Goal: Task Accomplishment & Management: Complete application form

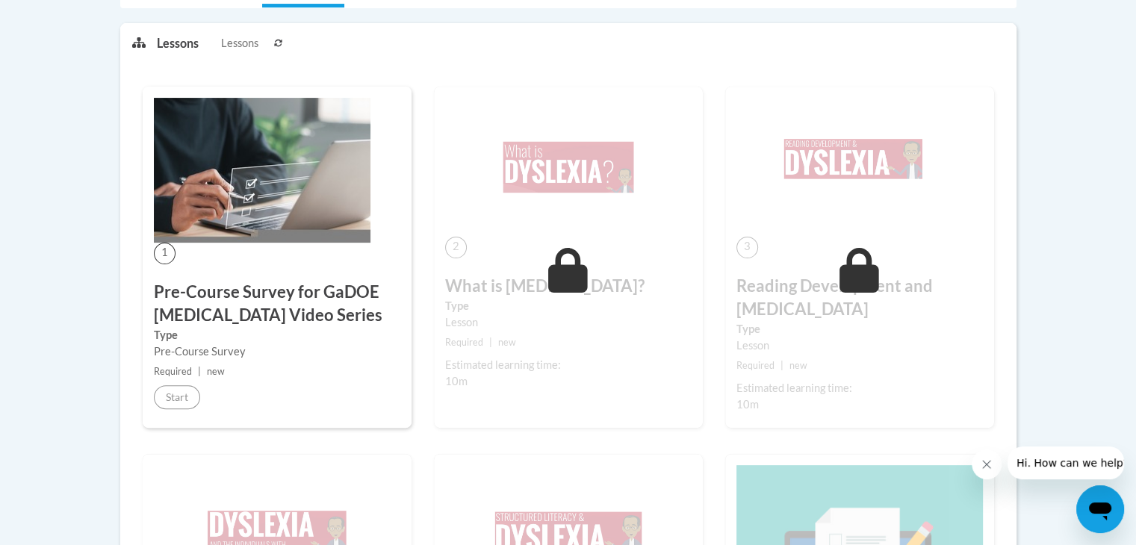
scroll to position [370, 0]
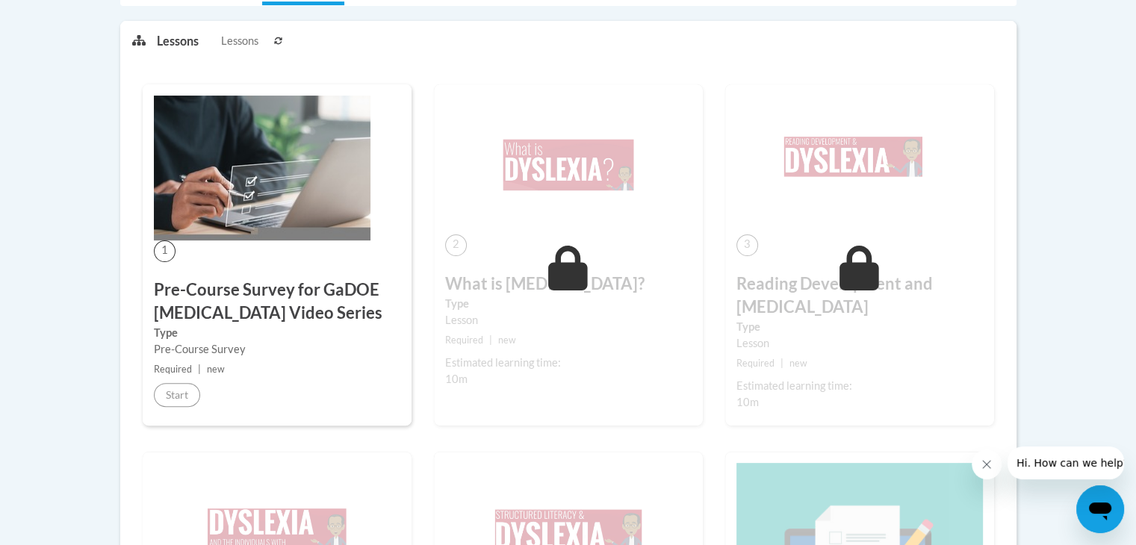
click at [248, 184] on img at bounding box center [262, 168] width 217 height 145
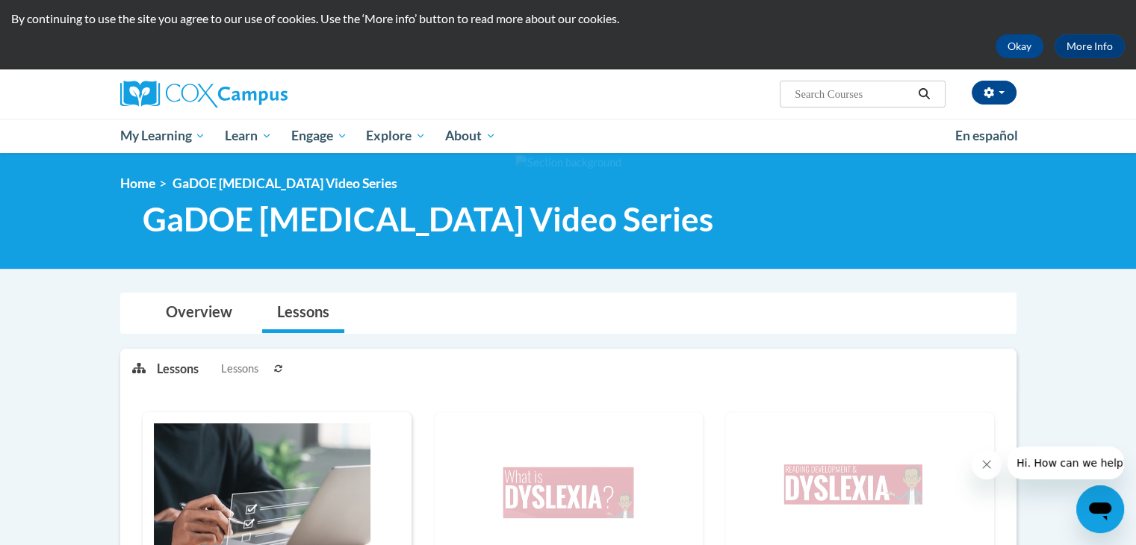
scroll to position [0, 0]
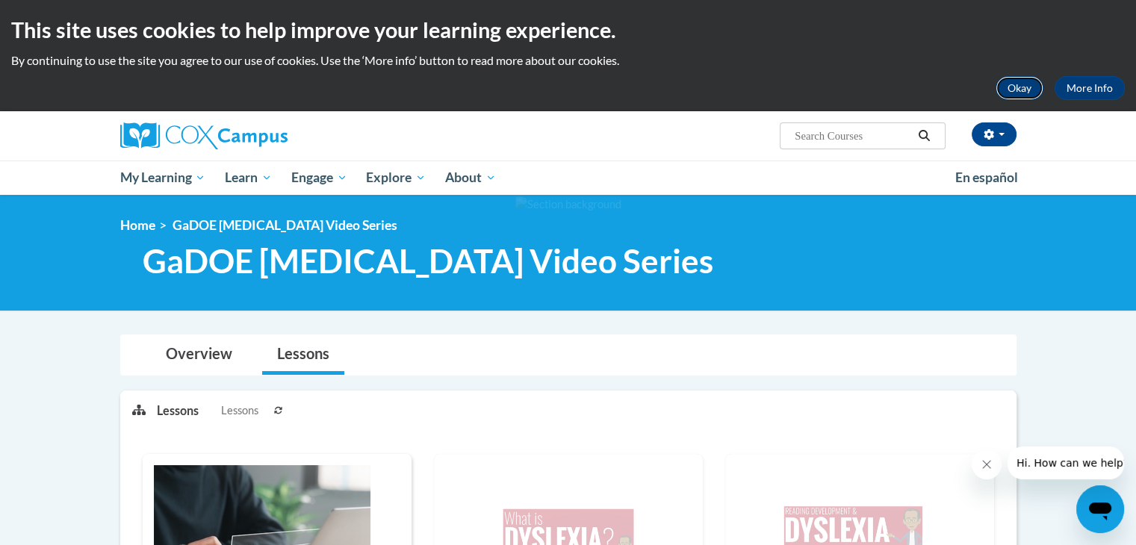
click at [1015, 85] on button "Okay" at bounding box center [1020, 88] width 48 height 24
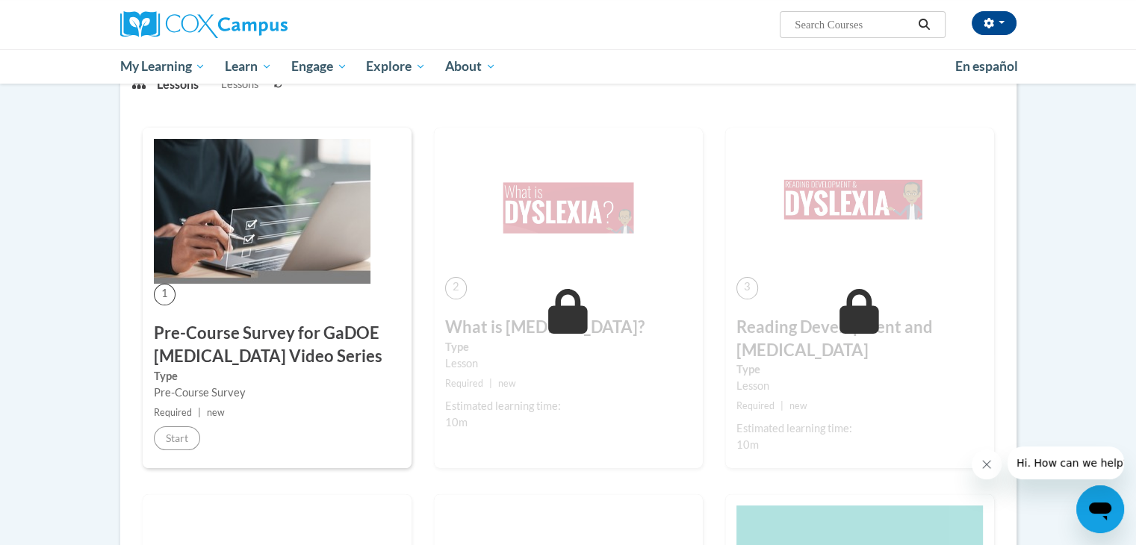
scroll to position [220, 0]
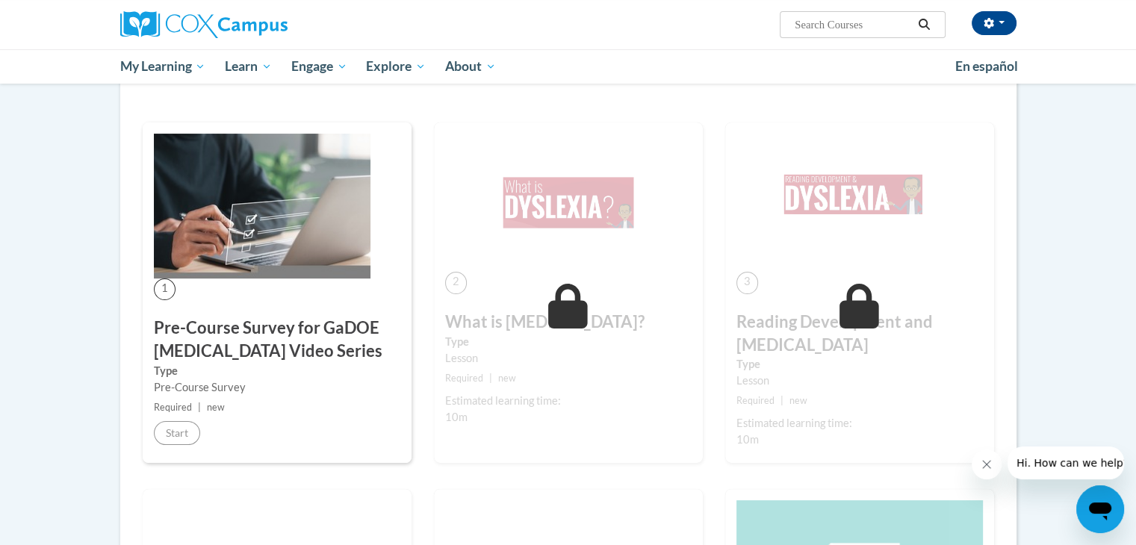
click at [242, 207] on img at bounding box center [262, 206] width 217 height 145
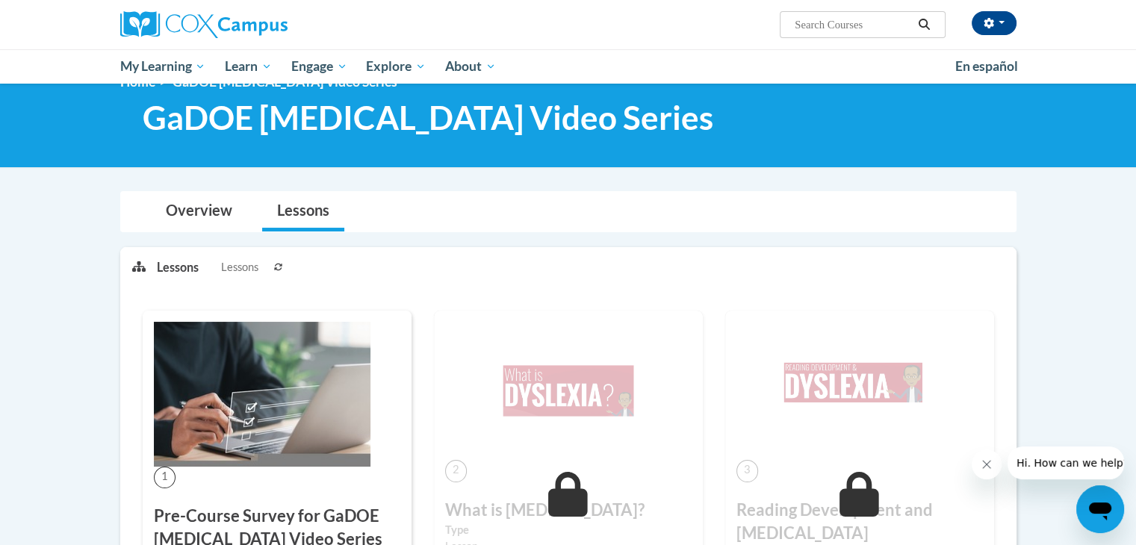
scroll to position [0, 0]
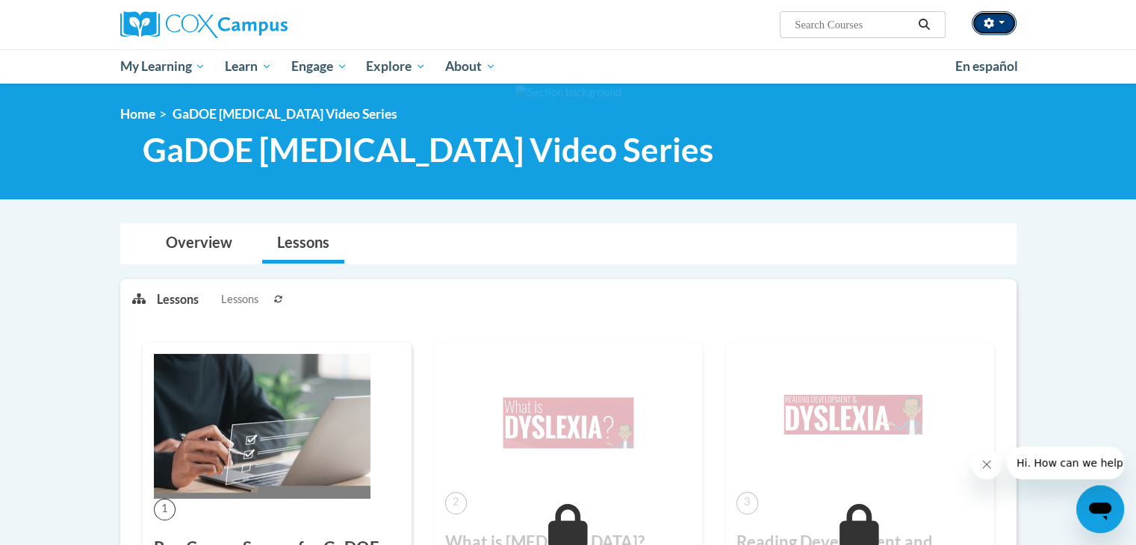
click at [992, 19] on icon "button" at bounding box center [989, 23] width 10 height 10
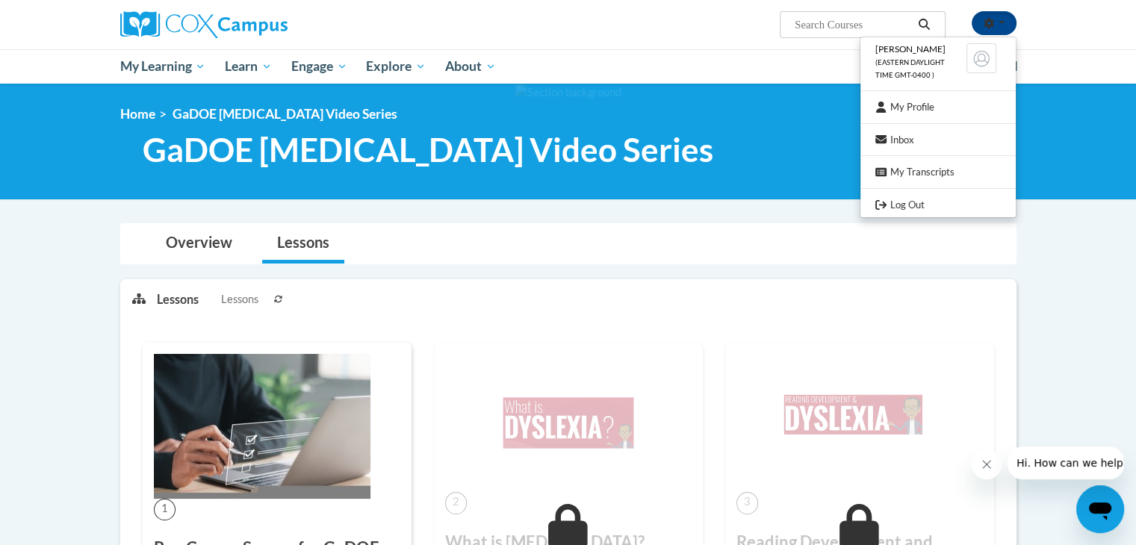
click at [731, 227] on div "Overview Lessons" at bounding box center [568, 244] width 872 height 40
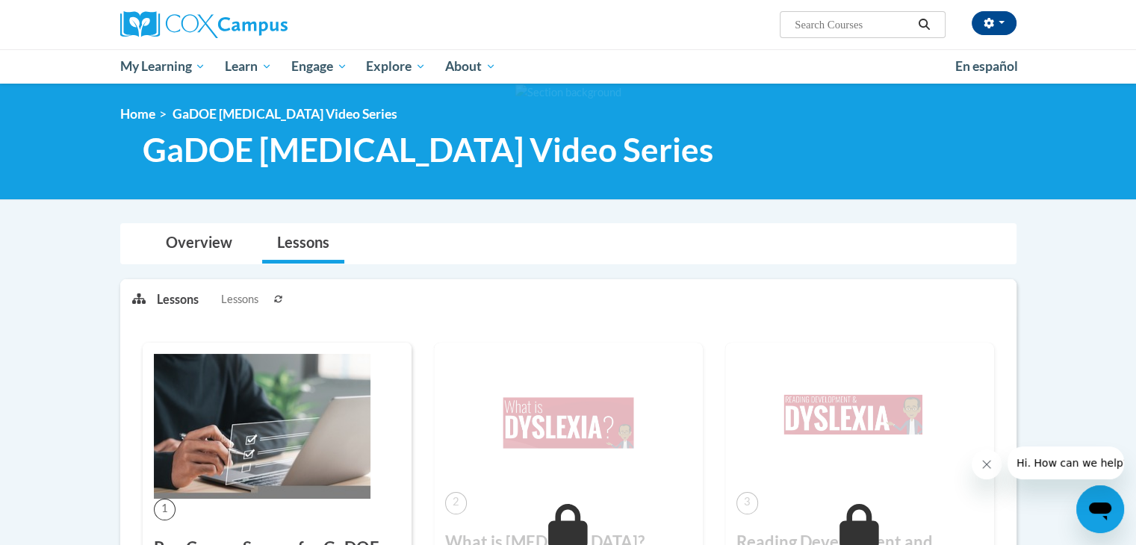
click at [190, 368] on img at bounding box center [262, 426] width 217 height 145
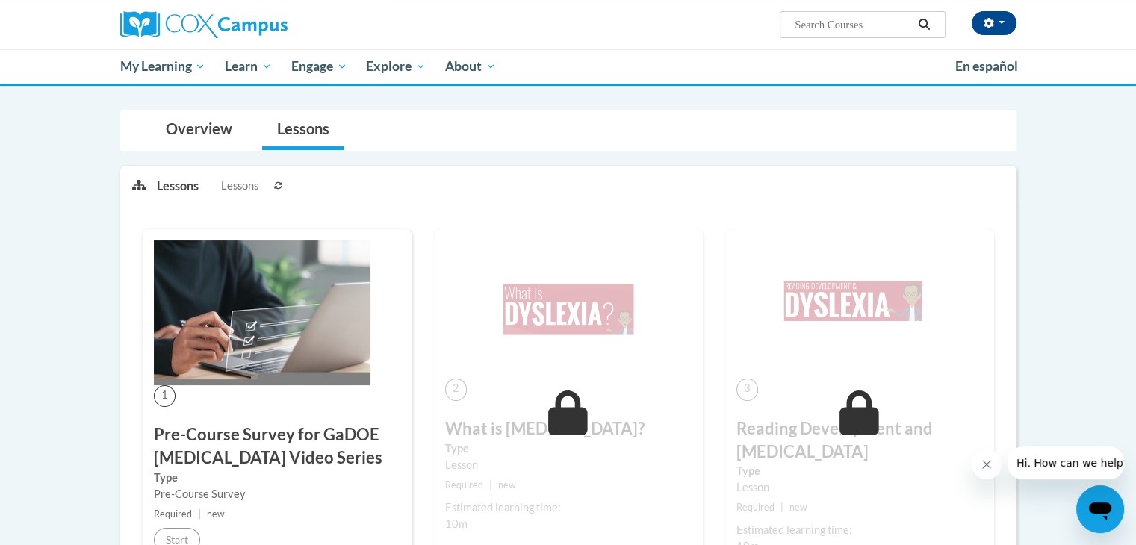
scroll to position [114, 0]
click at [170, 392] on span "1" at bounding box center [165, 396] width 22 height 22
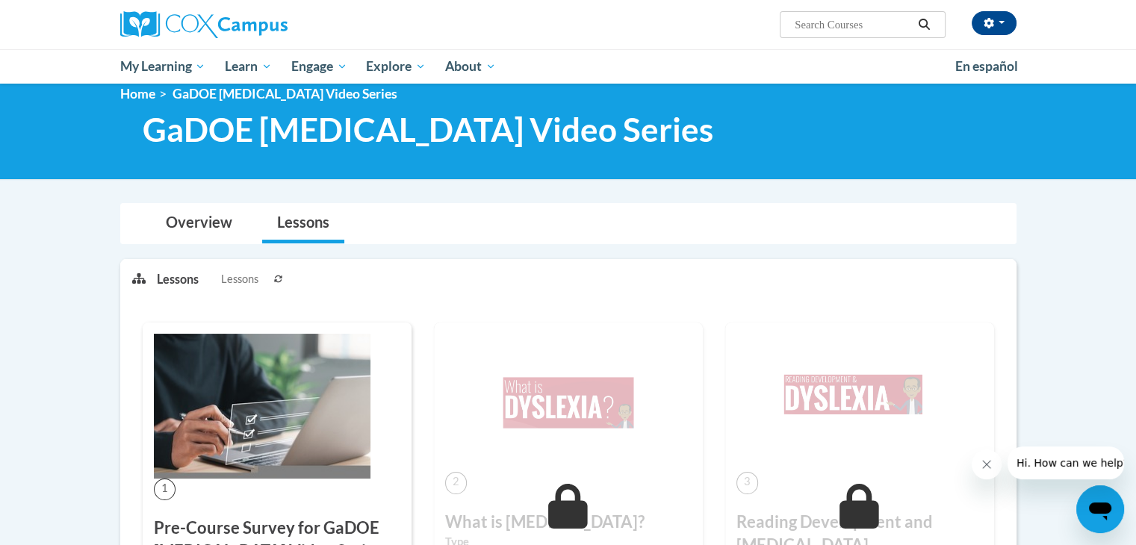
scroll to position [16, 0]
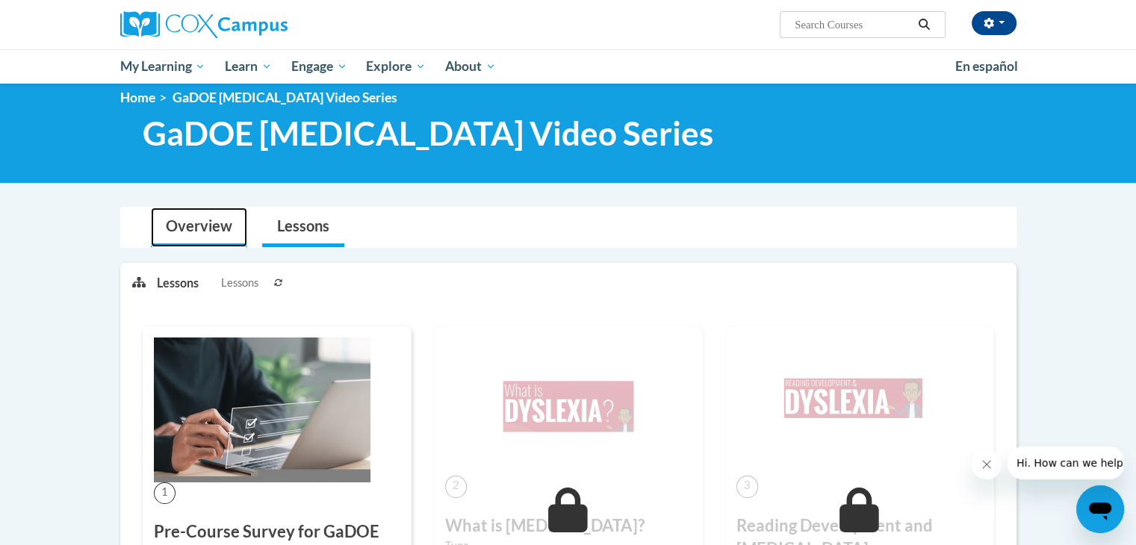
click at [193, 220] on link "Overview" at bounding box center [199, 228] width 96 height 40
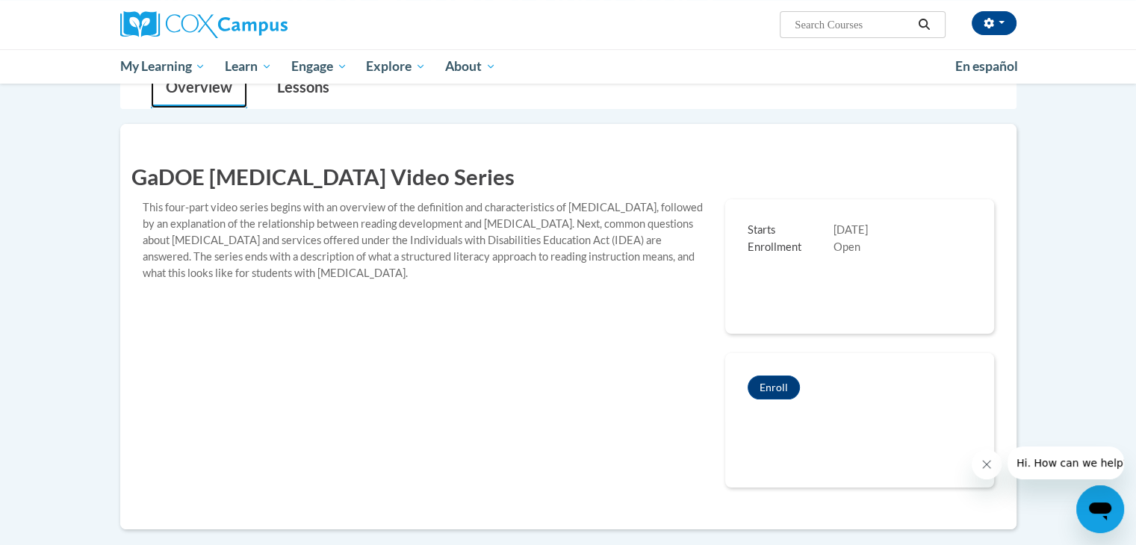
scroll to position [185, 0]
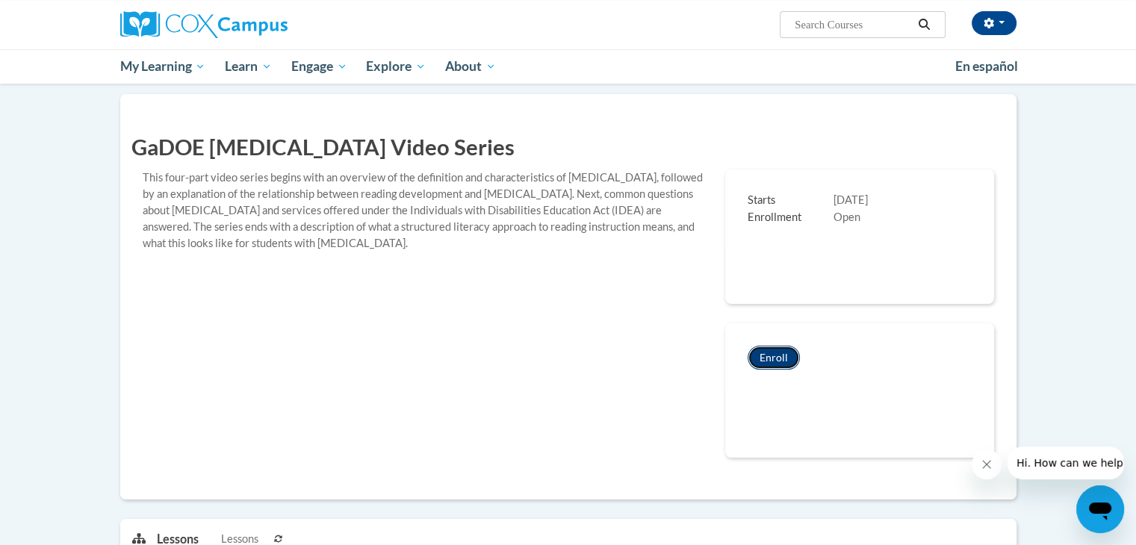
click at [783, 359] on button "Enroll" at bounding box center [774, 358] width 52 height 24
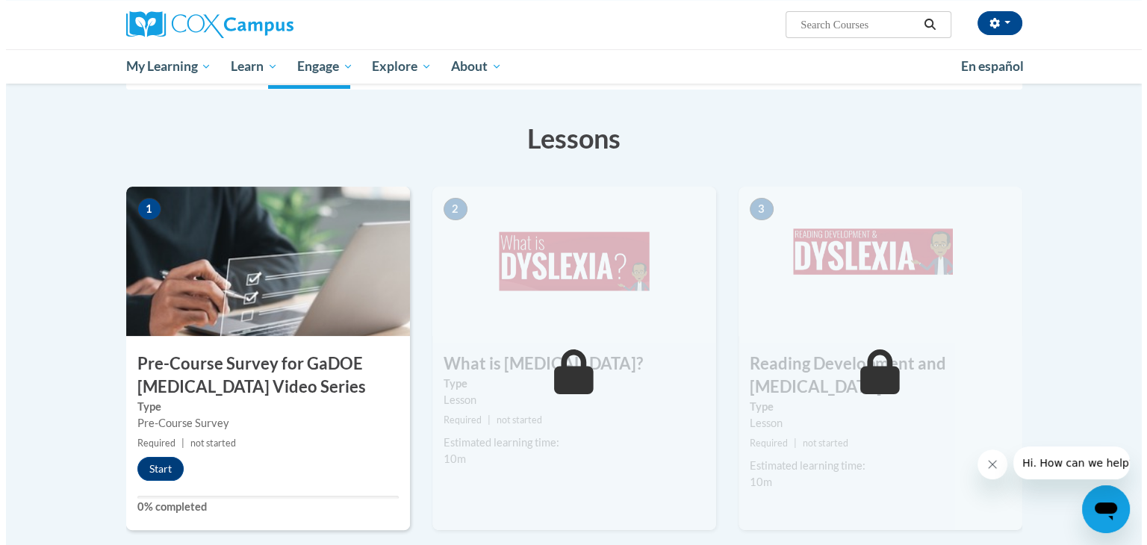
scroll to position [232, 0]
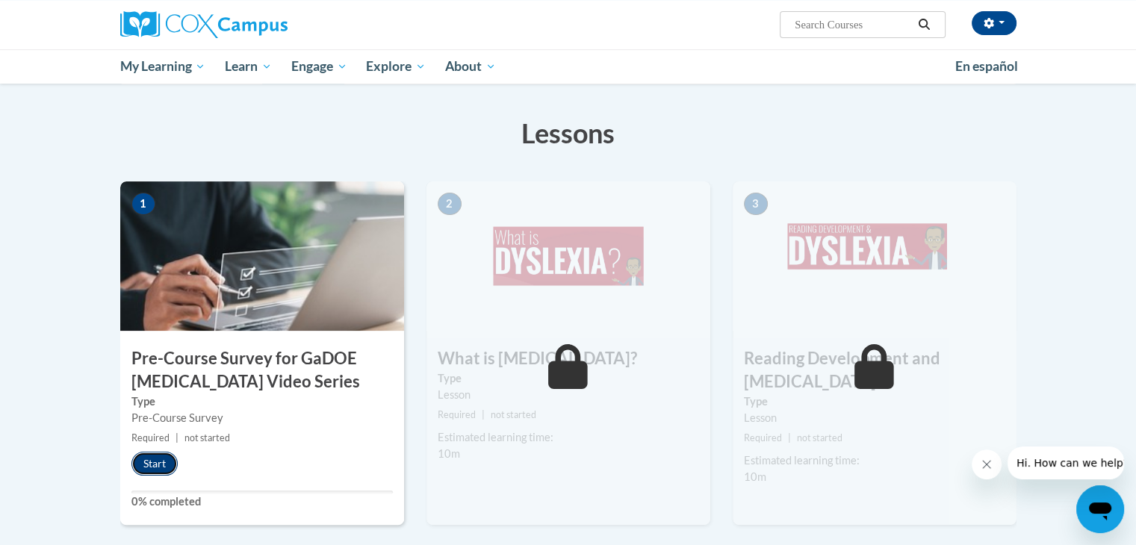
click at [167, 459] on button "Start" at bounding box center [154, 464] width 46 height 24
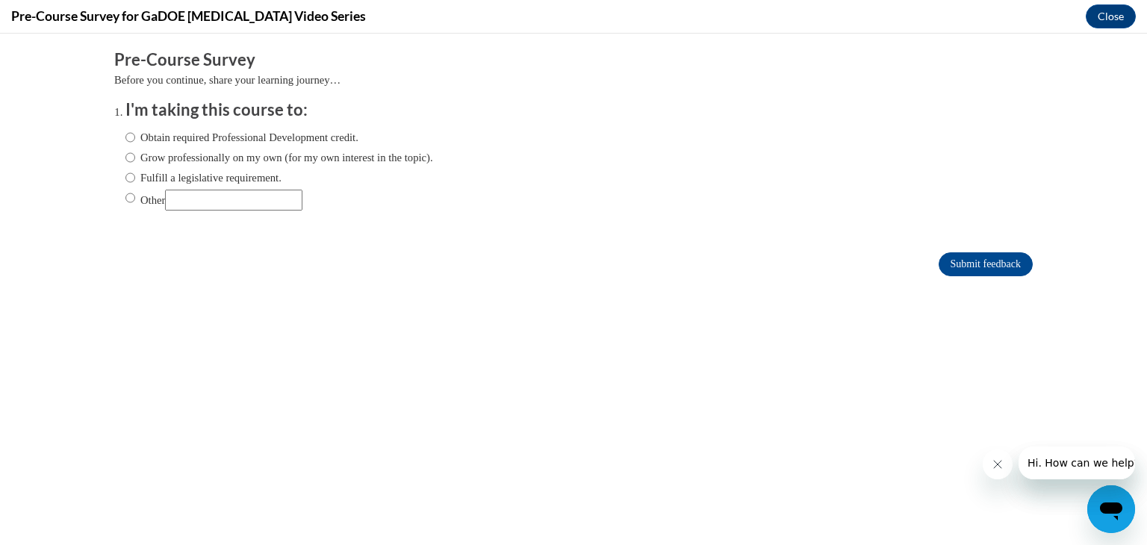
scroll to position [0, 0]
click at [125, 199] on input "Other" at bounding box center [130, 198] width 10 height 16
radio input "true"
click at [209, 208] on input "Other" at bounding box center [233, 200] width 137 height 21
type input "College Course Assignment"
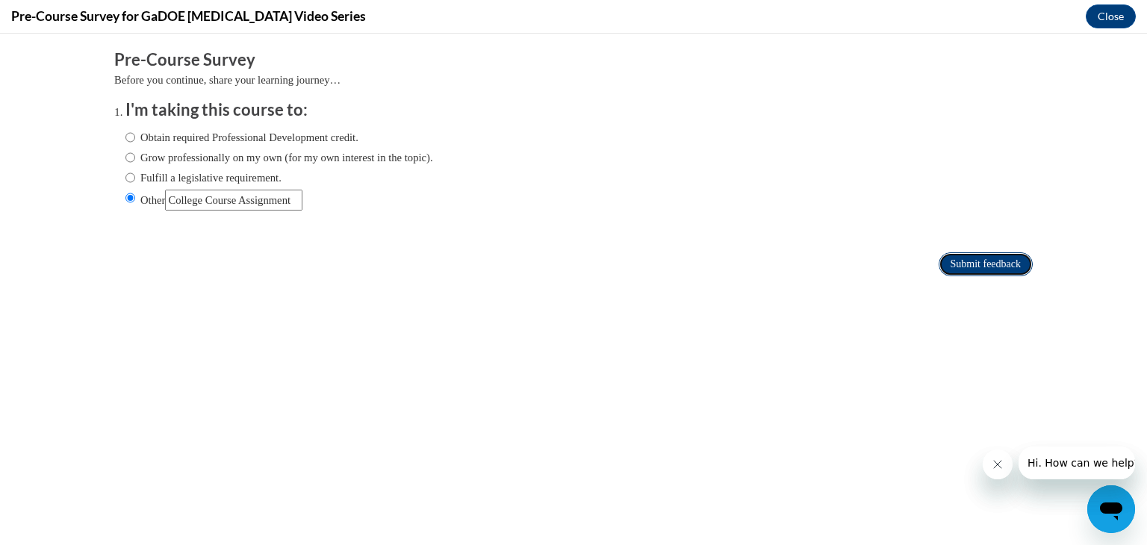
click at [962, 255] on input "Submit feedback" at bounding box center [986, 264] width 94 height 24
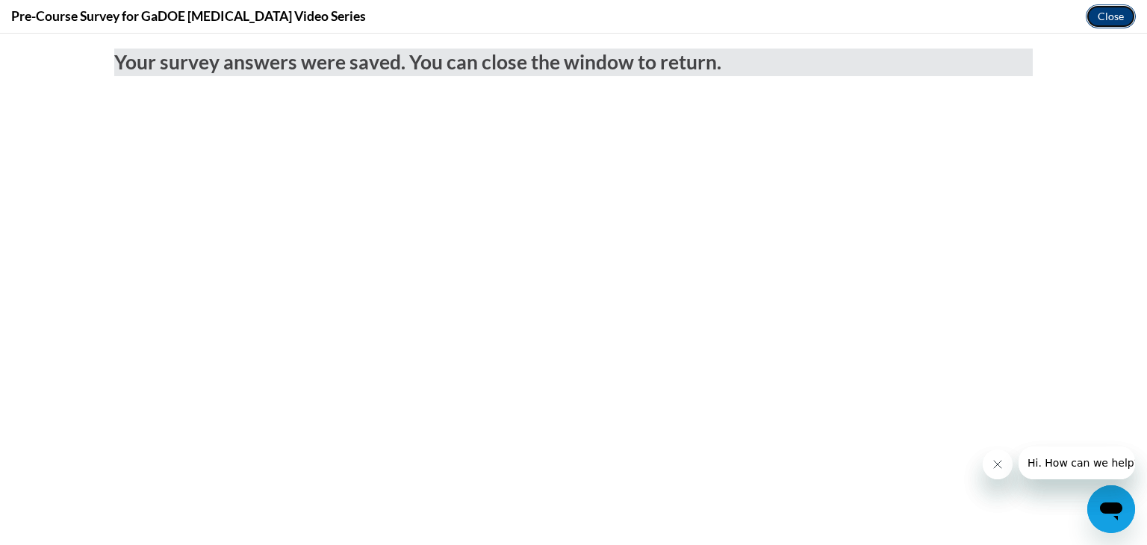
click at [1117, 22] on button "Close" at bounding box center [1111, 16] width 50 height 24
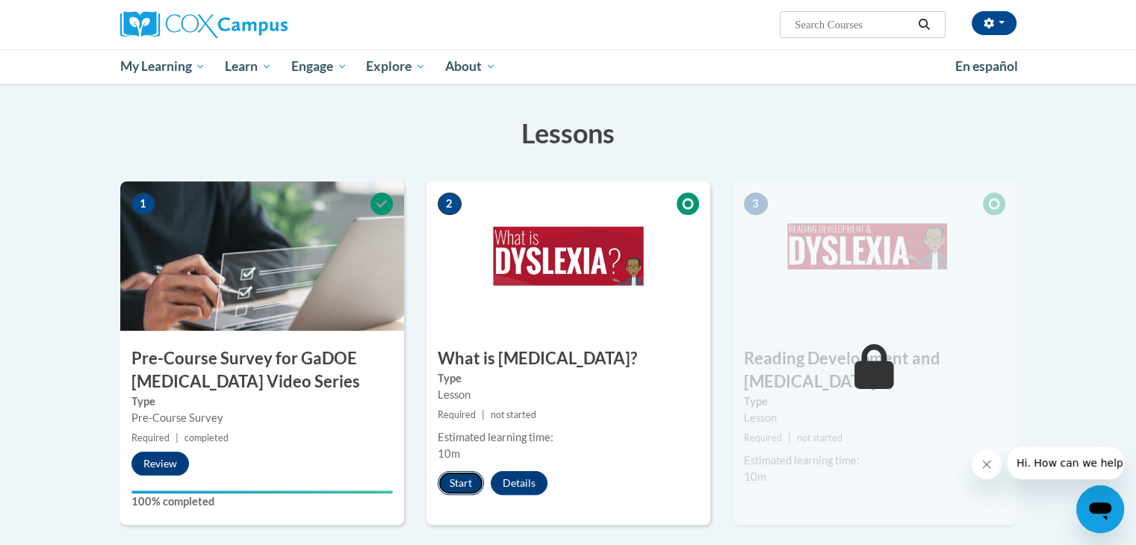
click at [459, 482] on button "Start" at bounding box center [461, 483] width 46 height 24
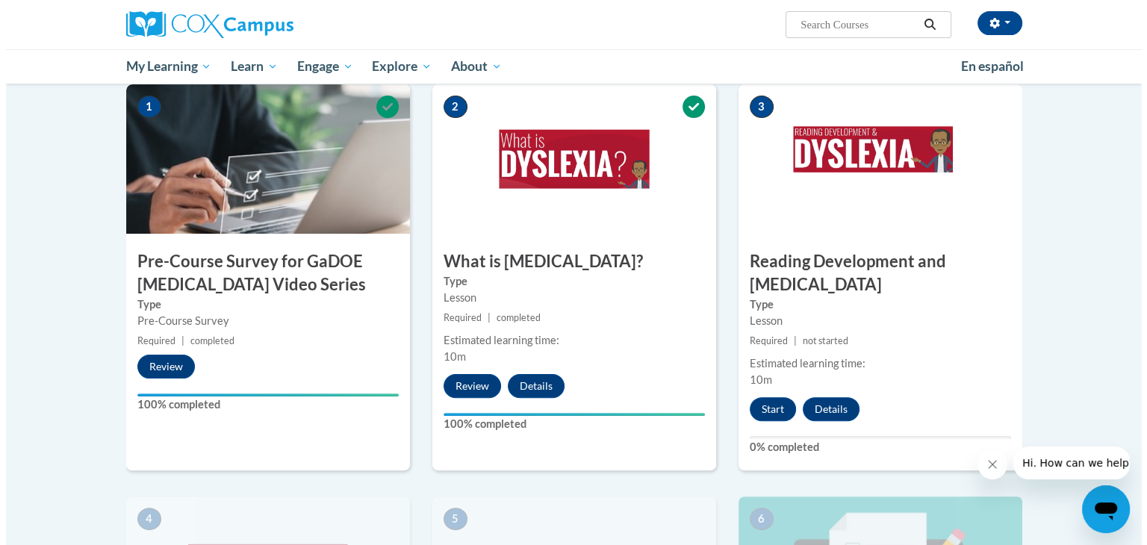
scroll to position [338, 0]
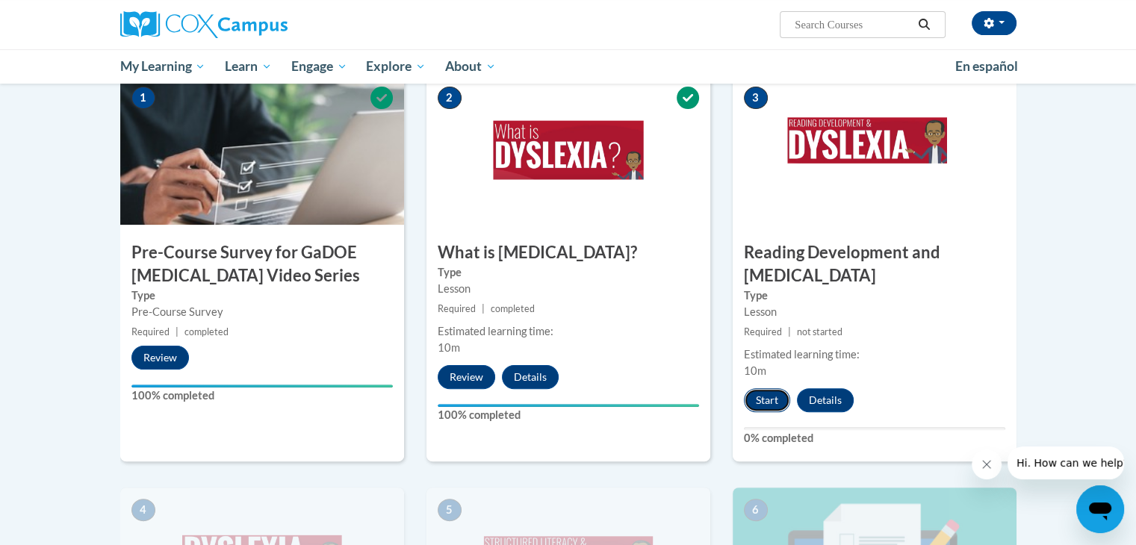
click at [777, 388] on button "Start" at bounding box center [767, 400] width 46 height 24
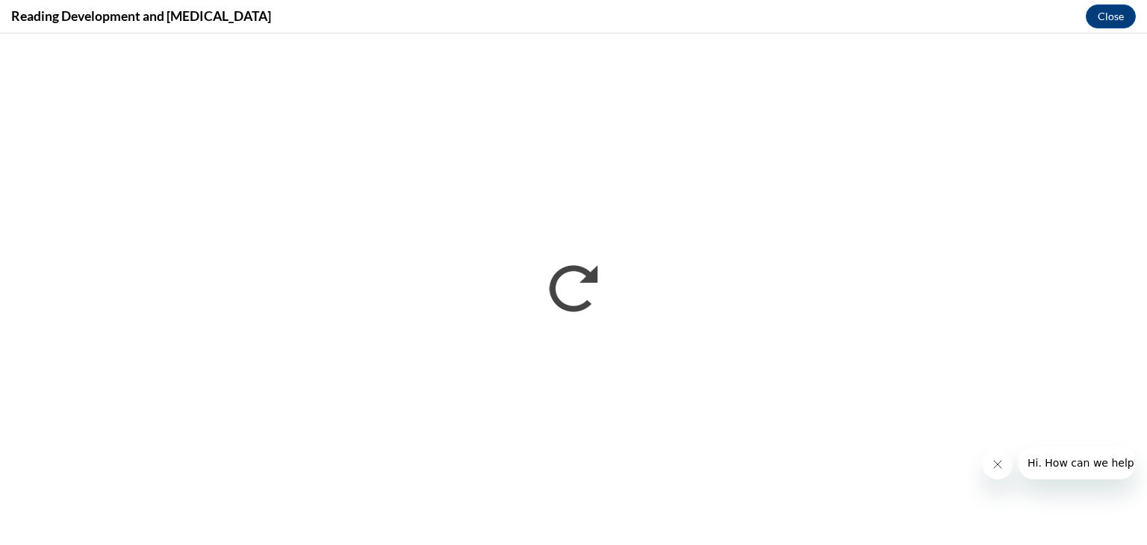
scroll to position [0, 0]
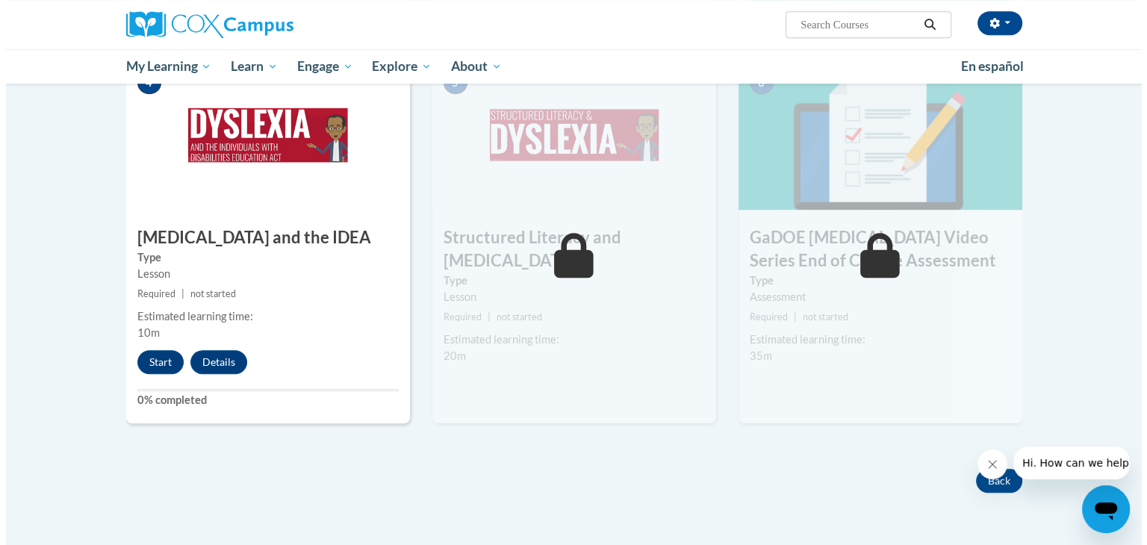
scroll to position [765, 0]
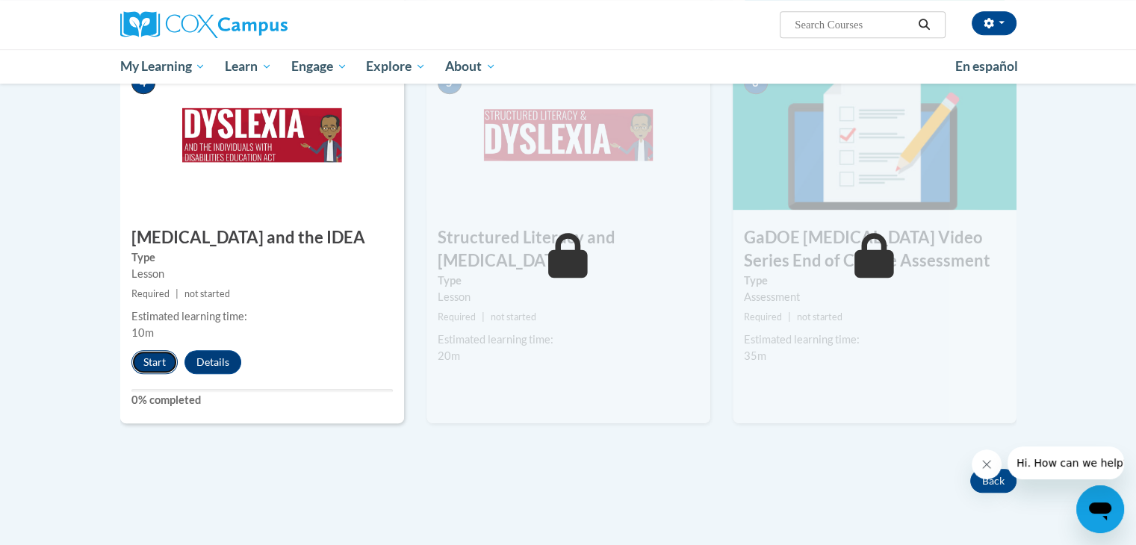
click at [157, 350] on button "Start" at bounding box center [154, 362] width 46 height 24
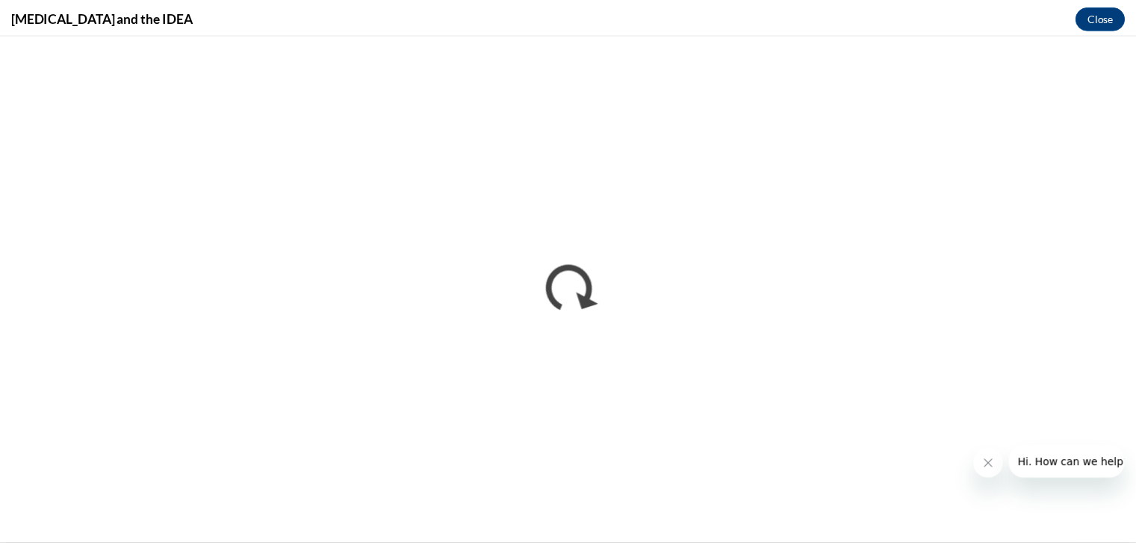
scroll to position [0, 0]
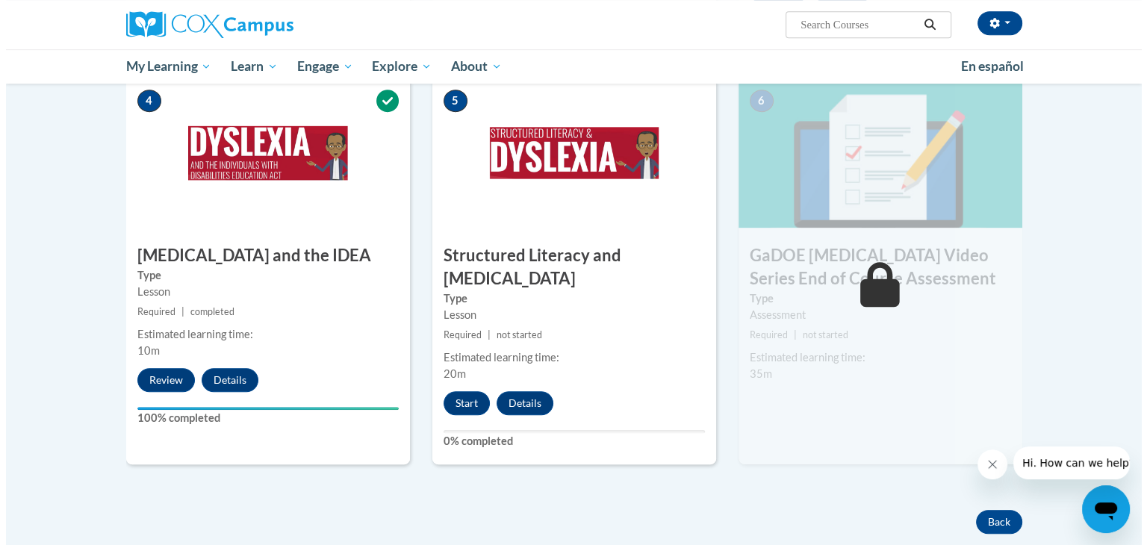
scroll to position [750, 0]
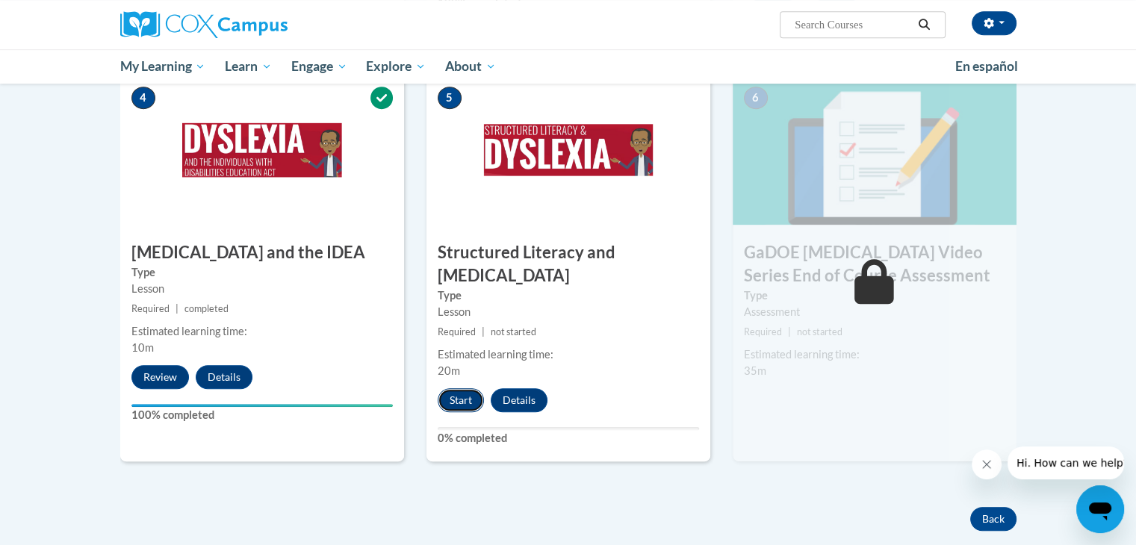
click at [450, 388] on button "Start" at bounding box center [461, 400] width 46 height 24
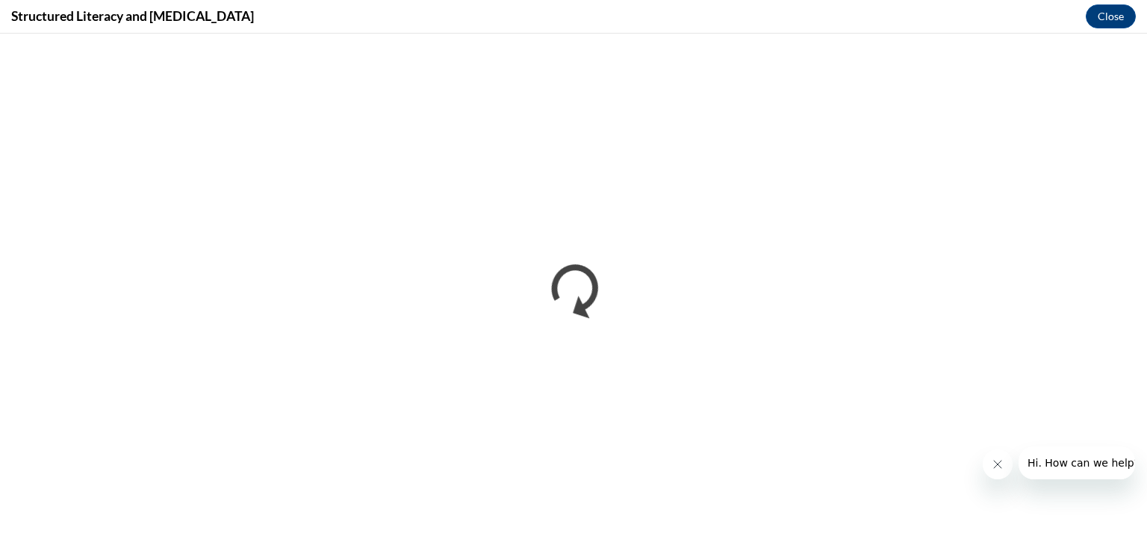
scroll to position [0, 0]
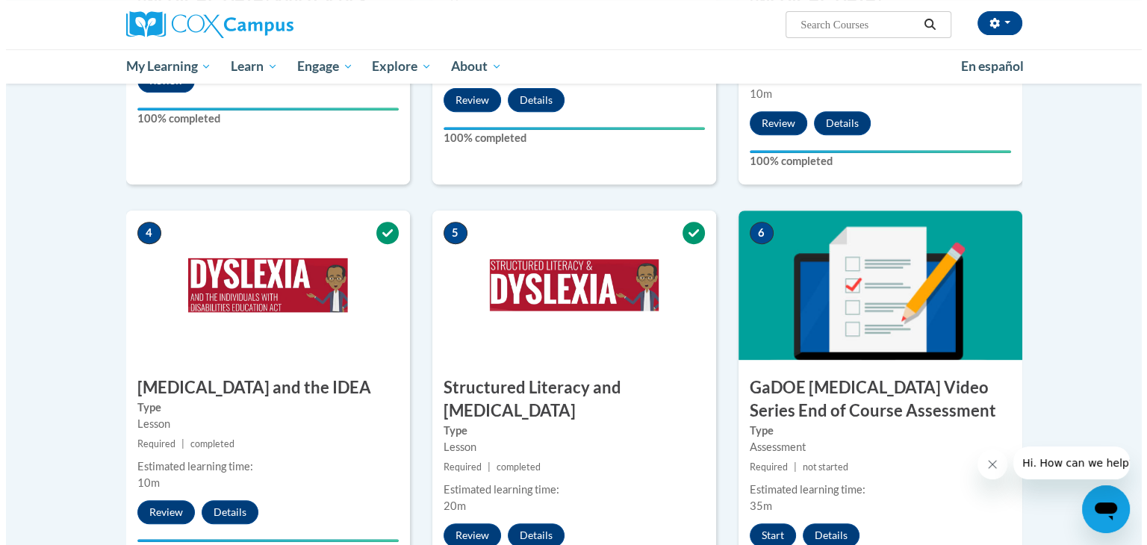
scroll to position [615, 0]
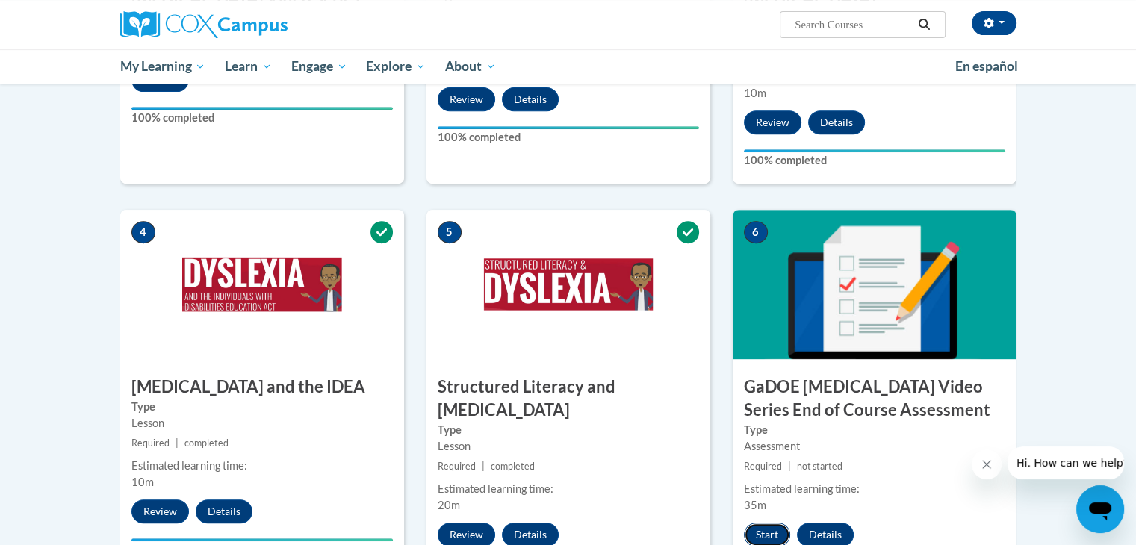
click at [763, 523] on button "Start" at bounding box center [767, 535] width 46 height 24
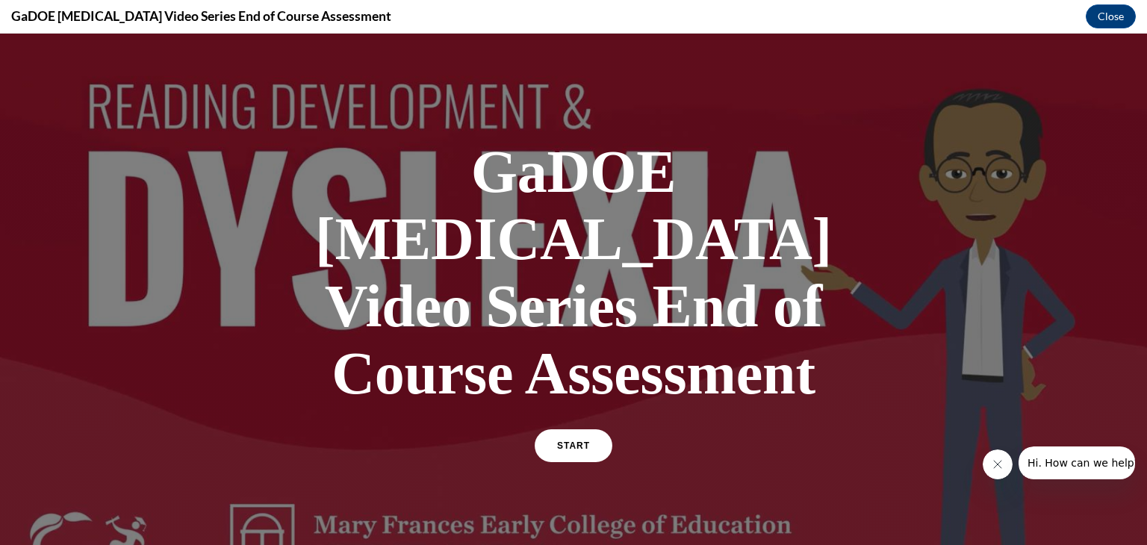
scroll to position [0, 0]
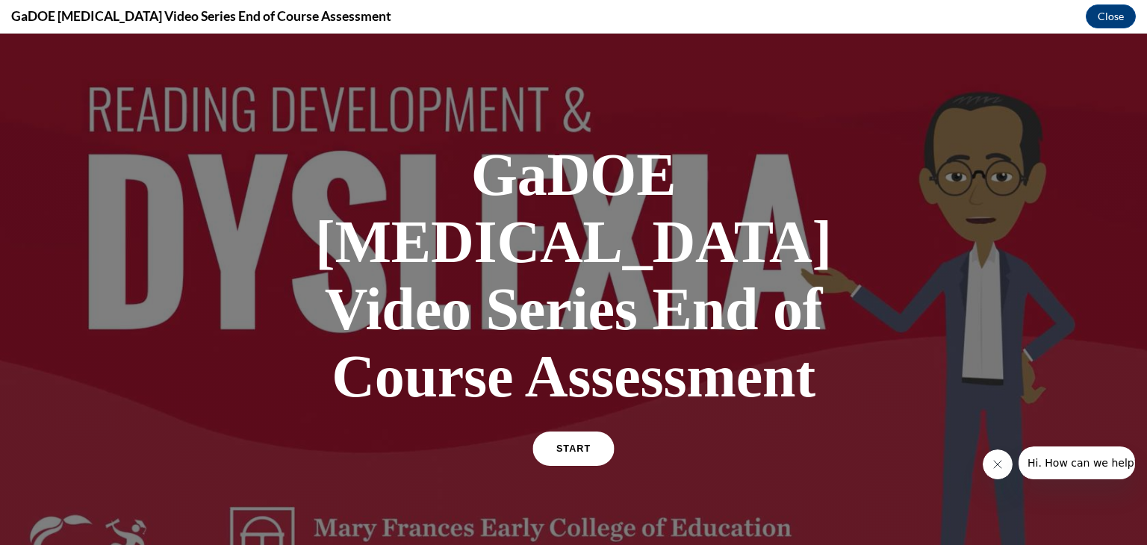
click at [562, 432] on link "START" at bounding box center [573, 449] width 81 height 34
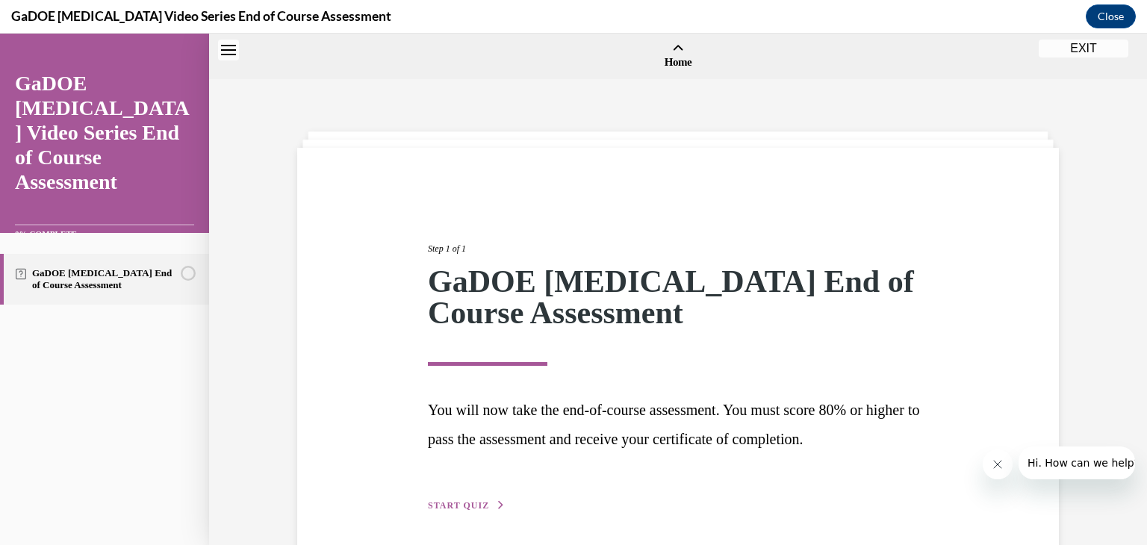
scroll to position [46, 0]
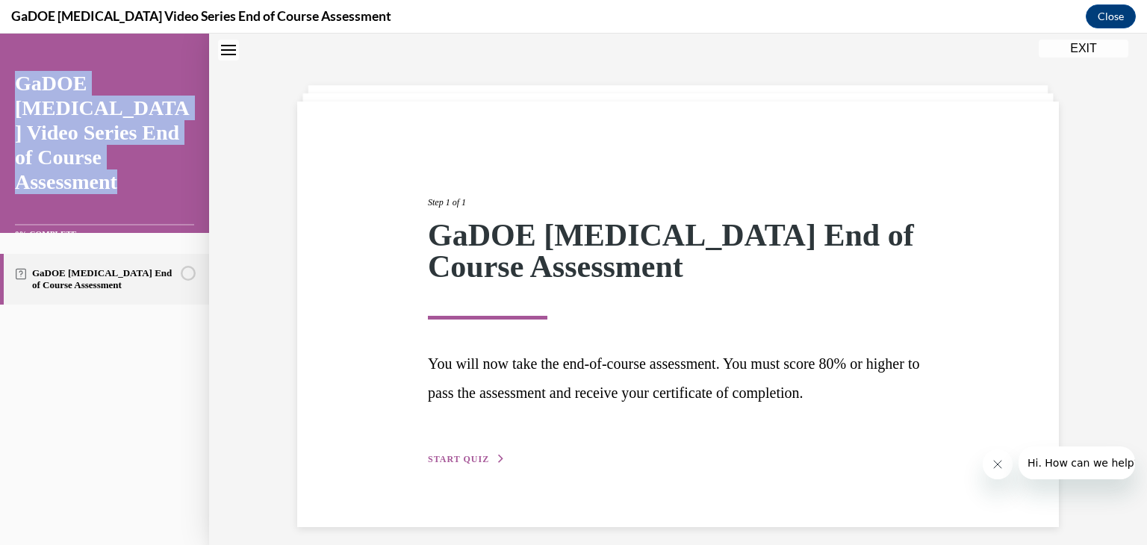
drag, startPoint x: 134, startPoint y: 176, endPoint x: 0, endPoint y: 86, distance: 162.0
click at [0, 86] on div "GaDOE Dyslexia Video Series End of Course Assessment 0% COMPLETE" at bounding box center [104, 146] width 209 height 224
copy div "GaDOE Dyslexia Video Series End of Course Assessment"
click at [465, 456] on span "START QUIZ" at bounding box center [458, 459] width 61 height 10
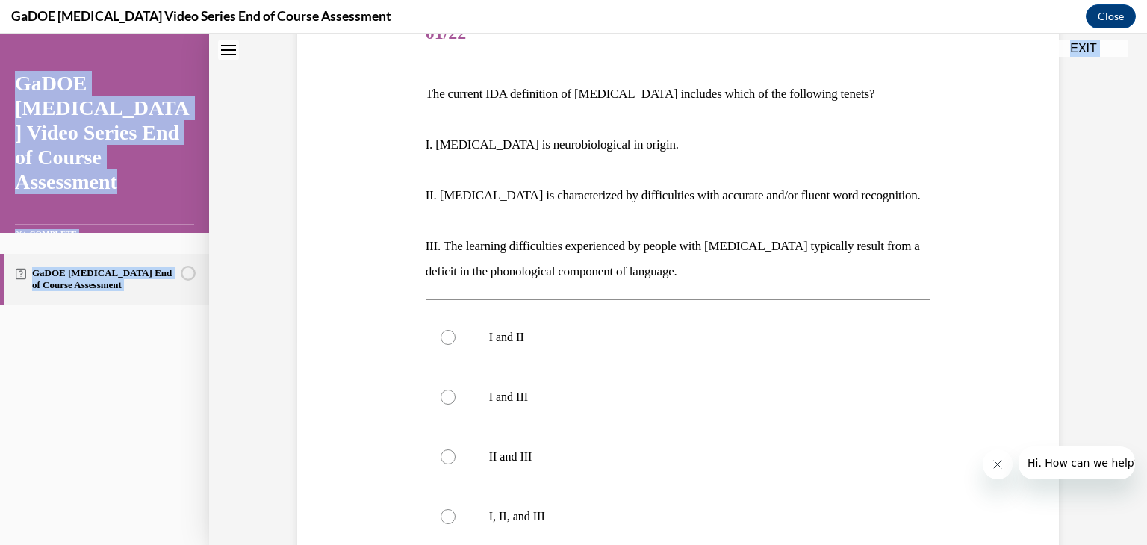
scroll to position [420, 0]
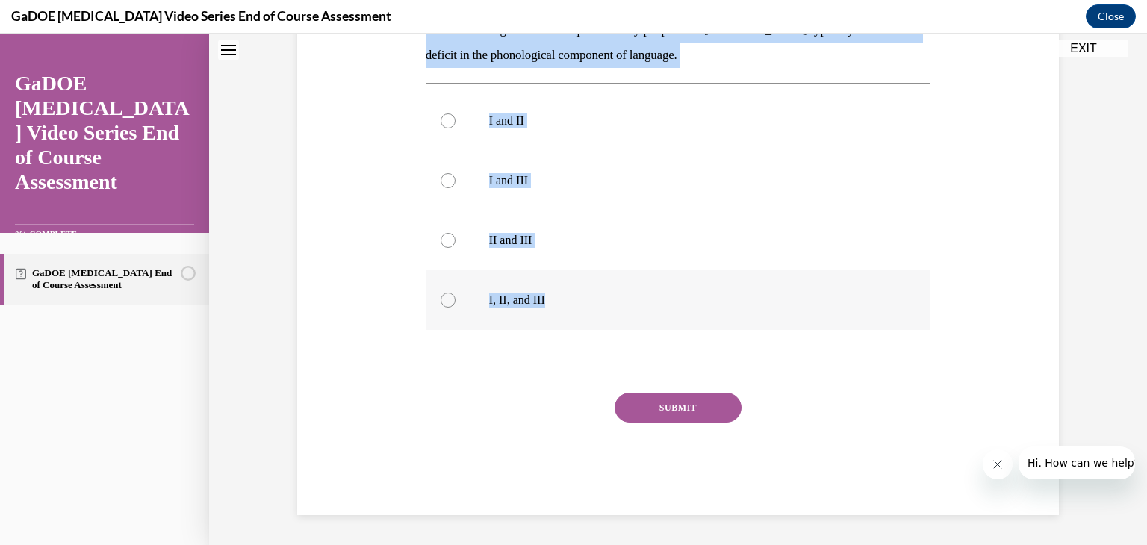
drag, startPoint x: 419, startPoint y: 47, endPoint x: 736, endPoint y: 298, distance: 404.7
click at [736, 298] on div "Question 01/22 The current IDA definition of dyslexia includes which of the fol…" at bounding box center [679, 151] width 506 height 727
copy div "Question 01/22 The current IDA definition of dyslexia includes which of the fol…"
click at [542, 300] on p "I, II, and III" at bounding box center [691, 300] width 405 height 15
click at [456, 300] on input "I, II, and III" at bounding box center [448, 300] width 15 height 15
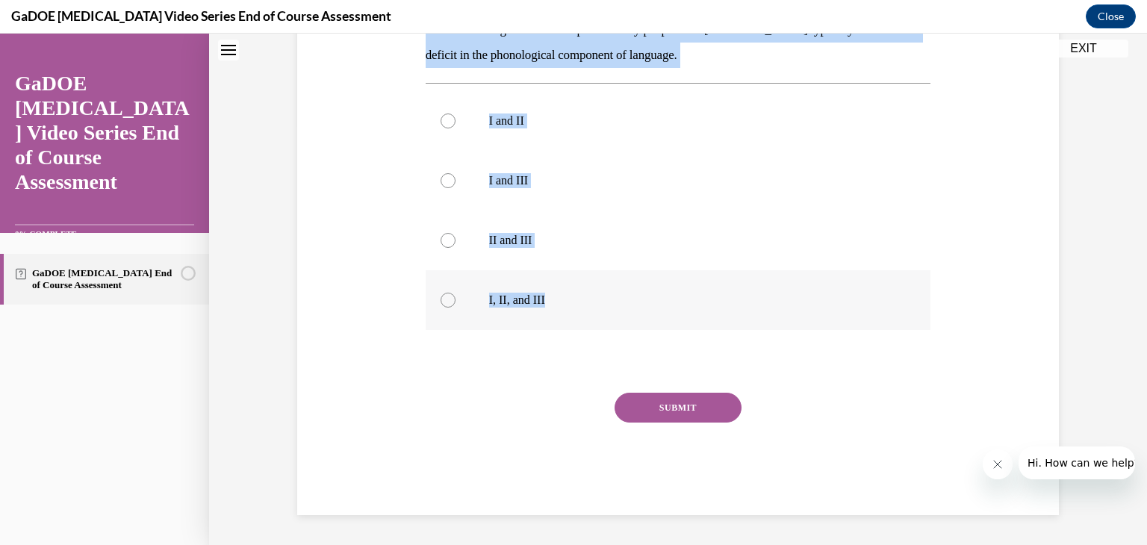
radio input "true"
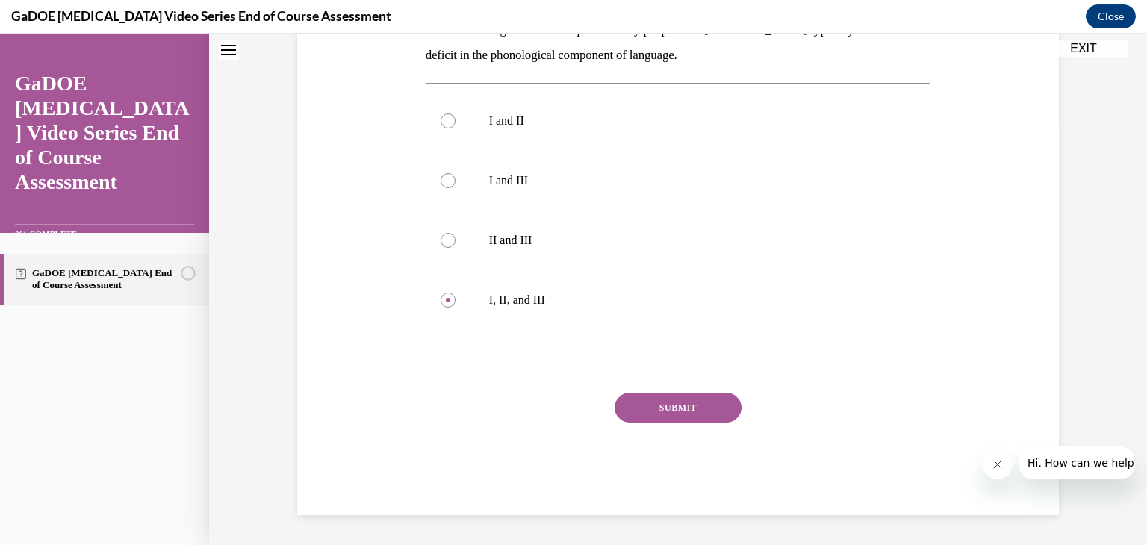
click at [657, 397] on button "SUBMIT" at bounding box center [678, 408] width 127 height 30
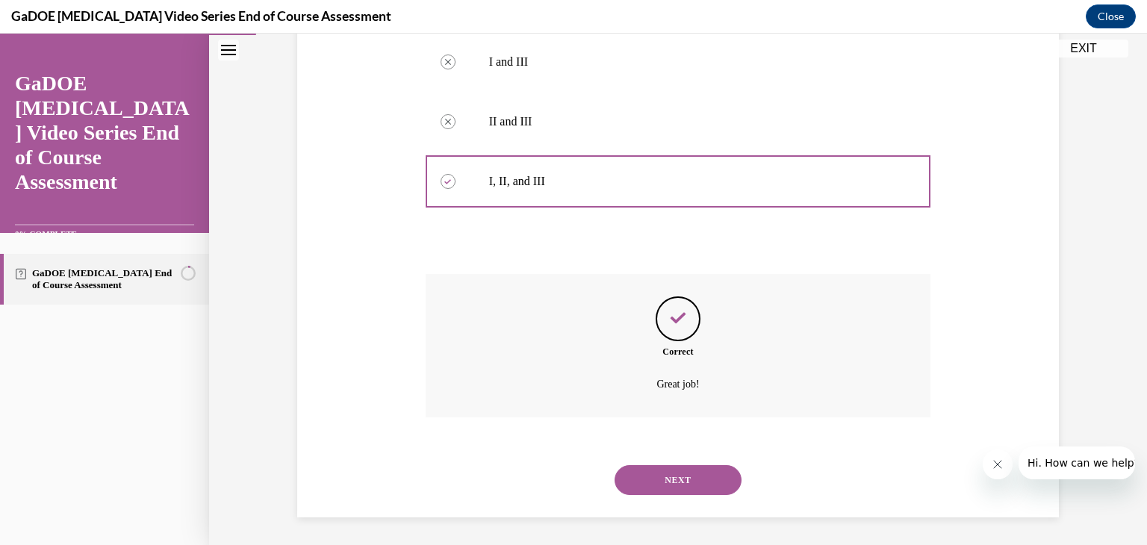
scroll to position [541, 0]
click at [655, 473] on button "NEXT" at bounding box center [678, 478] width 127 height 30
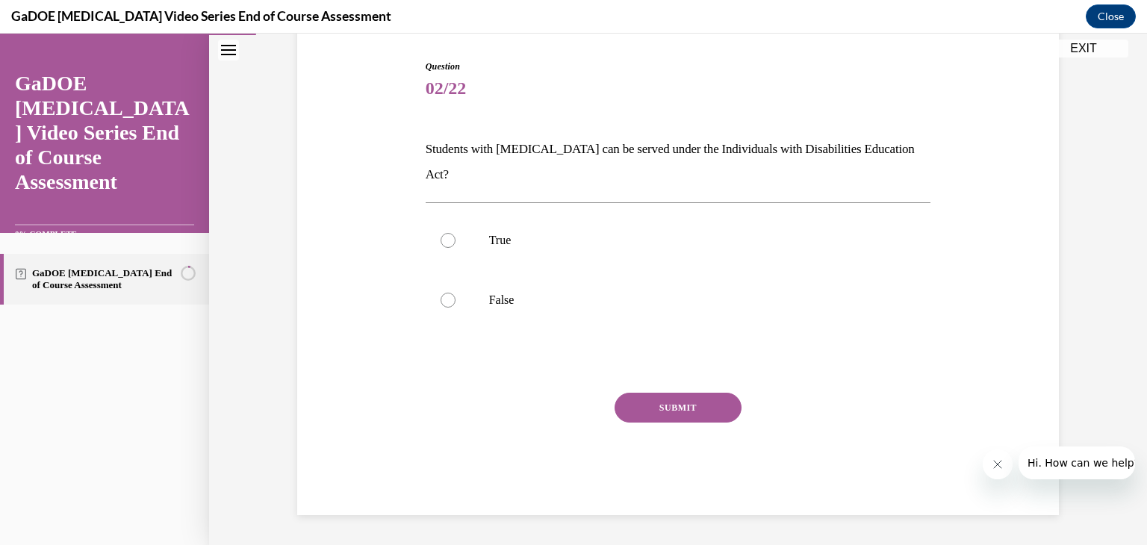
scroll to position [122, 0]
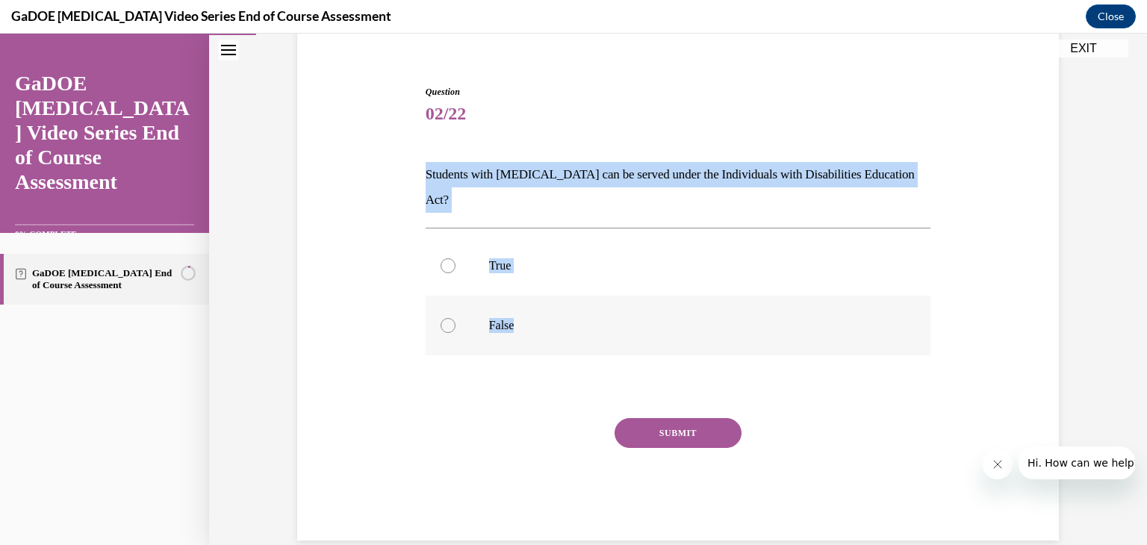
drag, startPoint x: 395, startPoint y: 153, endPoint x: 577, endPoint y: 293, distance: 229.0
click at [577, 293] on div "Question 02/22 Students with dyslexia can be served under the Individuals with …" at bounding box center [678, 290] width 769 height 500
copy div "Students with dyslexia can be served under the Individuals with Disabilities Ed…"
click at [502, 258] on p "True" at bounding box center [691, 265] width 405 height 15
click at [456, 258] on input "True" at bounding box center [448, 265] width 15 height 15
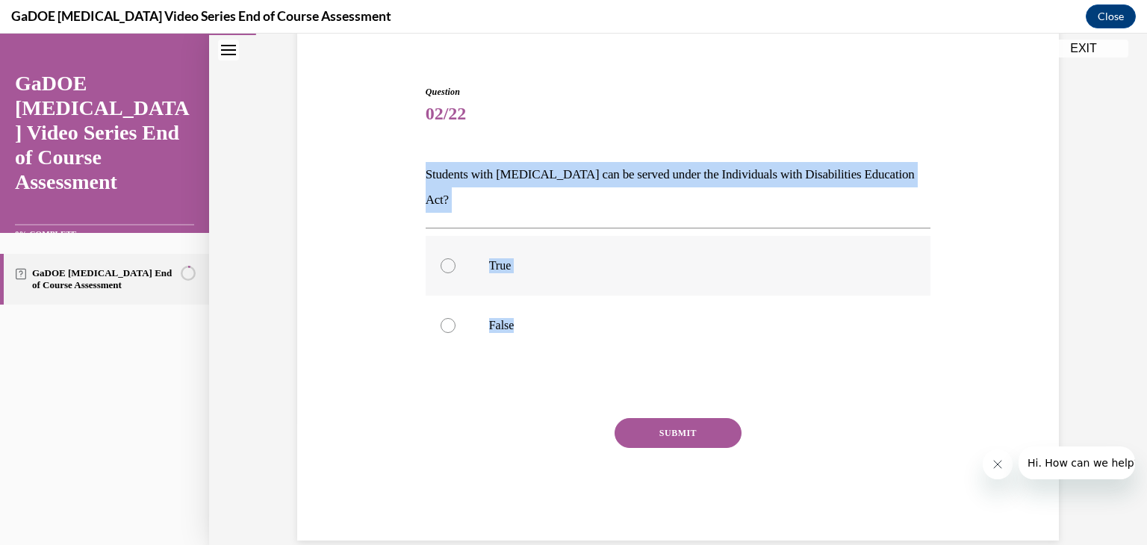
radio input "true"
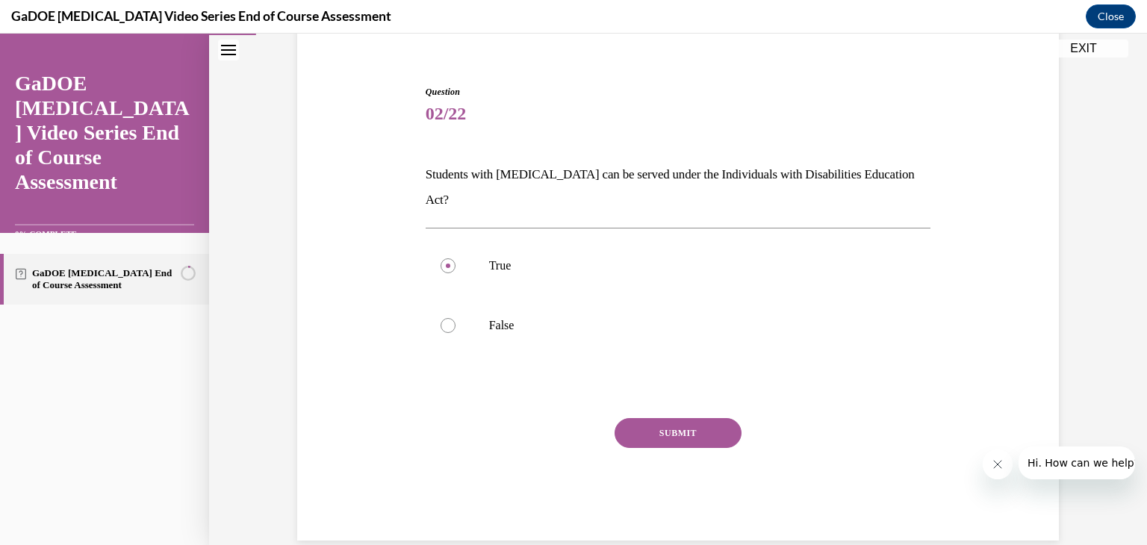
click at [640, 418] on button "SUBMIT" at bounding box center [678, 433] width 127 height 30
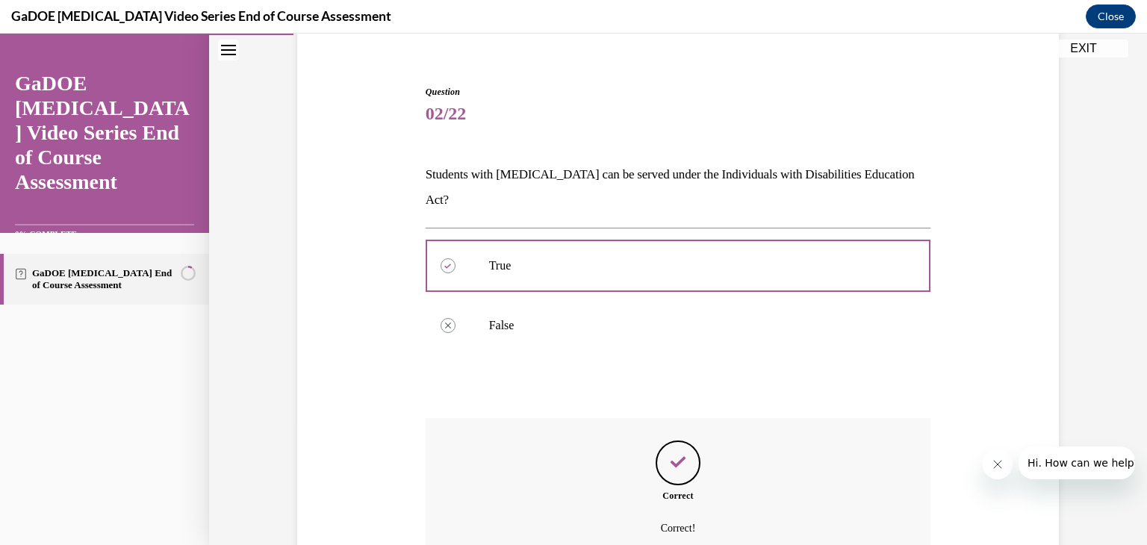
scroll to position [243, 0]
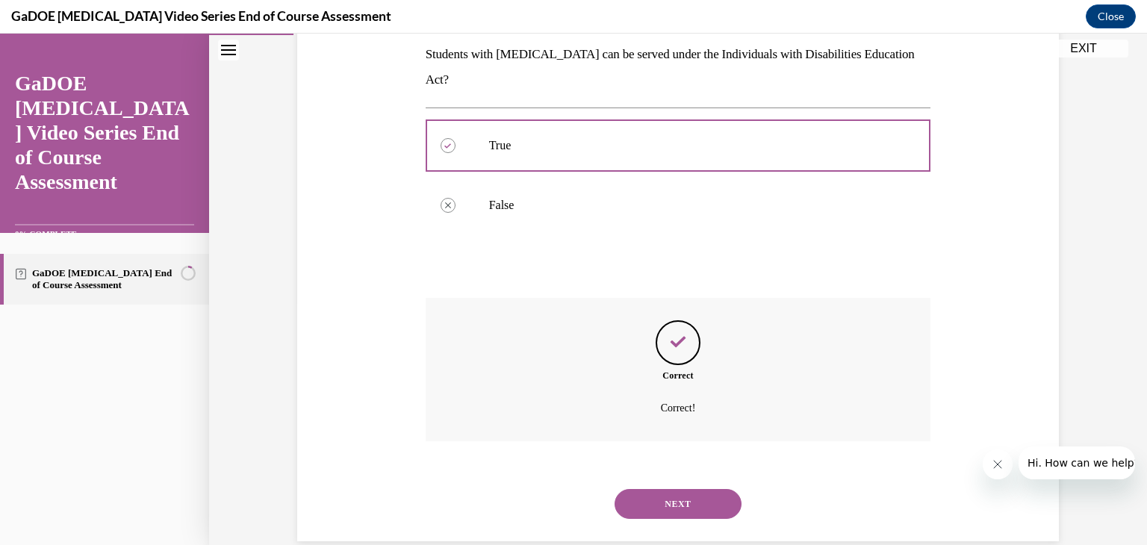
click at [664, 489] on button "NEXT" at bounding box center [678, 504] width 127 height 30
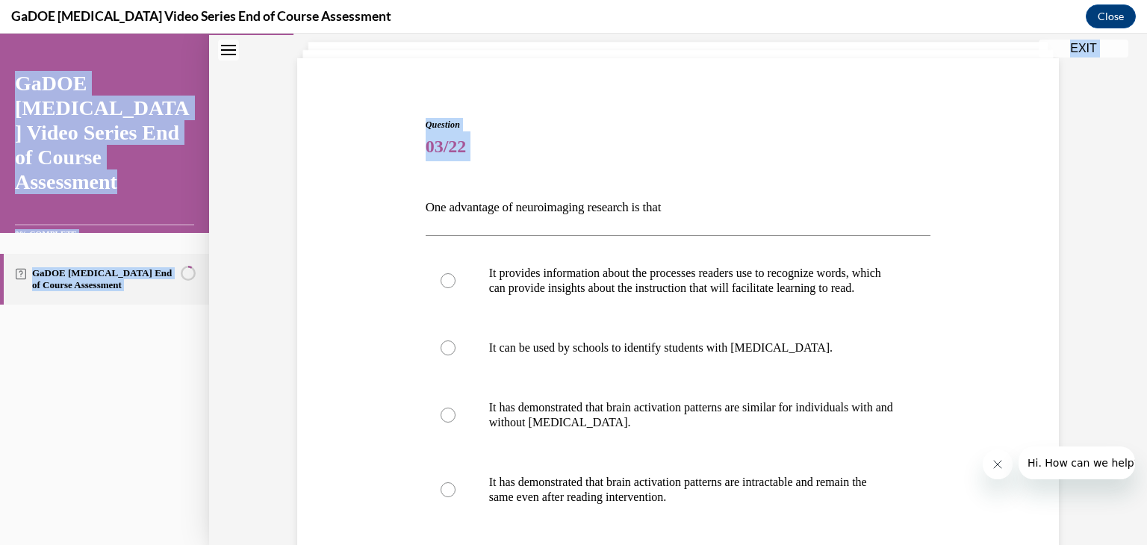
scroll to position [302, 0]
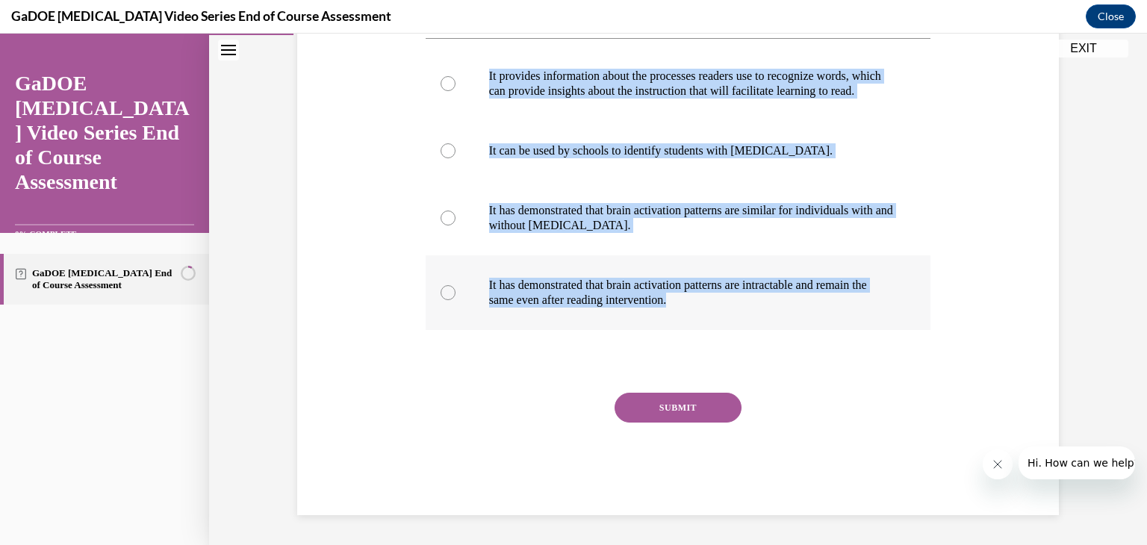
drag, startPoint x: 385, startPoint y: 269, endPoint x: 715, endPoint y: 304, distance: 332.0
click at [715, 304] on div "Question 03/22 One advantage of neuroimaging research is that It provides infor…" at bounding box center [678, 195] width 769 height 639
copy div "One advantage of neuroimaging research is that It provides information about th…"
click at [446, 62] on label "It provides information about the processes readers use to recognize words, whi…" at bounding box center [679, 83] width 506 height 75
click at [446, 76] on input "It provides information about the processes readers use to recognize words, whi…" at bounding box center [448, 83] width 15 height 15
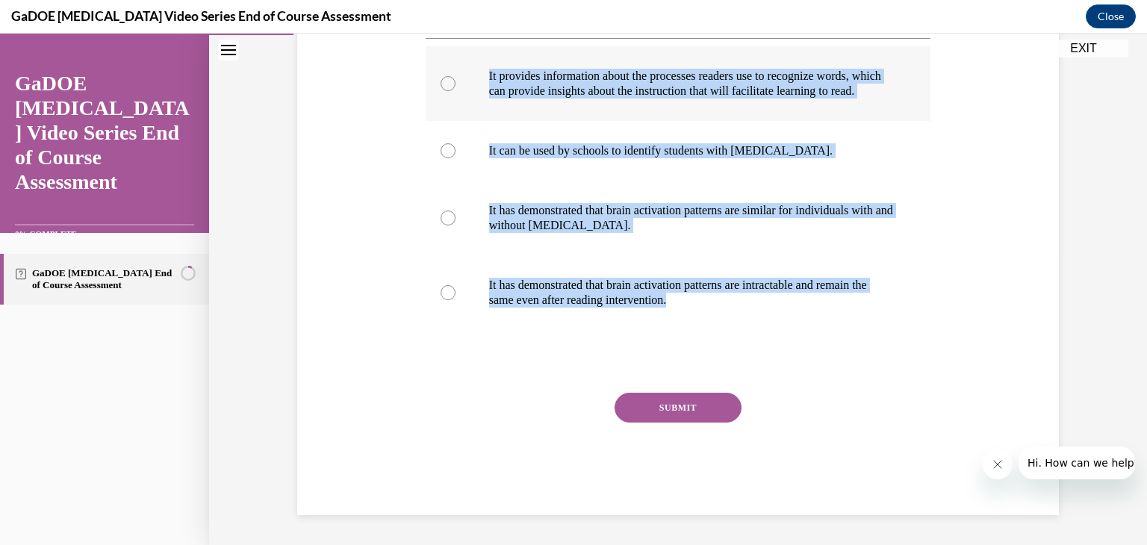
radio input "true"
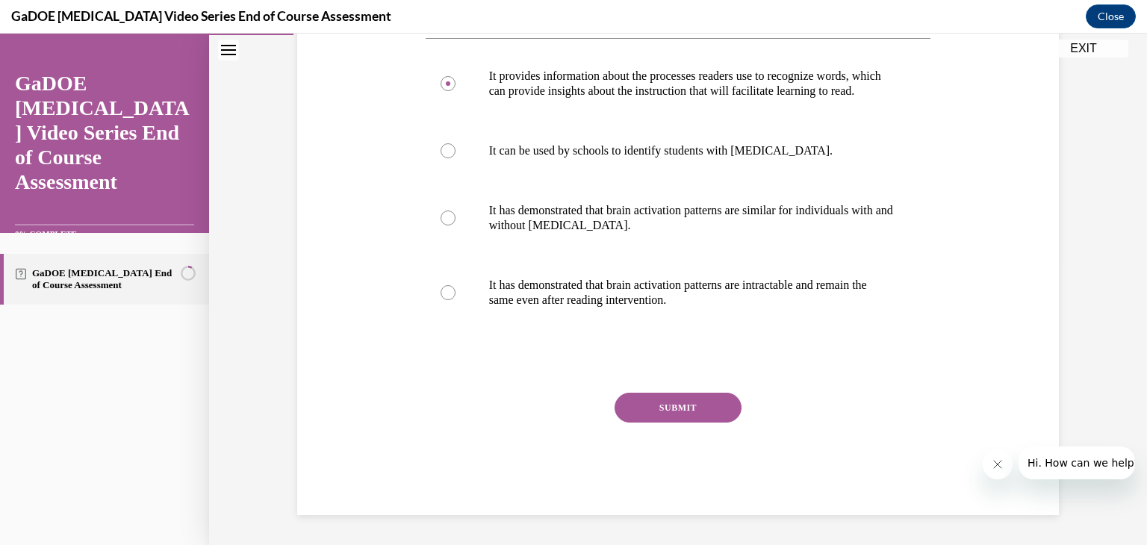
click at [677, 411] on button "SUBMIT" at bounding box center [678, 408] width 127 height 30
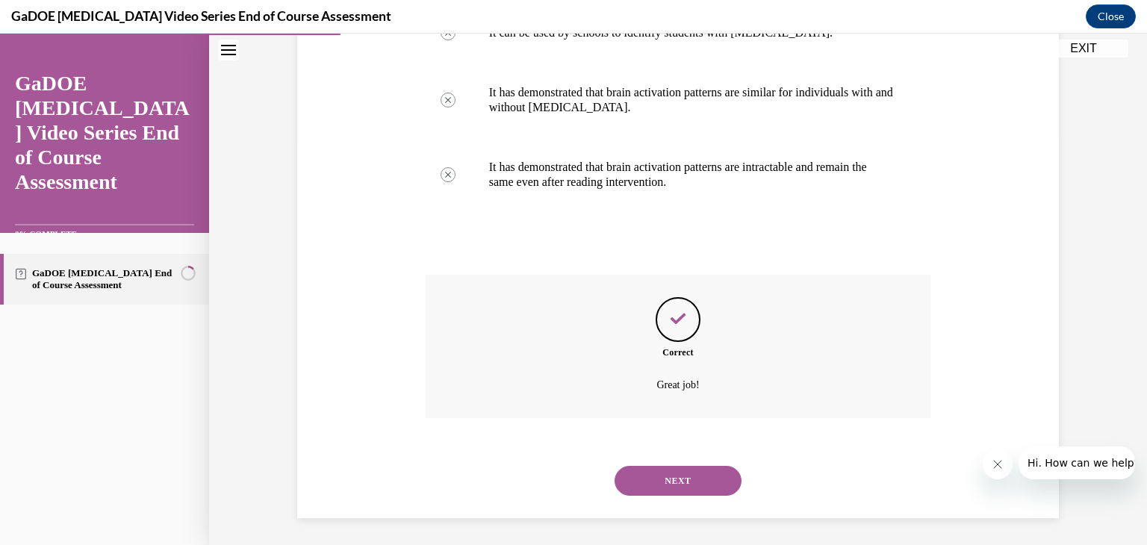
scroll to position [422, 0]
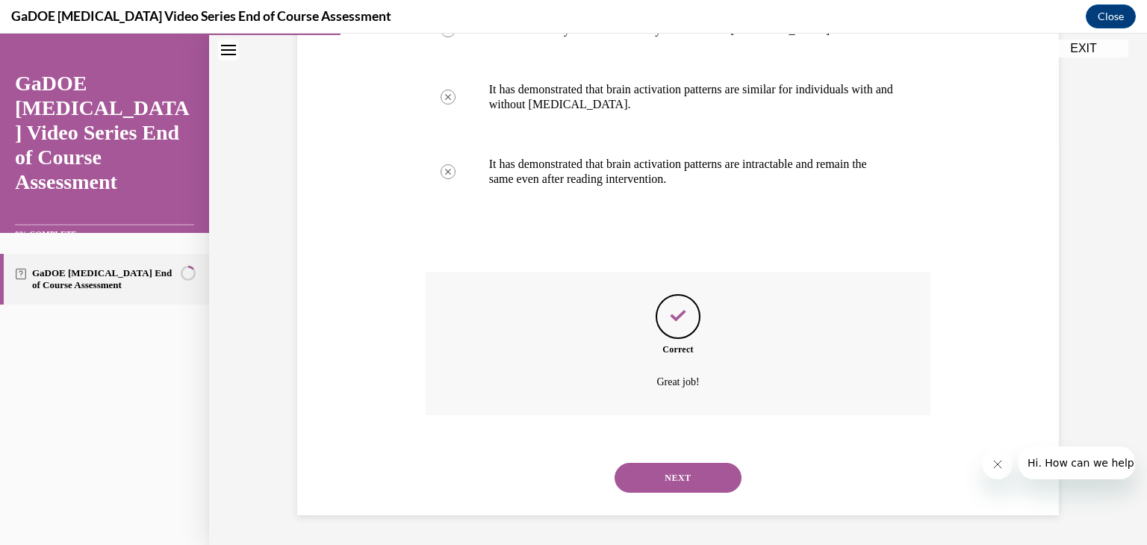
click at [691, 470] on button "NEXT" at bounding box center [678, 478] width 127 height 30
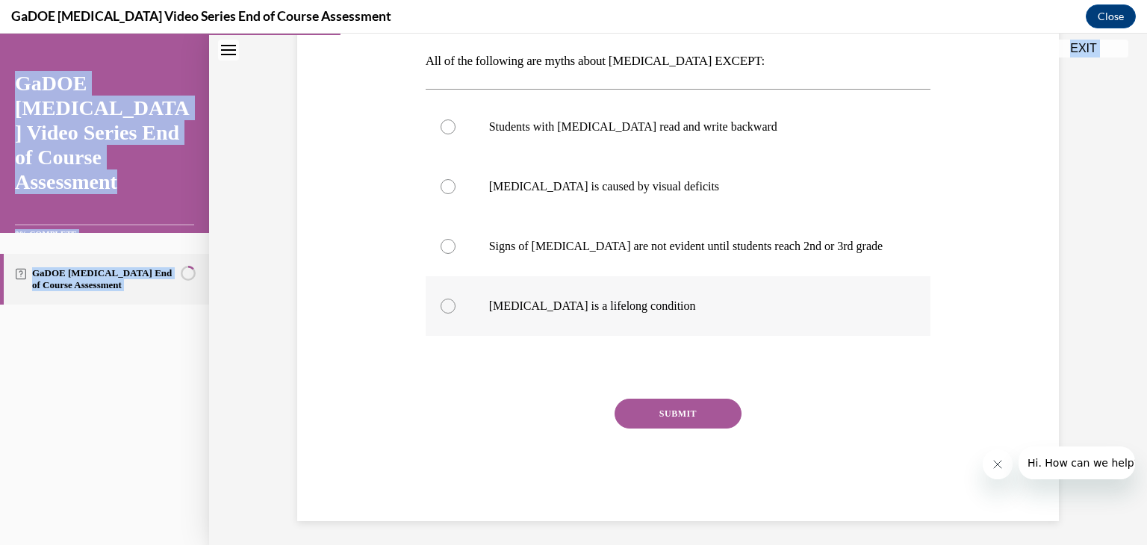
scroll to position [242, 0]
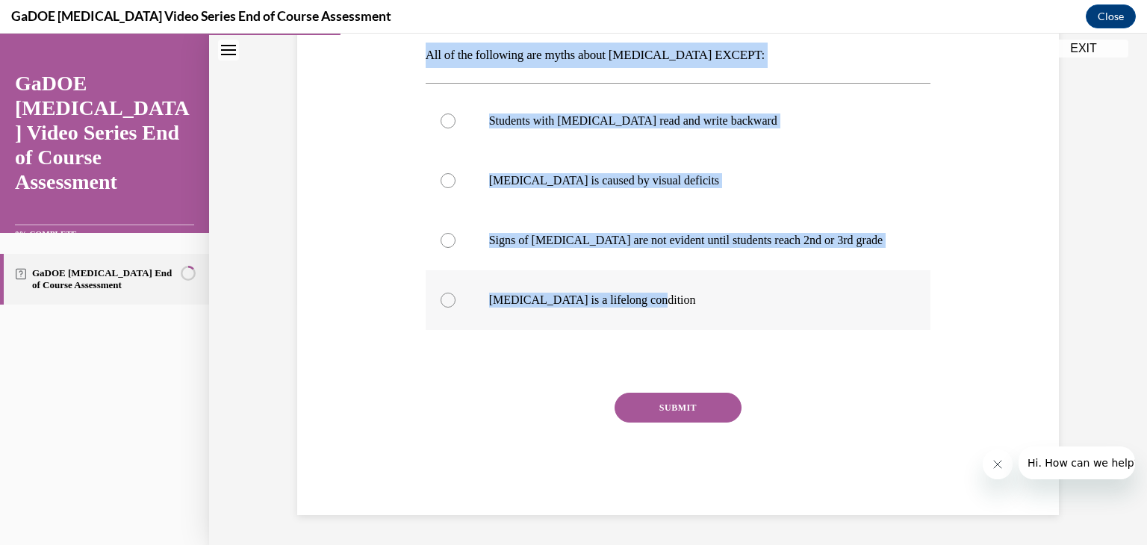
drag, startPoint x: 415, startPoint y: 283, endPoint x: 660, endPoint y: 294, distance: 246.0
click at [660, 294] on div "Question 04/22 All of the following are myths about dyslexia EXCEPT: Students w…" at bounding box center [678, 218] width 769 height 595
copy div "All of the following are myths about dyslexia EXCEPT: Students with dyslexia re…"
click at [448, 294] on label "Dyslexia is a lifelong condition" at bounding box center [679, 300] width 506 height 60
click at [448, 294] on input "Dyslexia is a lifelong condition" at bounding box center [448, 300] width 15 height 15
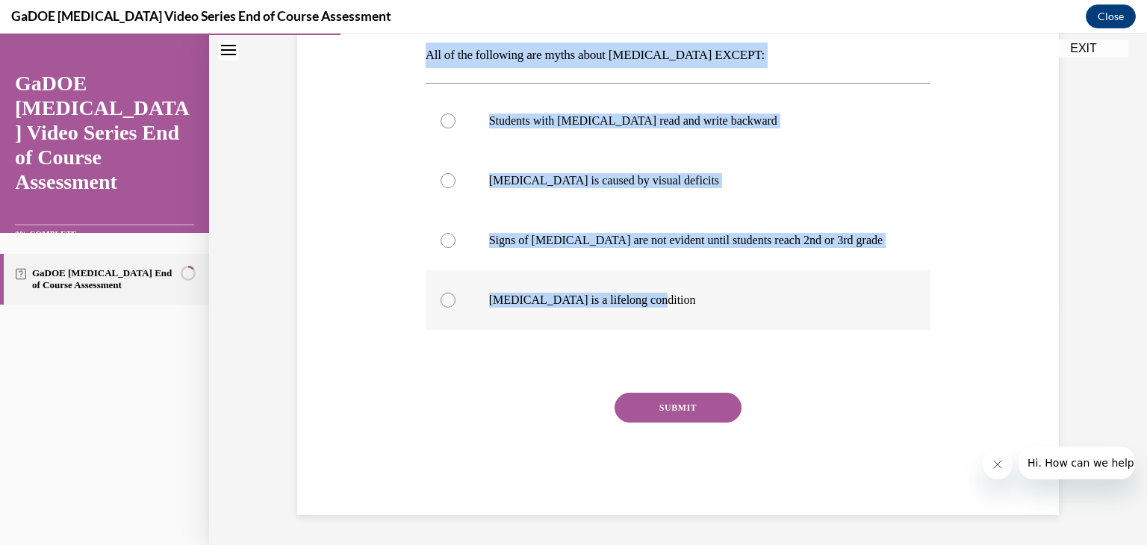
radio input "true"
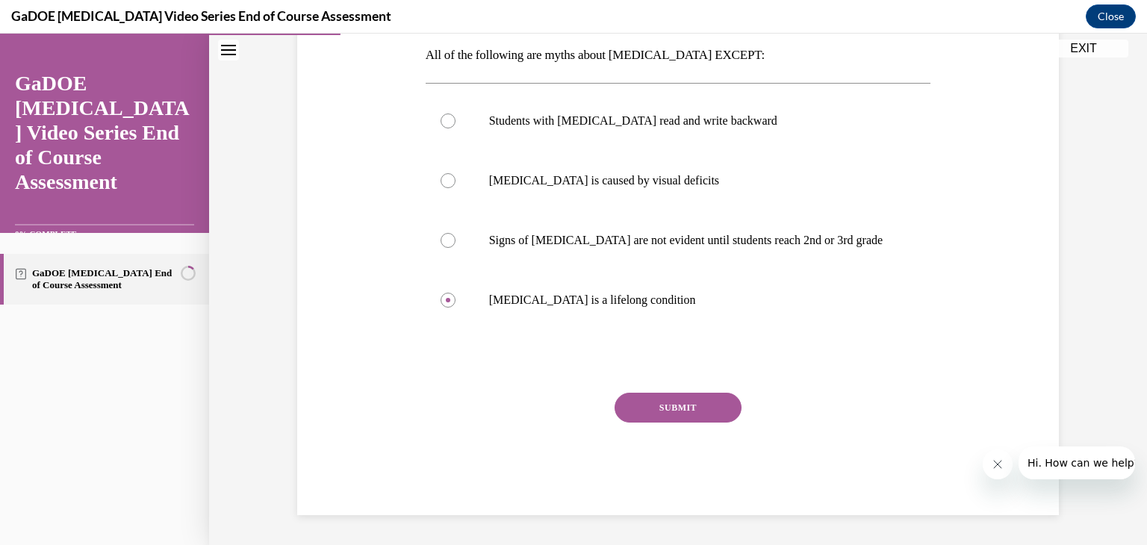
click at [698, 418] on button "SUBMIT" at bounding box center [678, 408] width 127 height 30
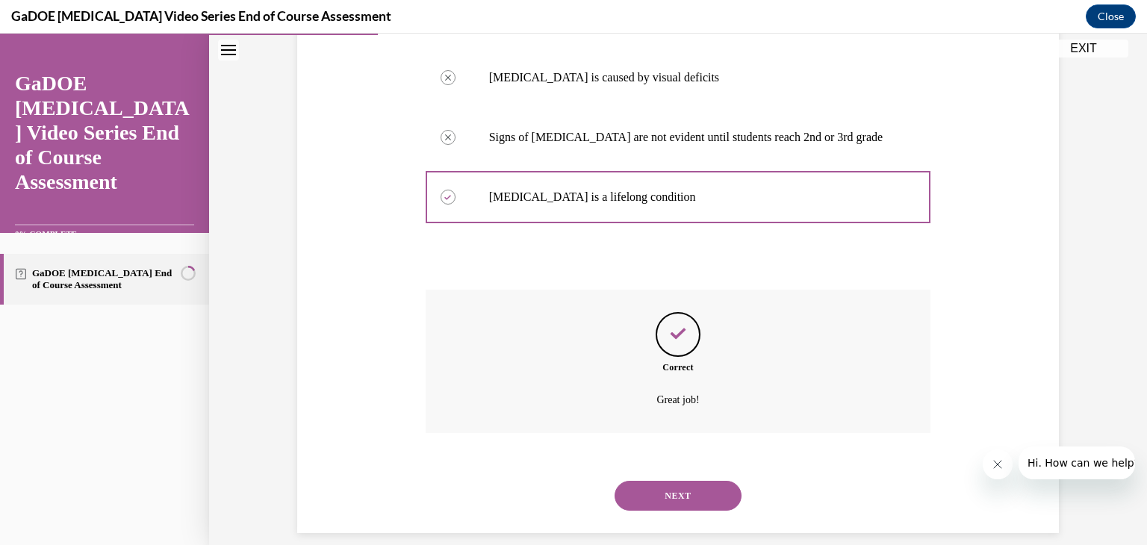
scroll to position [362, 0]
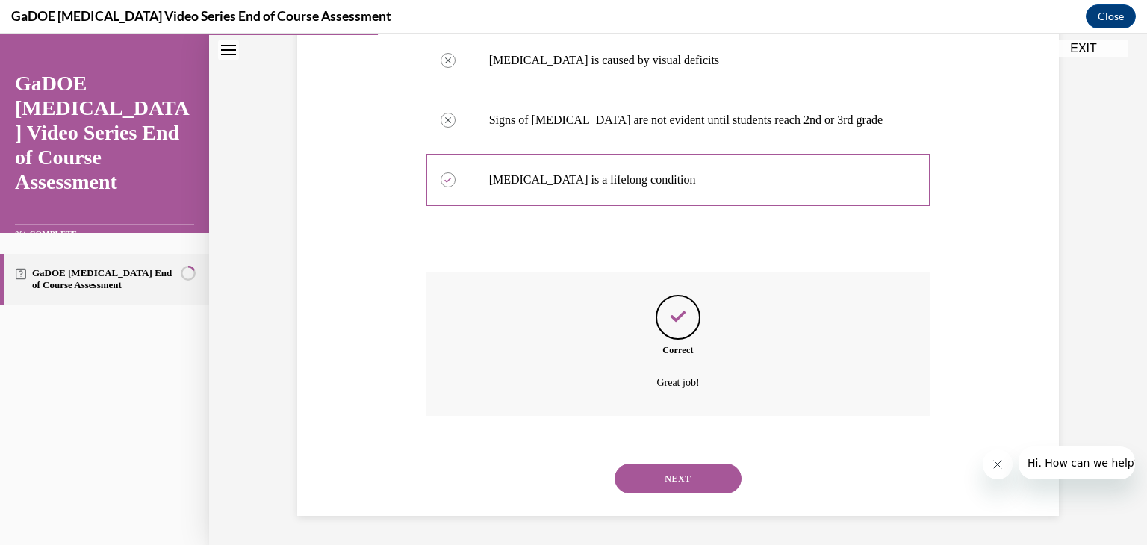
click at [657, 488] on button "NEXT" at bounding box center [678, 479] width 127 height 30
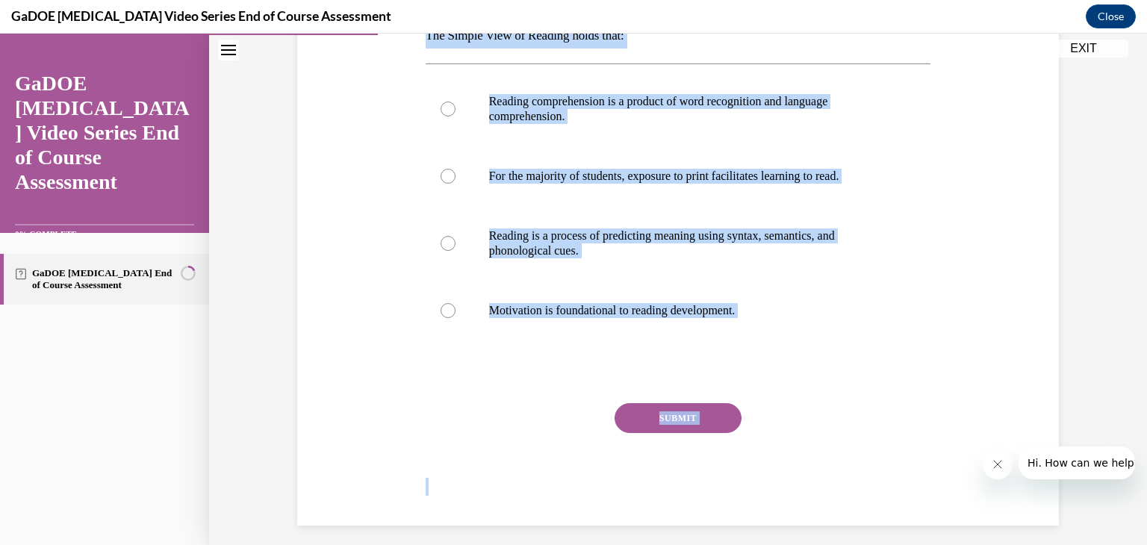
scroll to position [269, 0]
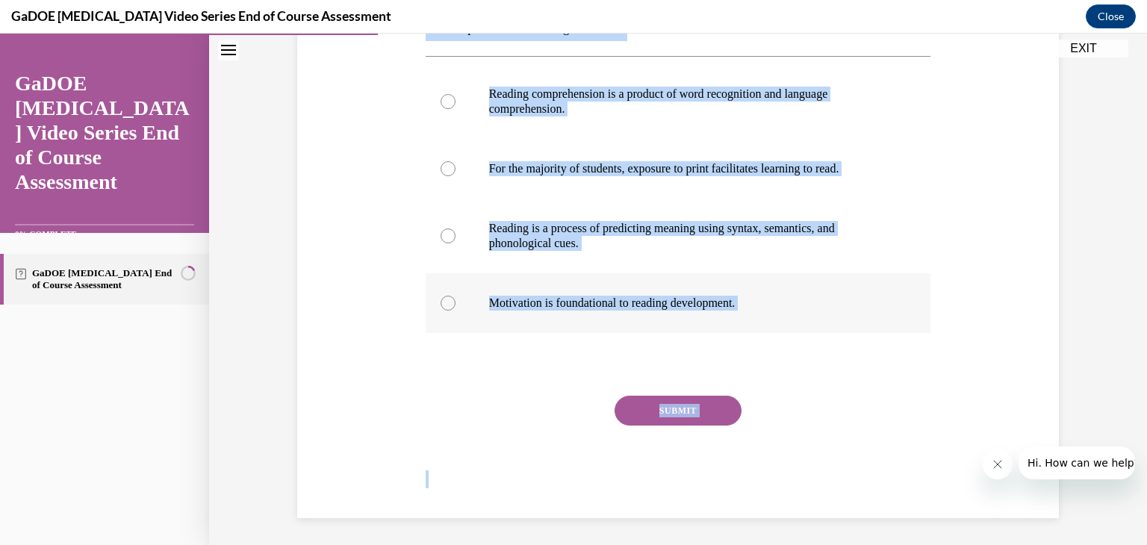
drag, startPoint x: 400, startPoint y: 281, endPoint x: 767, endPoint y: 297, distance: 367.8
click at [767, 297] on div "Question 05/22 The Simple View of Reading holds that: Reading comprehension is …" at bounding box center [678, 206] width 769 height 624
copy div "The Simple View of Reading holds that: Reading comprehension is a product of wo…"
click at [494, 93] on p "Reading comprehension is a product of word recognition and language comprehensi…" at bounding box center [691, 102] width 405 height 30
click at [456, 94] on input "Reading comprehension is a product of word recognition and language comprehensi…" at bounding box center [448, 101] width 15 height 15
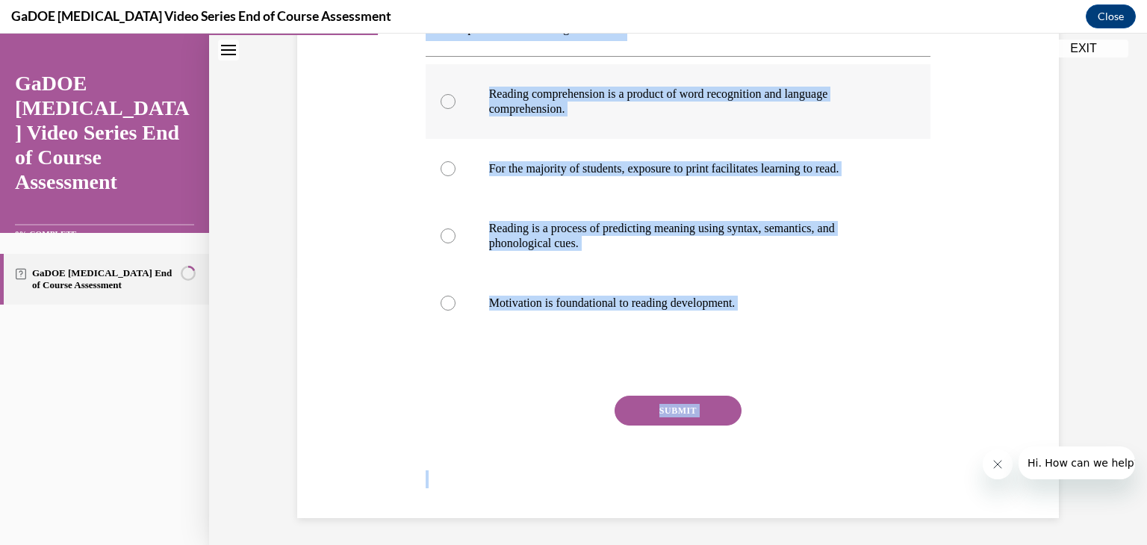
radio input "true"
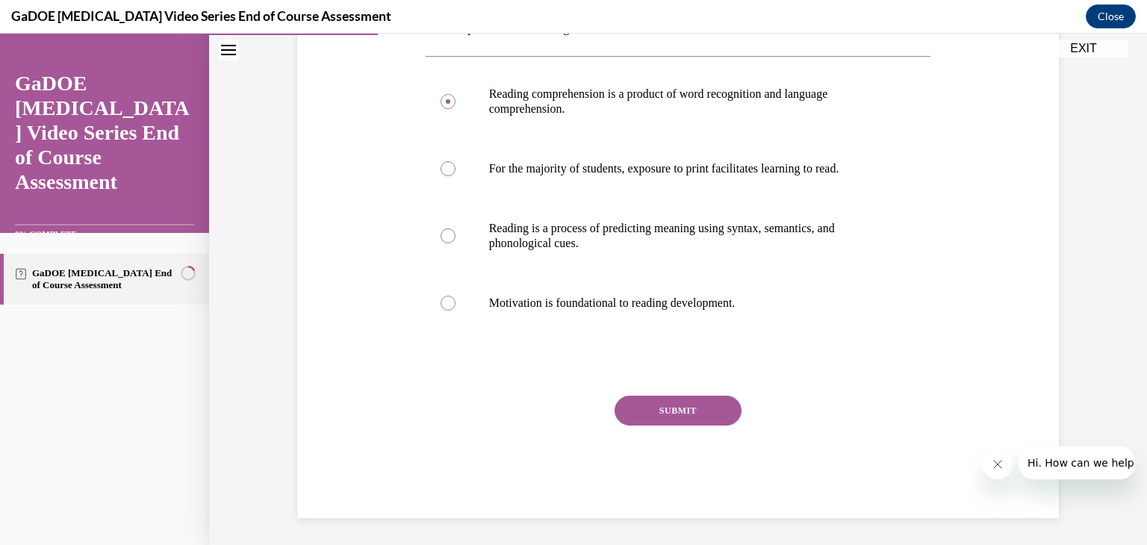
click at [668, 405] on button "SUBMIT" at bounding box center [678, 411] width 127 height 30
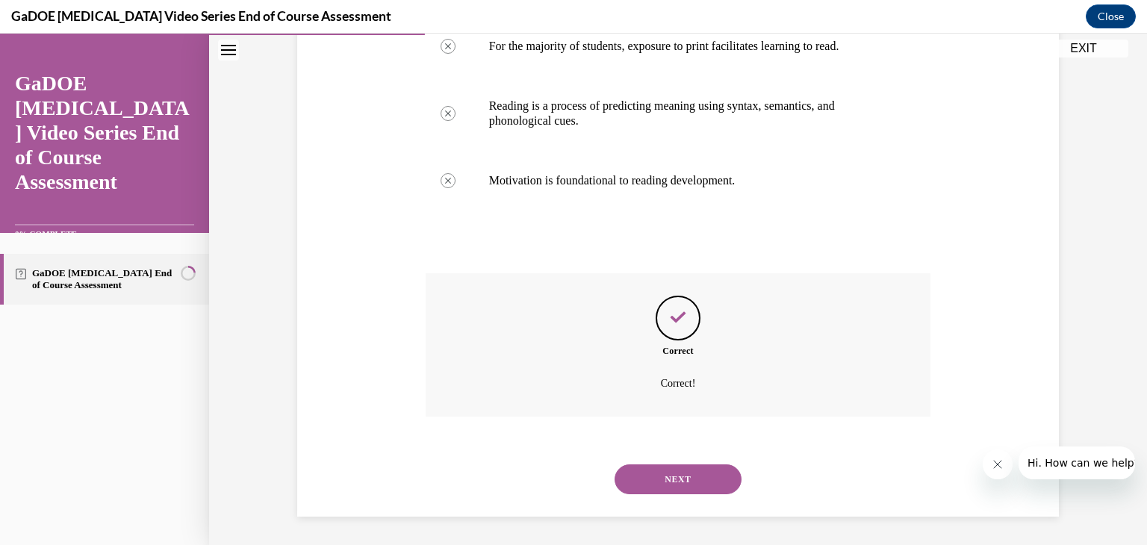
scroll to position [392, 0]
click at [706, 479] on button "NEXT" at bounding box center [678, 479] width 127 height 30
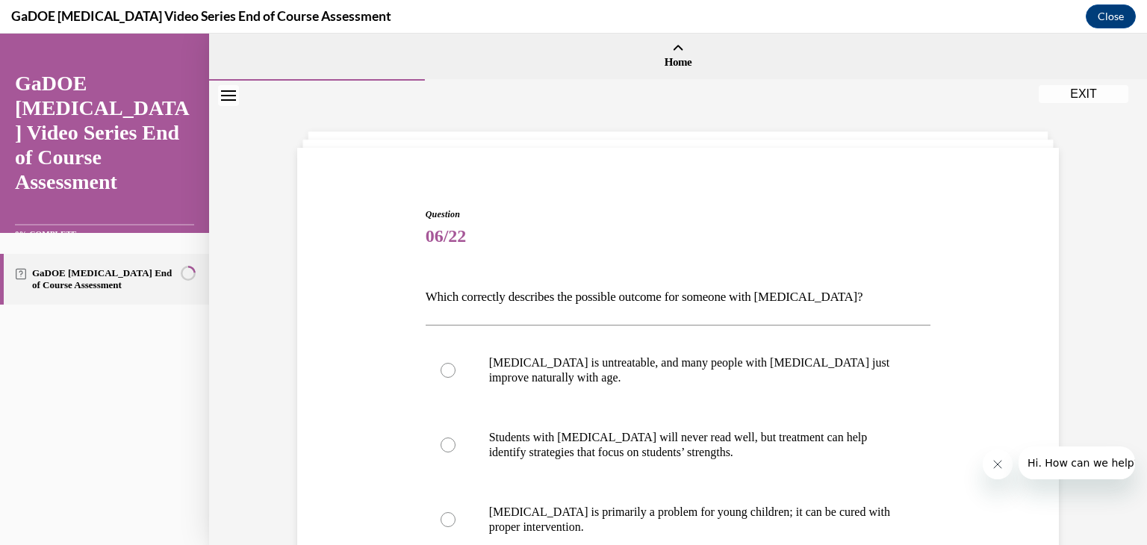
click at [406, 284] on div "Question 06/22 Which correctly describes the possible outcome for someone with …" at bounding box center [678, 490] width 769 height 654
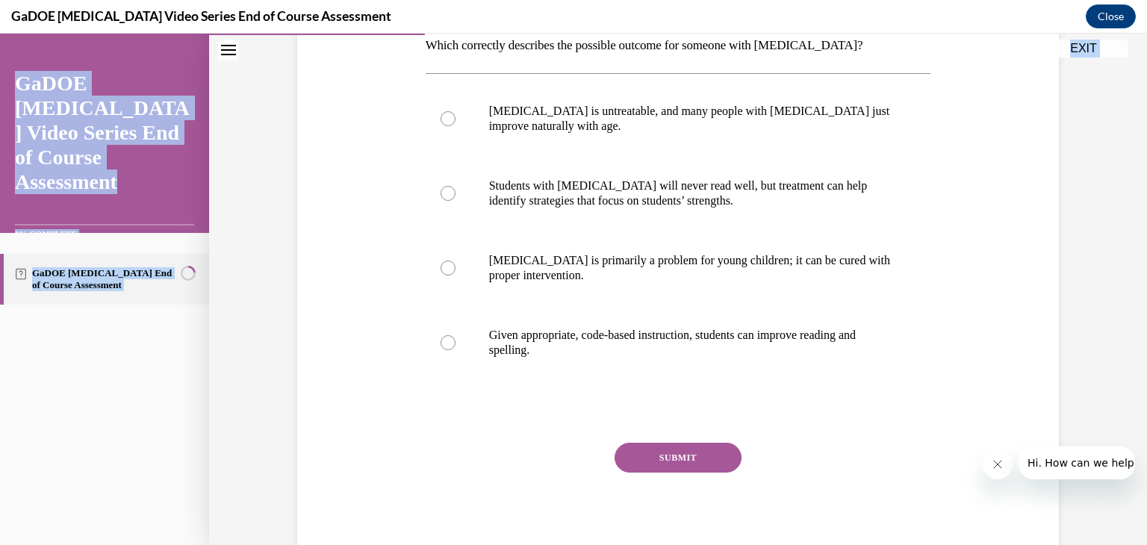
scroll to position [302, 0]
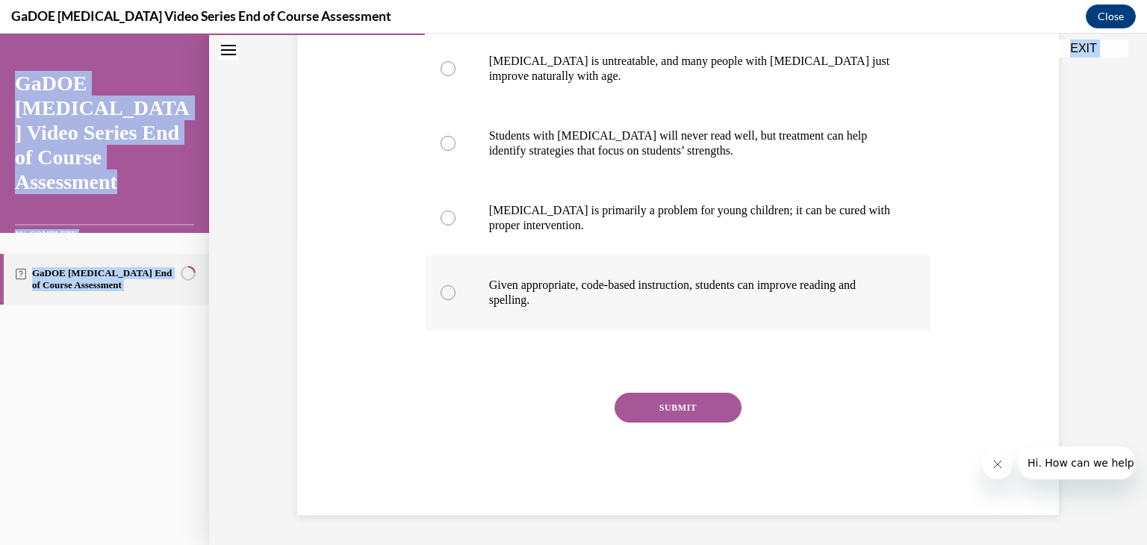
drag, startPoint x: 420, startPoint y: 291, endPoint x: 642, endPoint y: 306, distance: 223.1
click at [642, 306] on div "Question 06/22 Which correctly describes the possible outcome for someone with …" at bounding box center [679, 210] width 506 height 609
copy div "Which correctly describes the possible outcome for someone with dyslexia? Dysle…"
click at [519, 279] on p "Given appropriate, code-based instruction, students can improve reading and spe…" at bounding box center [691, 293] width 405 height 30
click at [456, 285] on input "Given appropriate, code-based instruction, students can improve reading and spe…" at bounding box center [448, 292] width 15 height 15
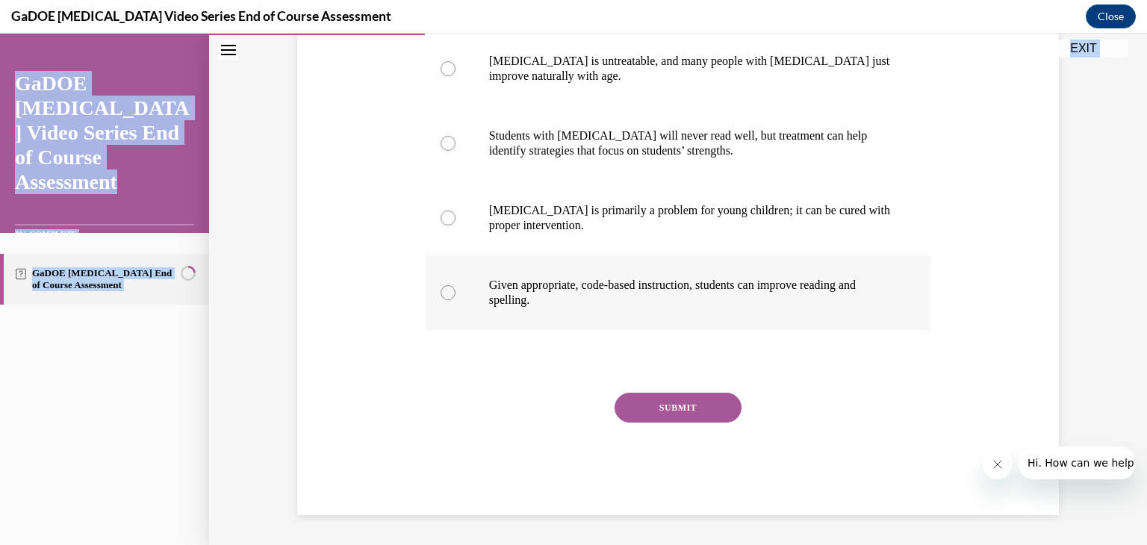
radio input "true"
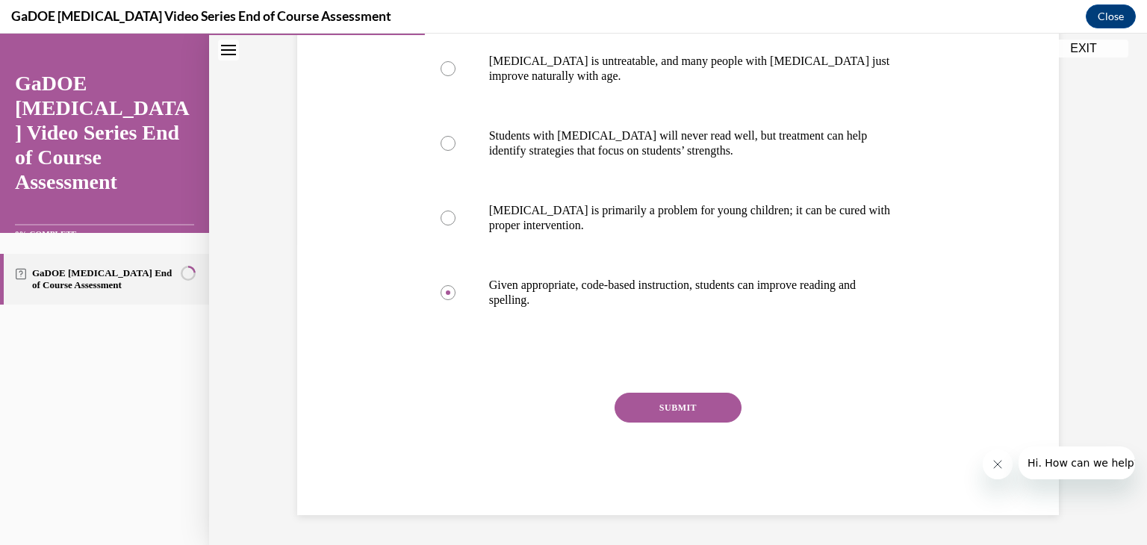
click at [705, 416] on button "SUBMIT" at bounding box center [678, 408] width 127 height 30
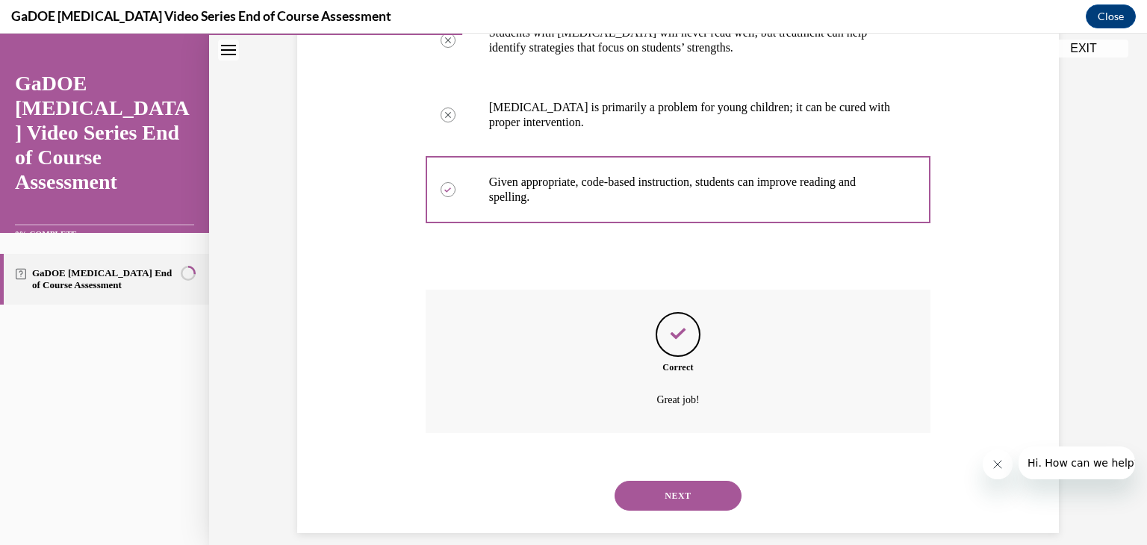
scroll to position [422, 0]
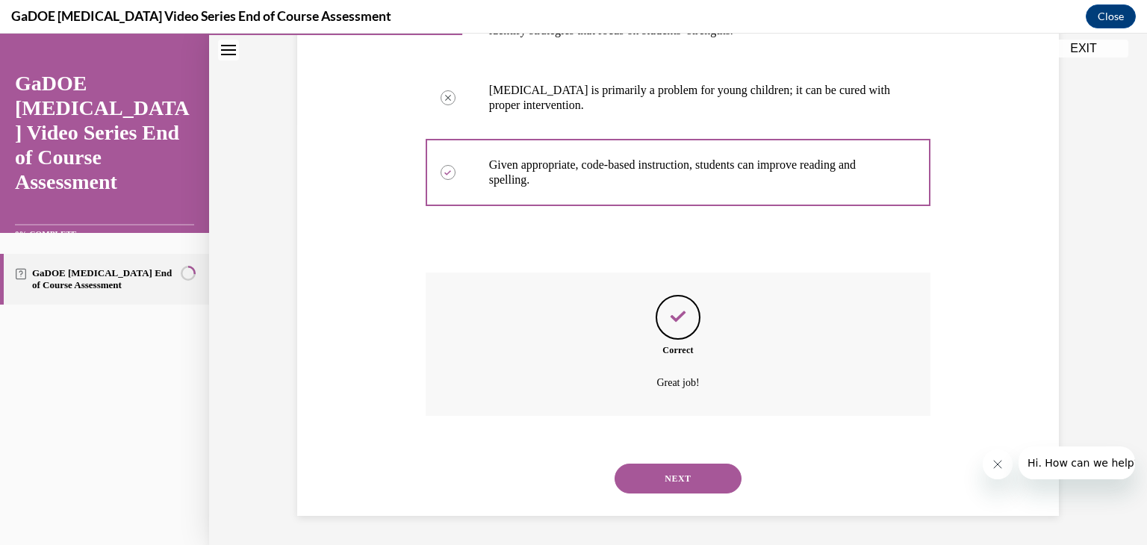
click at [674, 472] on button "NEXT" at bounding box center [678, 479] width 127 height 30
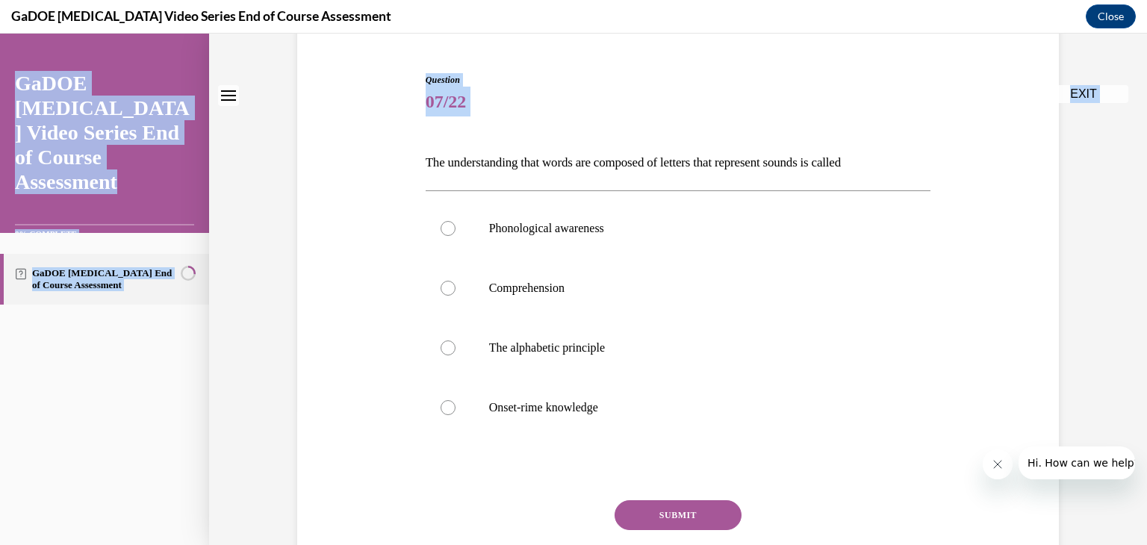
scroll to position [242, 0]
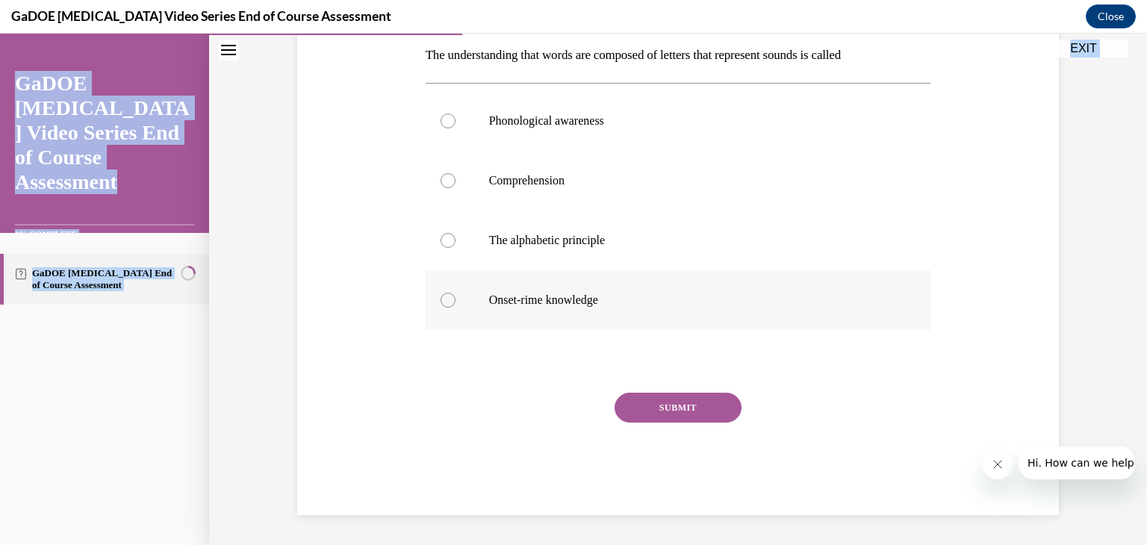
drag, startPoint x: 421, startPoint y: 294, endPoint x: 659, endPoint y: 302, distance: 237.7
click at [659, 302] on div "Question 07/22 The understanding that words are composed of letters that repres…" at bounding box center [679, 241] width 506 height 550
copy div "The understanding that words are composed of letters that represent sounds is c…"
click at [502, 242] on p "The alphabetic principle" at bounding box center [691, 240] width 405 height 15
click at [456, 242] on input "The alphabetic principle" at bounding box center [448, 240] width 15 height 15
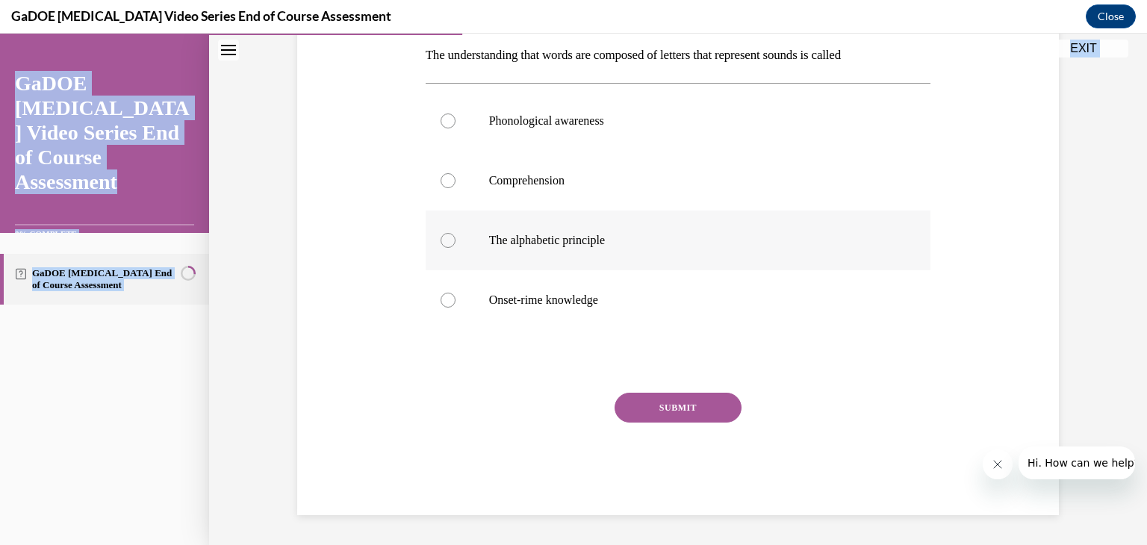
radio input "true"
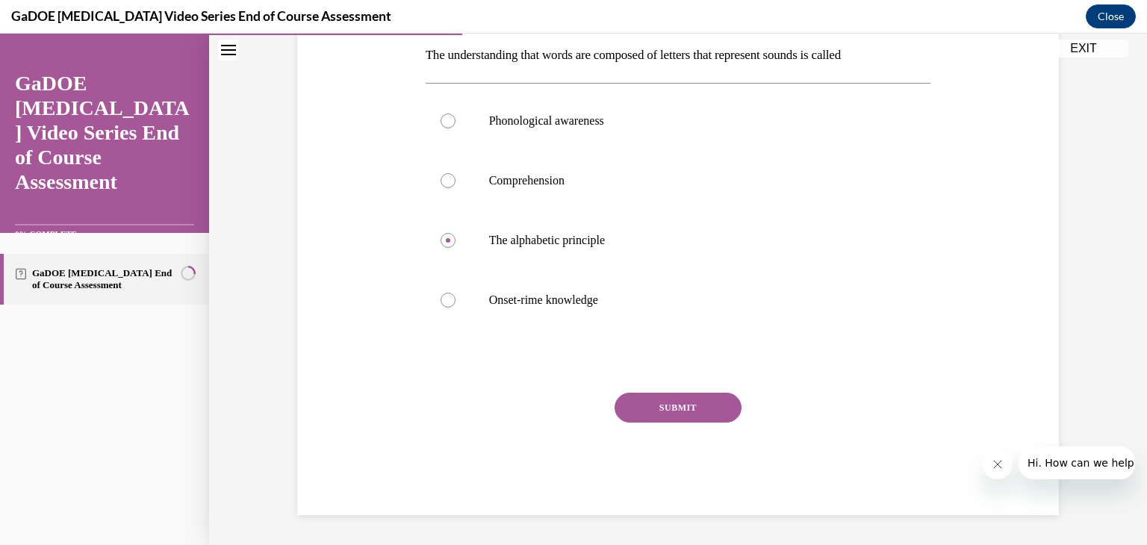
click at [664, 403] on button "SUBMIT" at bounding box center [678, 408] width 127 height 30
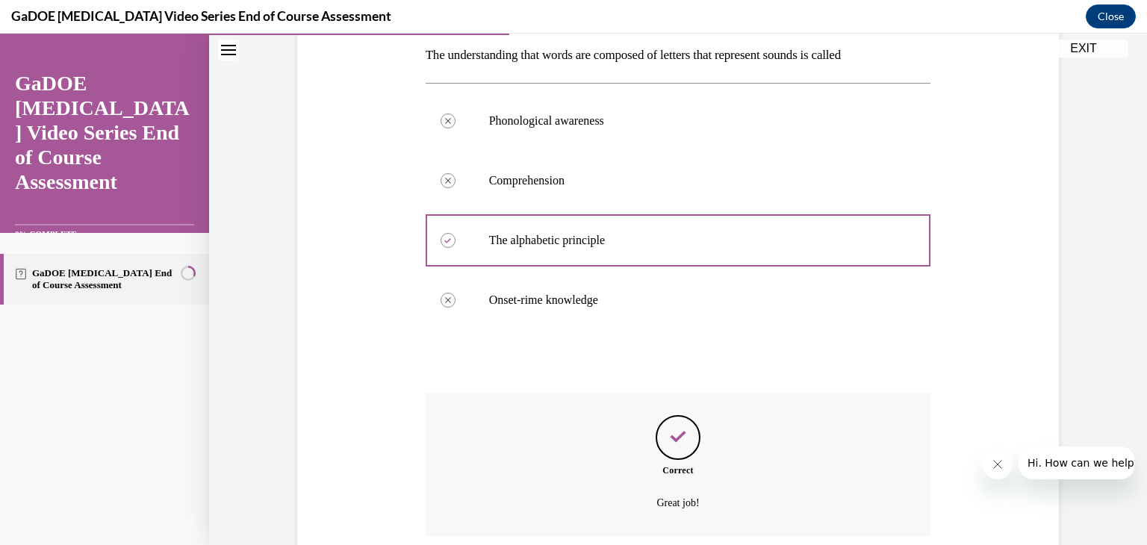
scroll to position [362, 0]
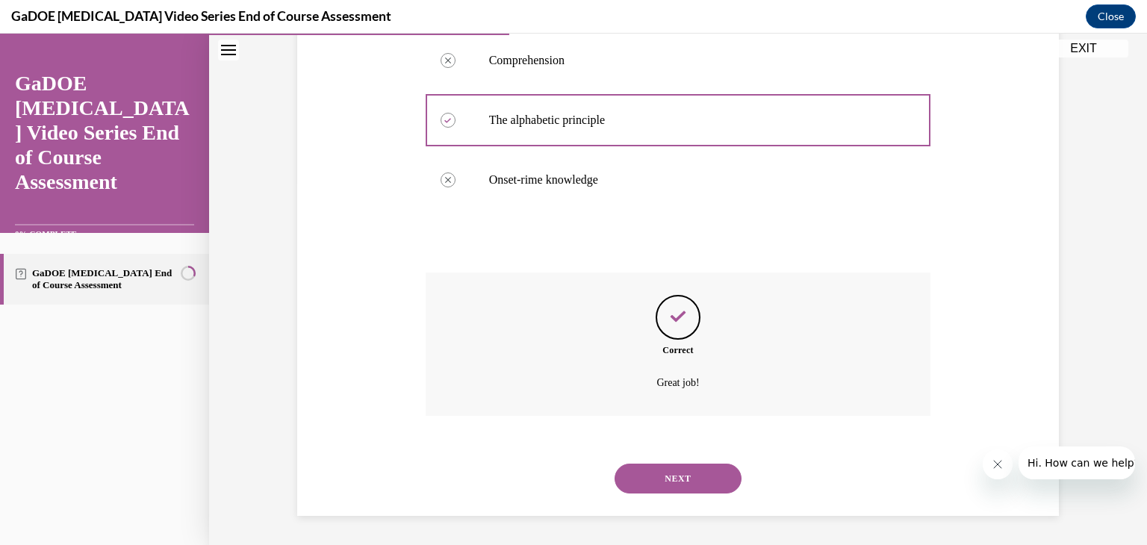
click at [681, 482] on button "NEXT" at bounding box center [678, 479] width 127 height 30
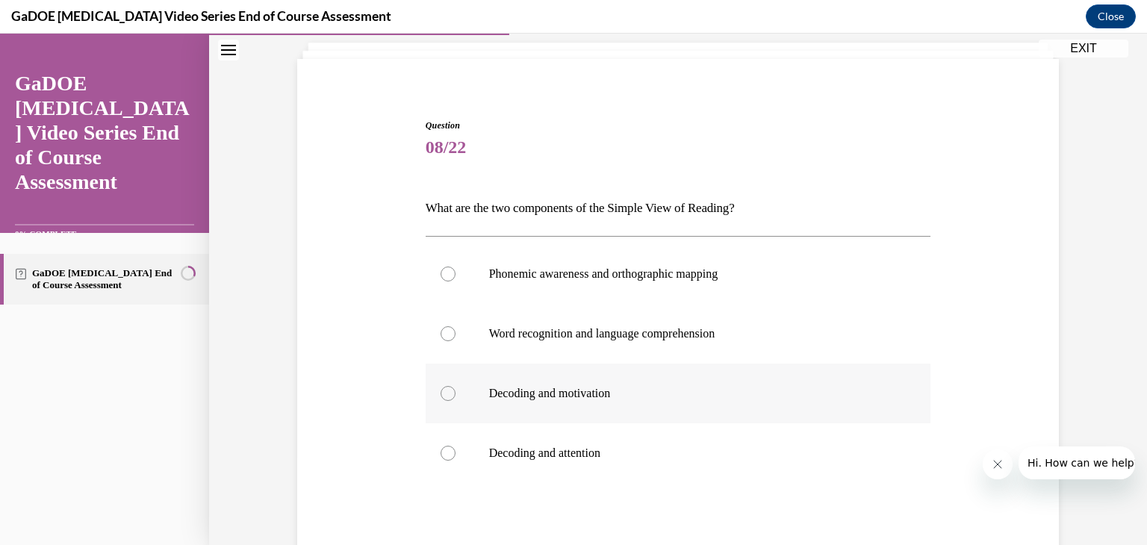
scroll to position [90, 0]
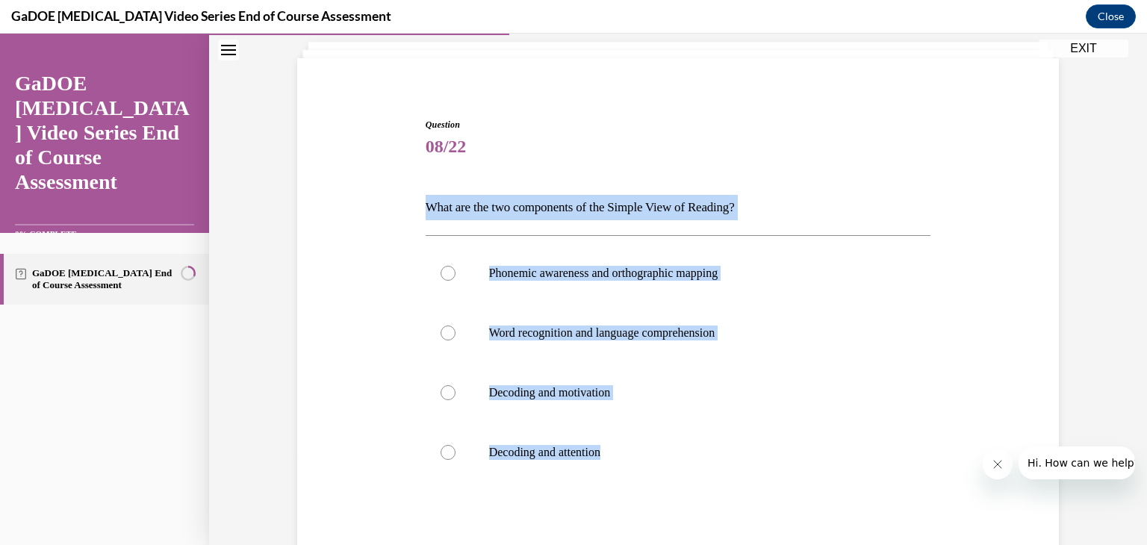
drag, startPoint x: 421, startPoint y: 205, endPoint x: 800, endPoint y: 482, distance: 469.8
click at [800, 482] on div "Question 08/22 What are the two components of the Simple View of Reading? Phone…" at bounding box center [679, 393] width 506 height 550
copy div "What are the two components of the Simple View of Reading? Phonemic awareness a…"
click at [553, 317] on label "Word recognition and language comprehension" at bounding box center [679, 333] width 506 height 60
click at [456, 326] on input "Word recognition and language comprehension" at bounding box center [448, 333] width 15 height 15
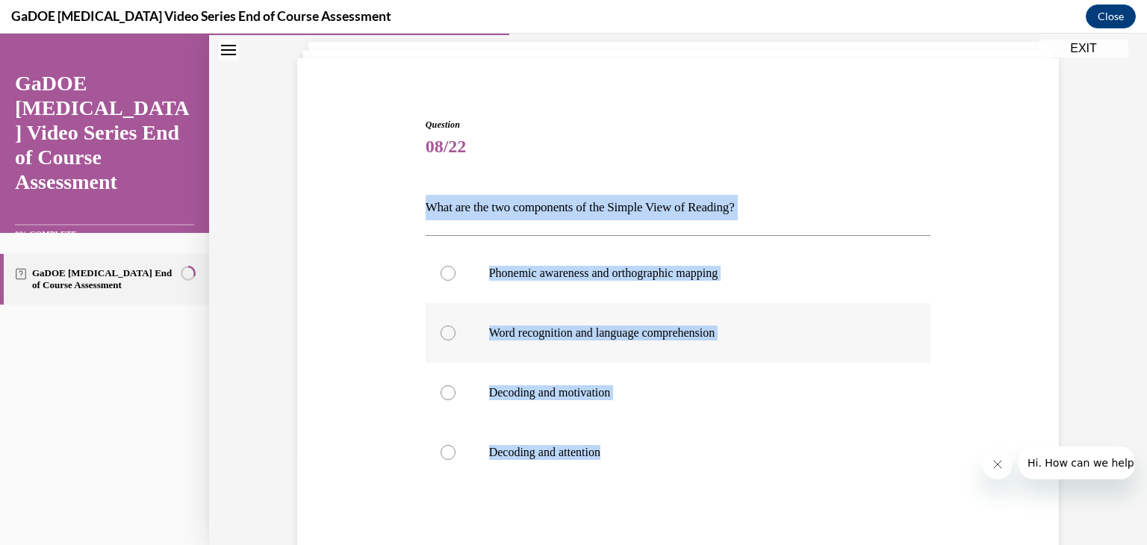
radio input "true"
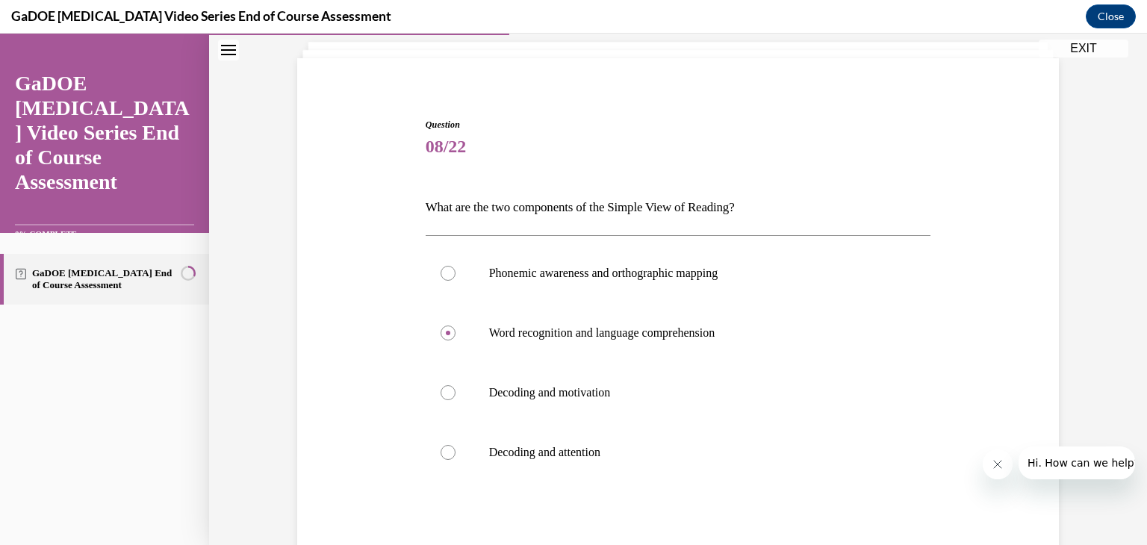
scroll to position [242, 0]
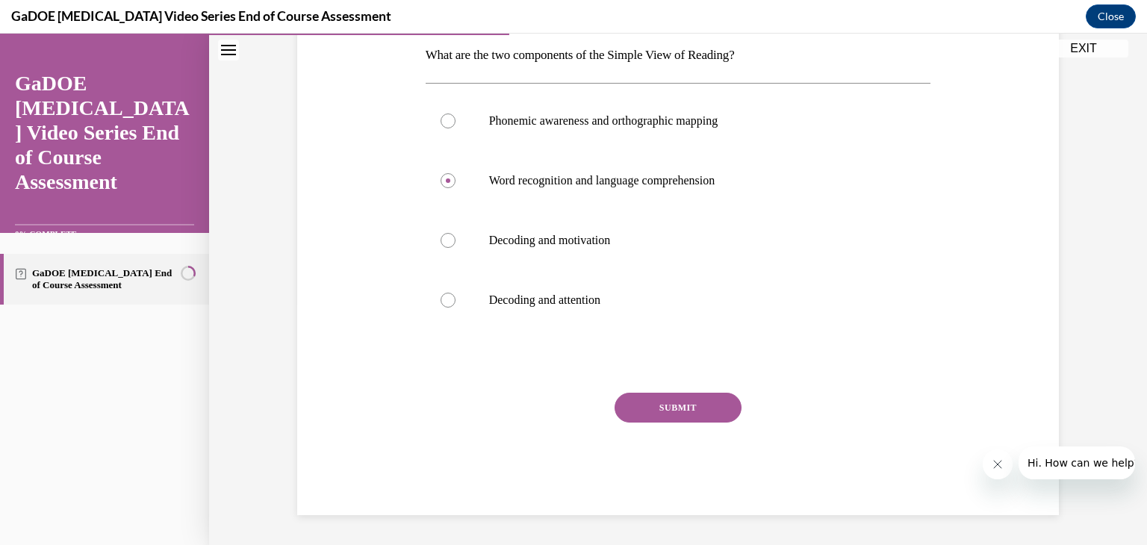
click at [657, 412] on button "SUBMIT" at bounding box center [678, 408] width 127 height 30
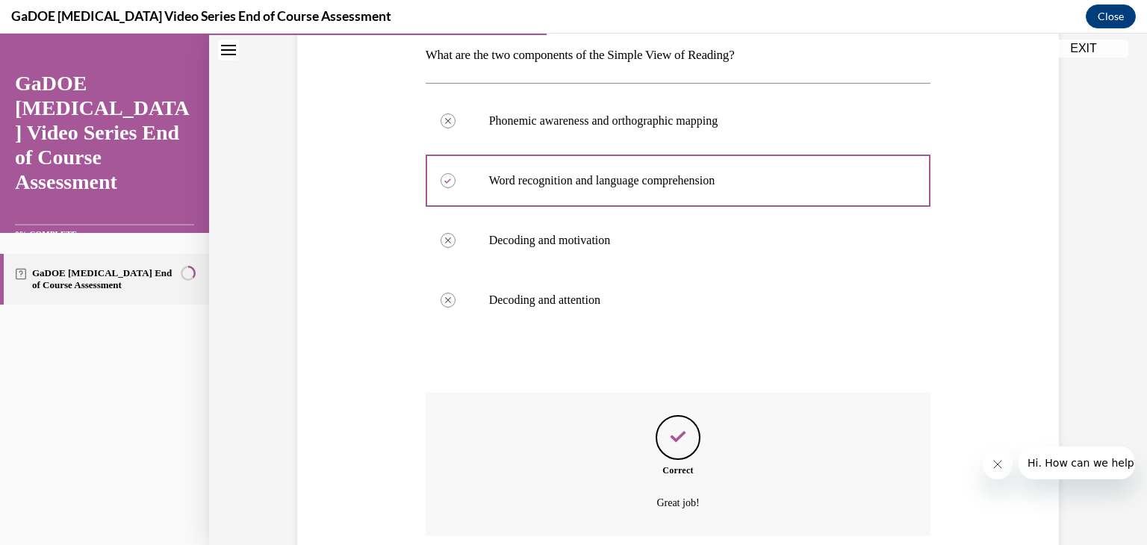
scroll to position [362, 0]
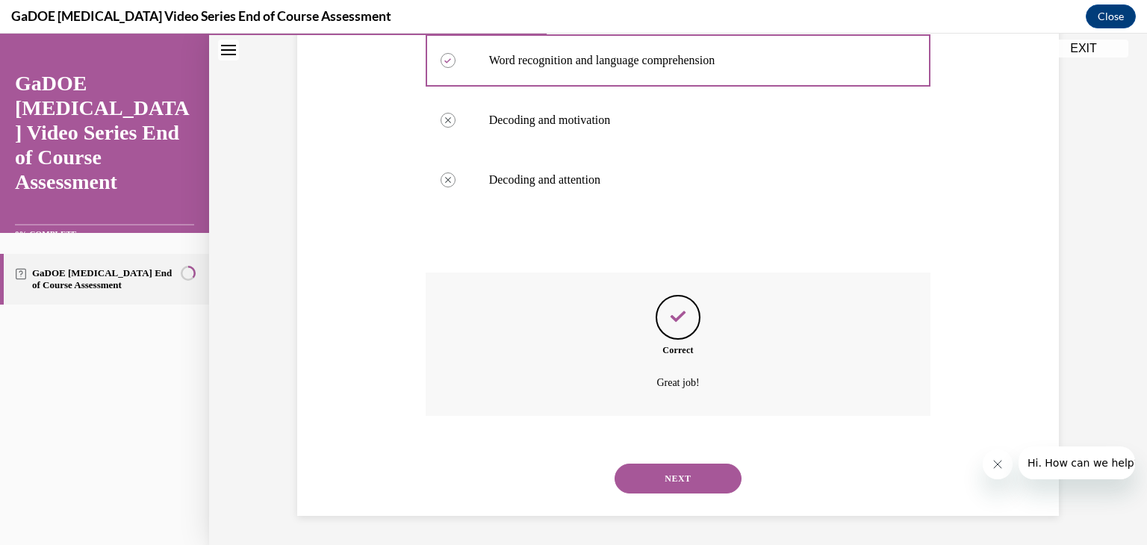
click at [679, 472] on button "NEXT" at bounding box center [678, 479] width 127 height 30
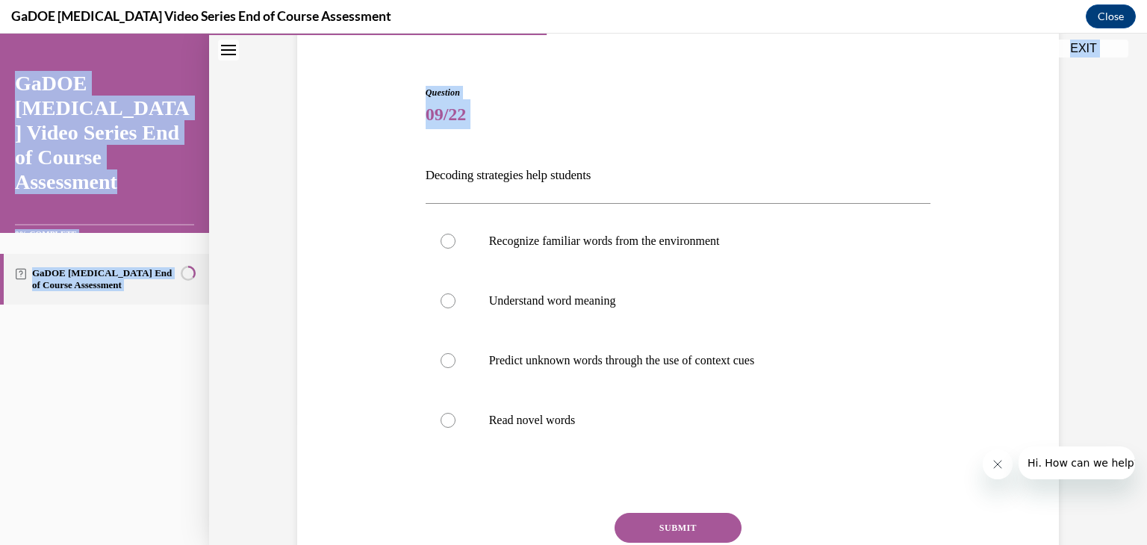
scroll to position [242, 0]
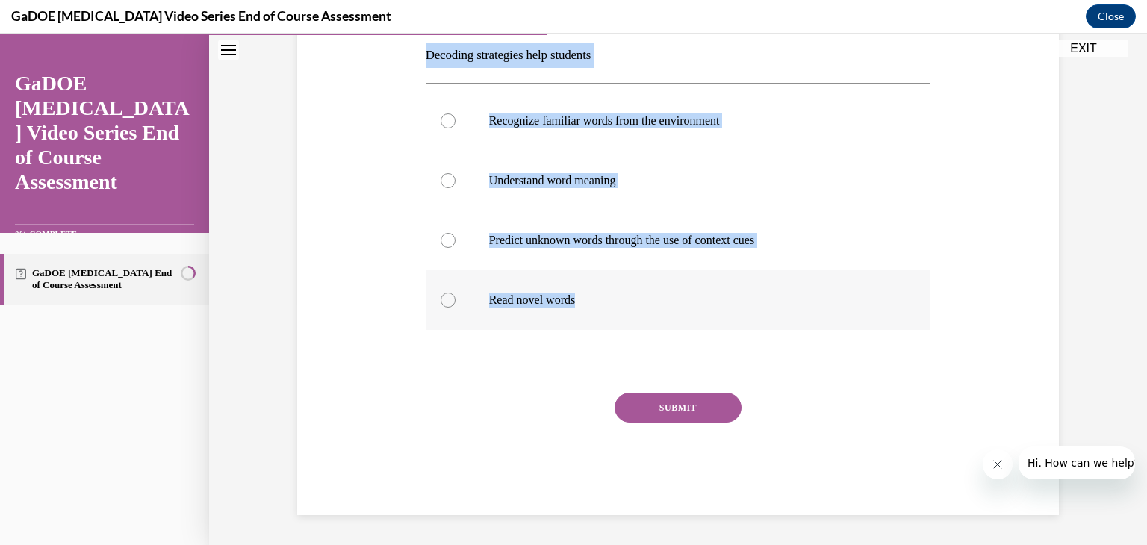
drag, startPoint x: 422, startPoint y: 299, endPoint x: 594, endPoint y: 300, distance: 171.8
click at [594, 300] on div "Question 09/22 Decoding strategies help students Recognize familiar words from …" at bounding box center [679, 241] width 506 height 550
click at [589, 301] on p "Read novel words" at bounding box center [691, 300] width 405 height 15
click at [456, 301] on input "Read novel words" at bounding box center [448, 300] width 15 height 15
radio input "true"
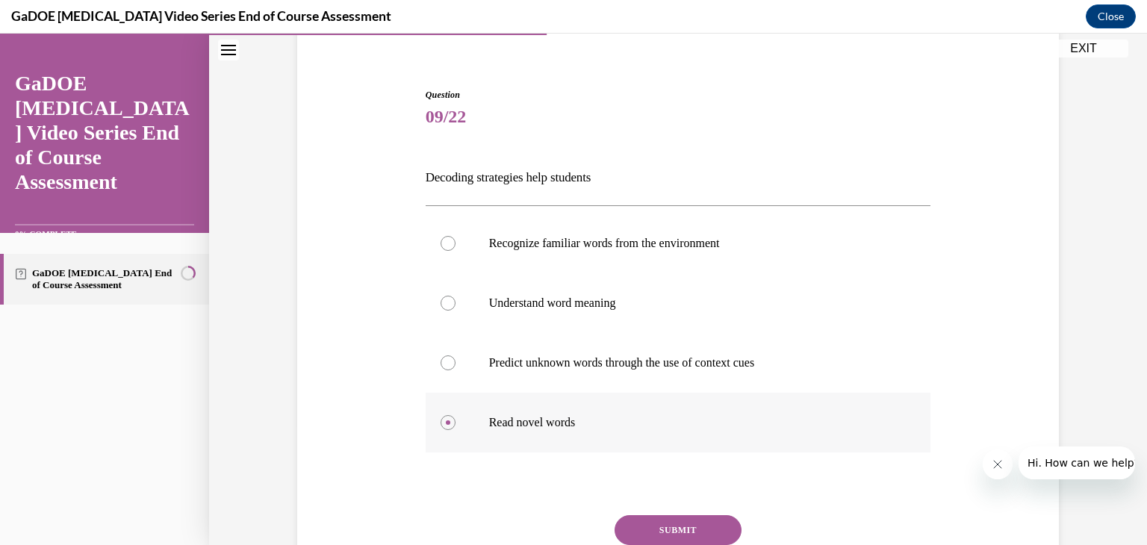
scroll to position [117, 0]
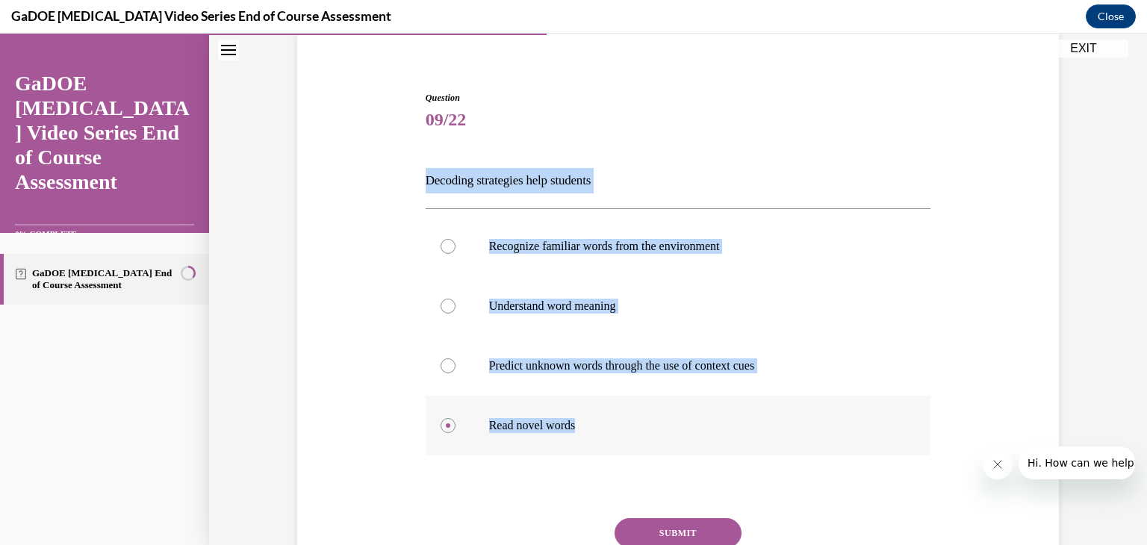
drag, startPoint x: 409, startPoint y: 170, endPoint x: 590, endPoint y: 415, distance: 304.4
click at [590, 415] on div "Question 09/22 Decoding strategies help students Recognize familiar words from …" at bounding box center [678, 343] width 769 height 595
copy div "Decoding strategies help students Recognize familiar words from the environment…"
click at [702, 524] on button "SUBMIT" at bounding box center [678, 533] width 127 height 30
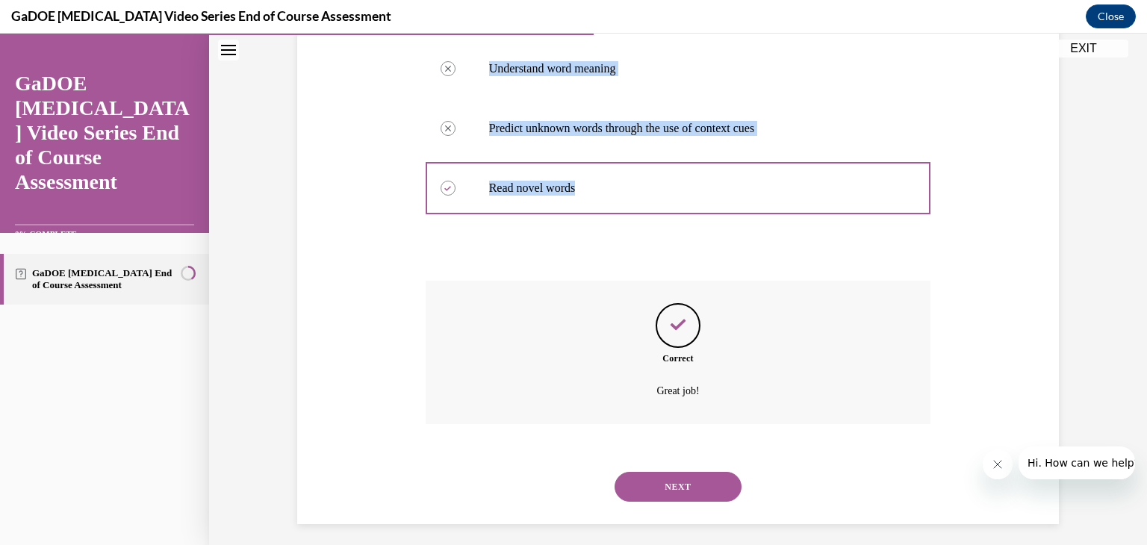
scroll to position [362, 0]
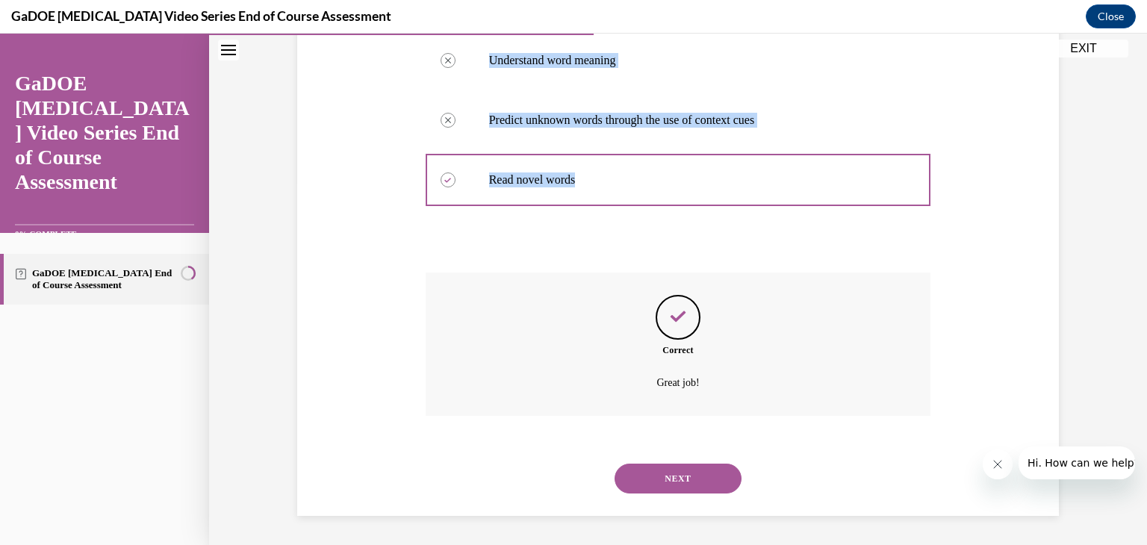
click at [674, 474] on button "NEXT" at bounding box center [678, 479] width 127 height 30
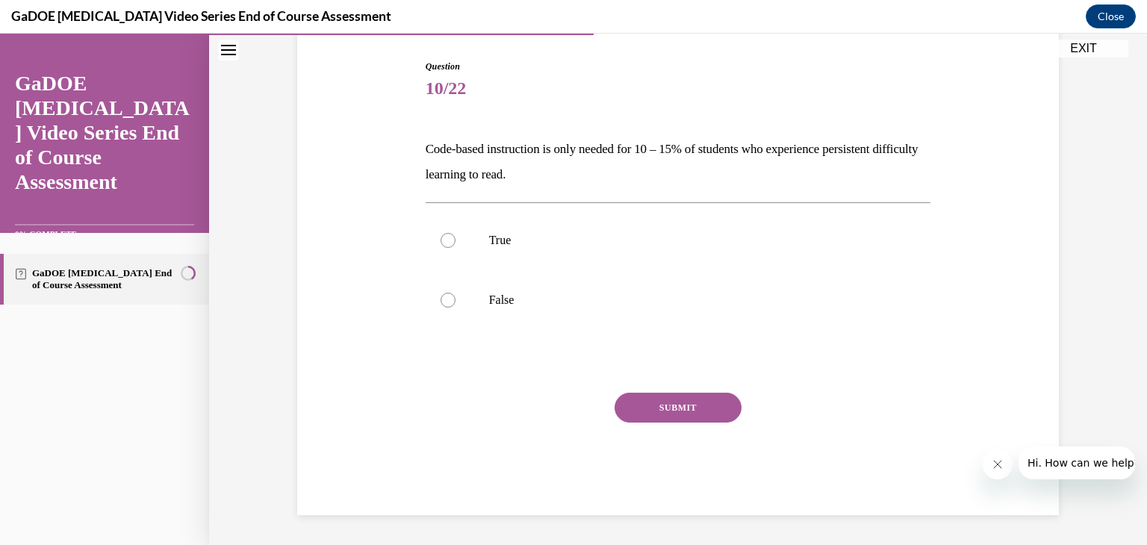
scroll to position [148, 0]
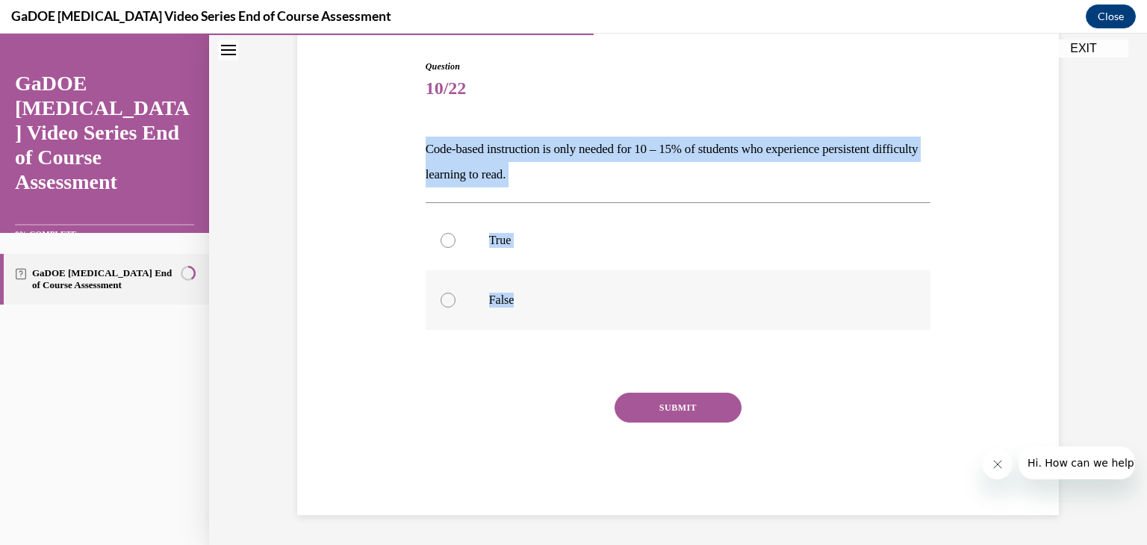
drag, startPoint x: 410, startPoint y: 127, endPoint x: 527, endPoint y: 288, distance: 199.0
click at [527, 288] on div "Question 10/22 Code-based instruction is only needed for 10 – 15% of students w…" at bounding box center [678, 265] width 769 height 500
click at [329, 226] on div "Question 10/22 Code-based instruction is only needed for 10 – 15% of students w…" at bounding box center [678, 265] width 769 height 500
drag, startPoint x: 421, startPoint y: 138, endPoint x: 525, endPoint y: 293, distance: 186.2
click at [525, 293] on div "Question 10/22 Code-based instruction is only needed for 10 – 15% of students w…" at bounding box center [679, 288] width 506 height 456
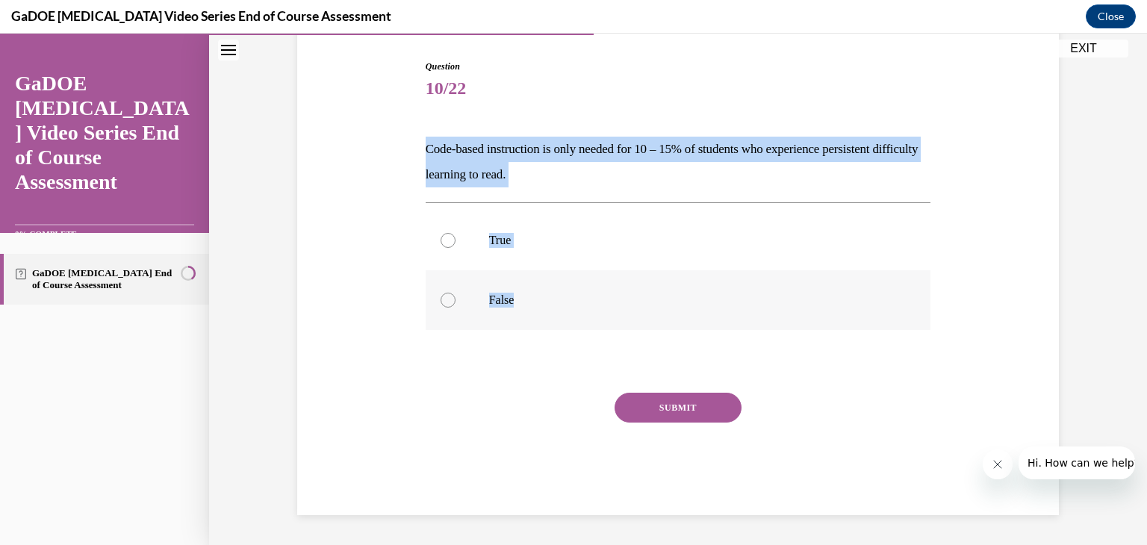
click at [464, 305] on label "False" at bounding box center [679, 300] width 506 height 60
click at [456, 305] on input "False" at bounding box center [448, 300] width 15 height 15
radio input "true"
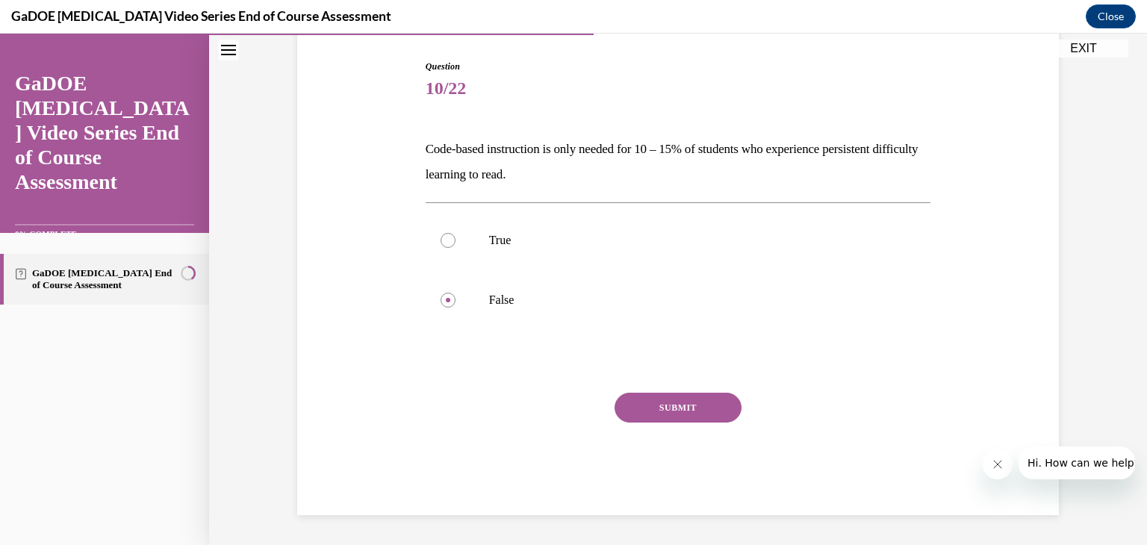
click at [703, 410] on button "SUBMIT" at bounding box center [678, 408] width 127 height 30
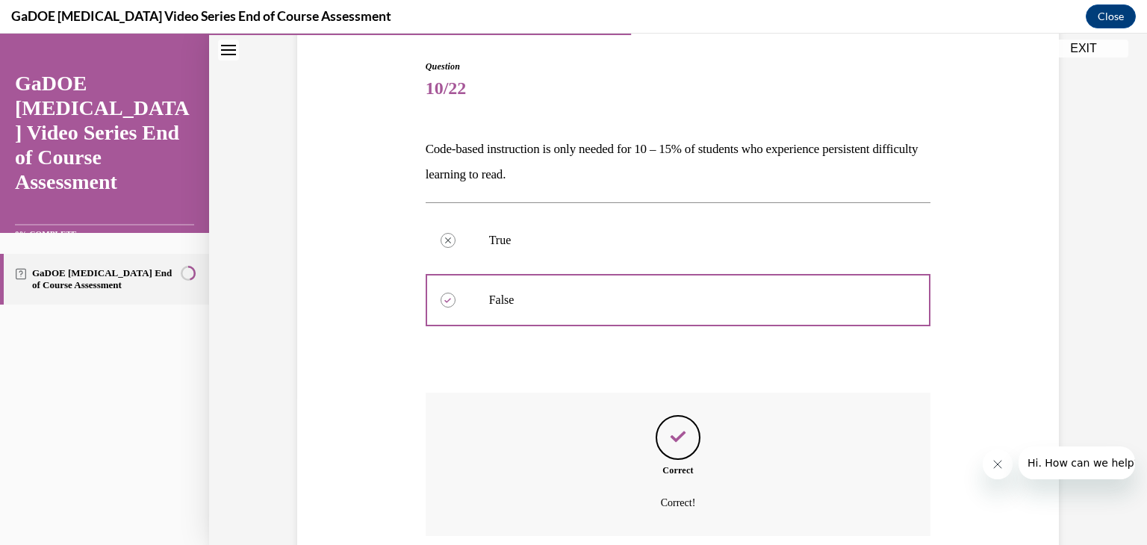
scroll to position [269, 0]
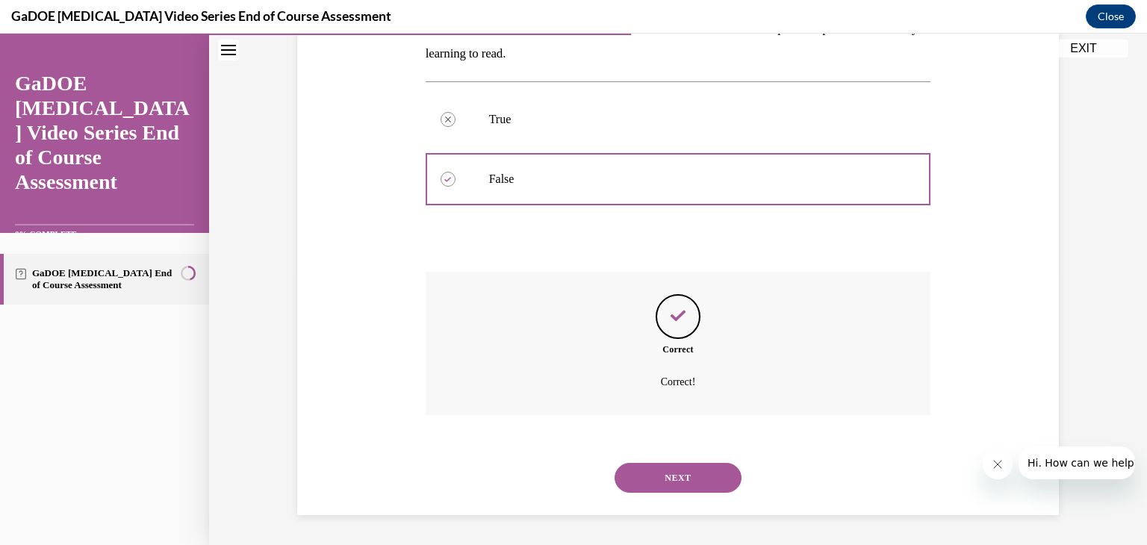
click at [631, 404] on div "Correct Correct!" at bounding box center [679, 343] width 506 height 143
drag, startPoint x: 709, startPoint y: 497, endPoint x: 692, endPoint y: 455, distance: 44.9
click at [692, 455] on div "NEXT" at bounding box center [679, 478] width 506 height 60
click at [664, 478] on button "NEXT" at bounding box center [678, 478] width 127 height 30
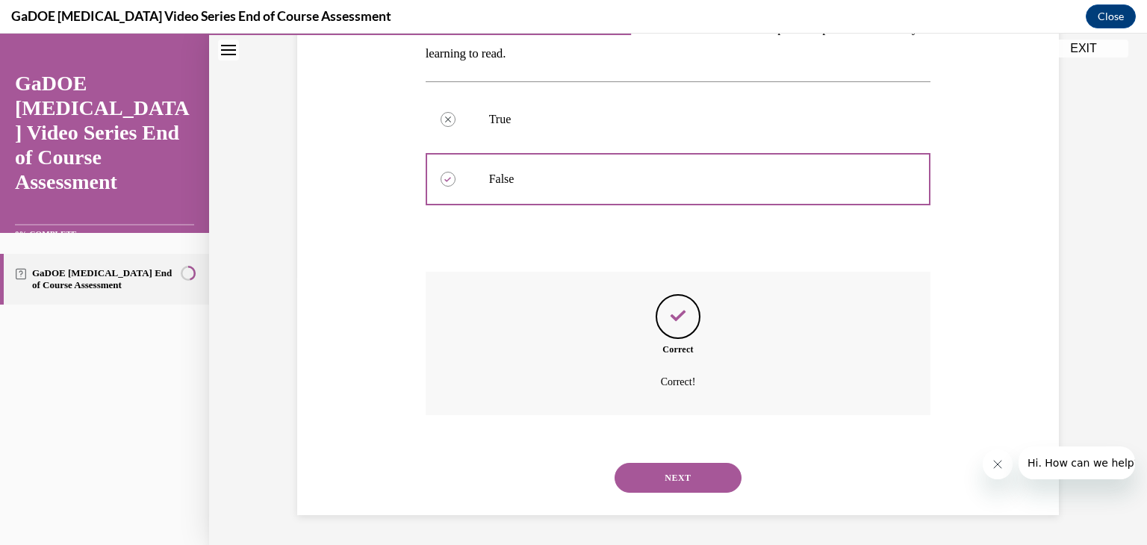
scroll to position [148, 0]
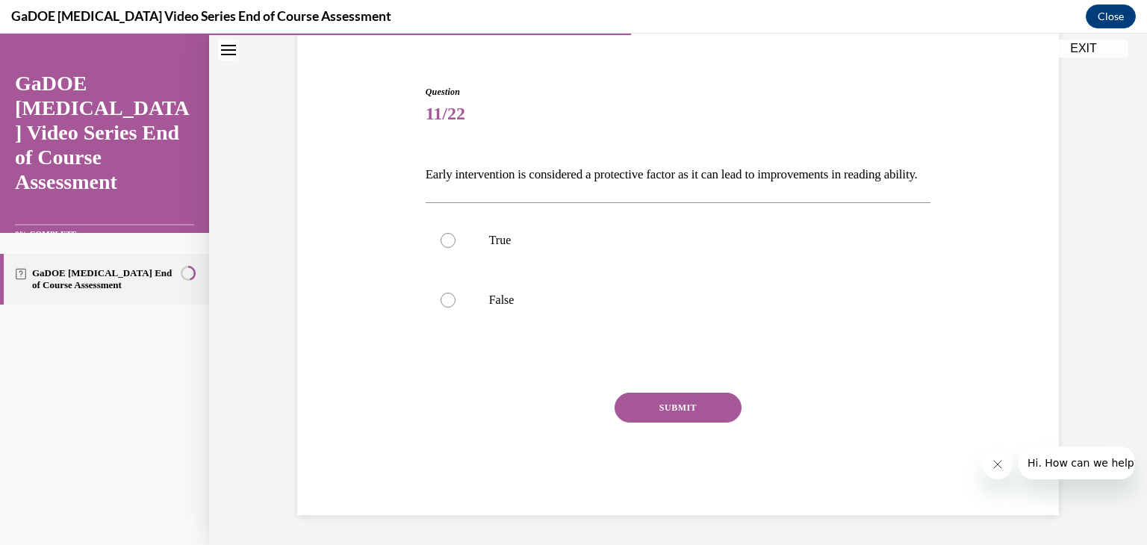
click at [426, 162] on p "Early intervention is considered a protective factor as it can lead to improvem…" at bounding box center [679, 174] width 506 height 25
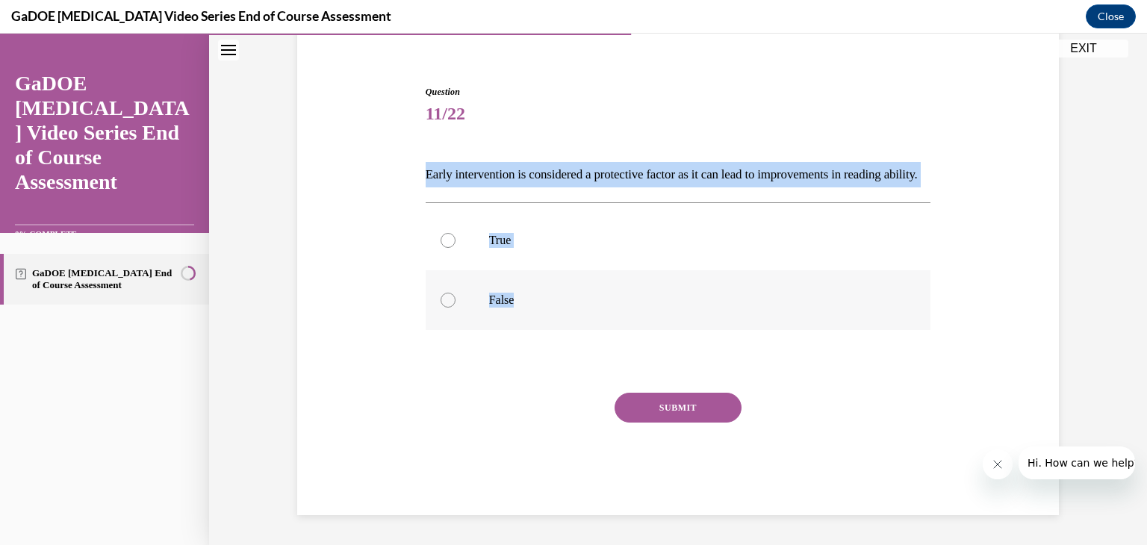
drag, startPoint x: 417, startPoint y: 141, endPoint x: 543, endPoint y: 288, distance: 193.9
click at [543, 288] on div "Question 11/22 Early intervention is considered a protective factor as it can l…" at bounding box center [678, 289] width 513 height 453
click at [442, 225] on label "True" at bounding box center [679, 241] width 506 height 60
click at [442, 233] on input "True" at bounding box center [448, 240] width 15 height 15
radio input "true"
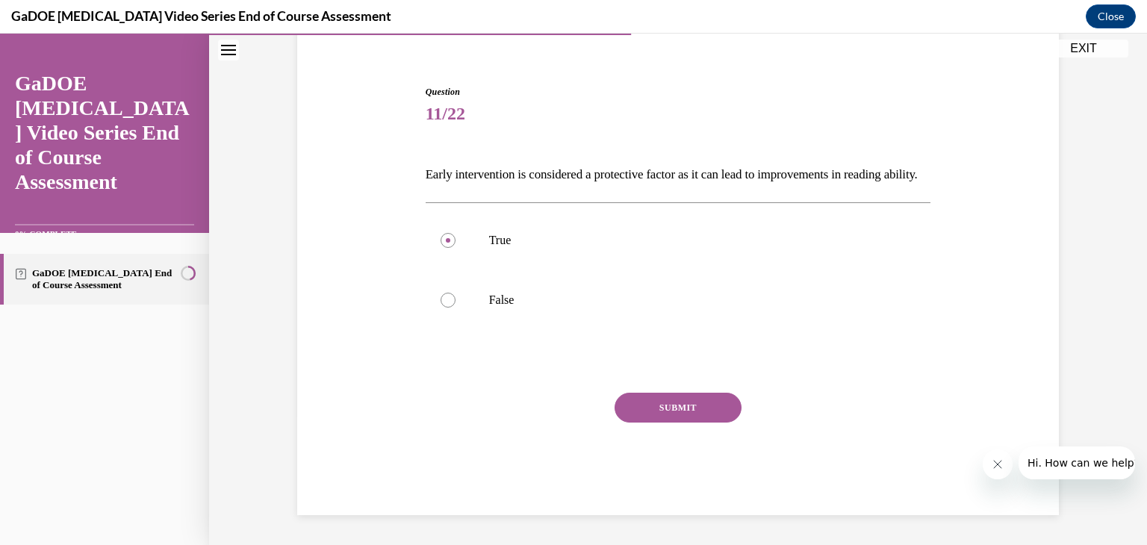
click at [651, 410] on button "SUBMIT" at bounding box center [678, 408] width 127 height 30
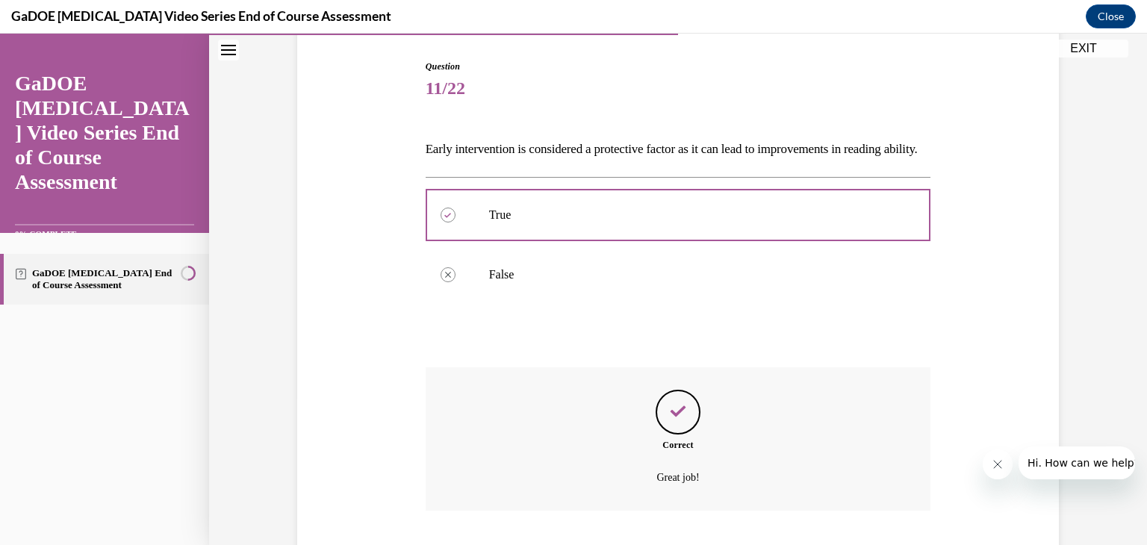
scroll to position [269, 0]
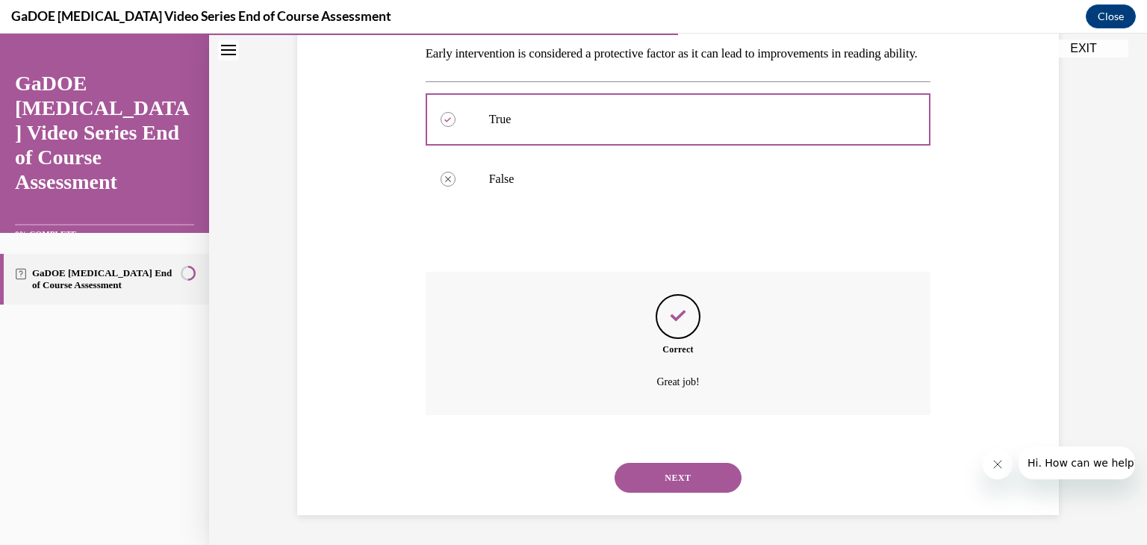
click at [666, 477] on button "NEXT" at bounding box center [678, 478] width 127 height 30
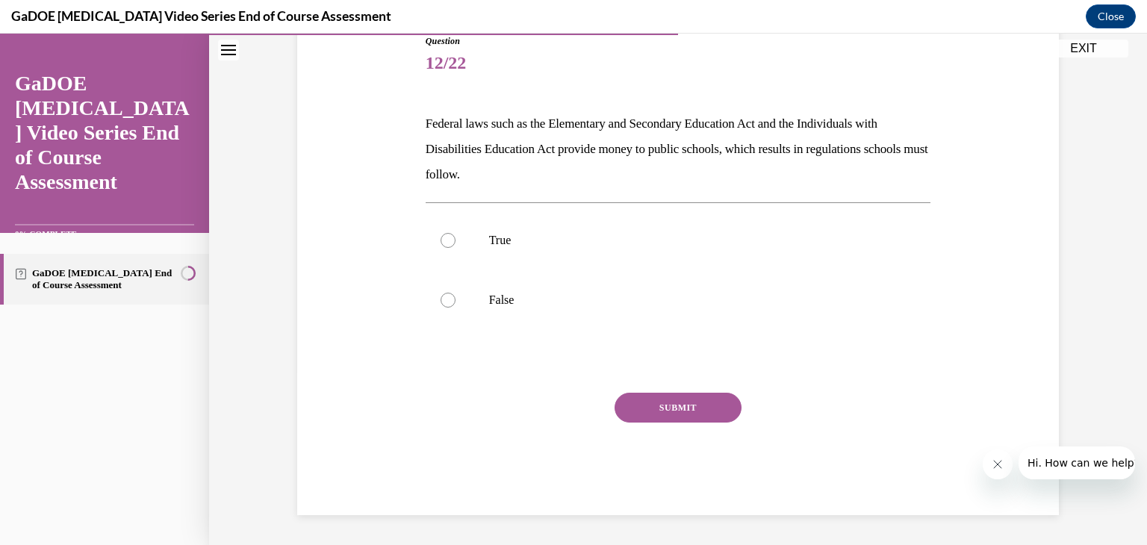
scroll to position [166, 0]
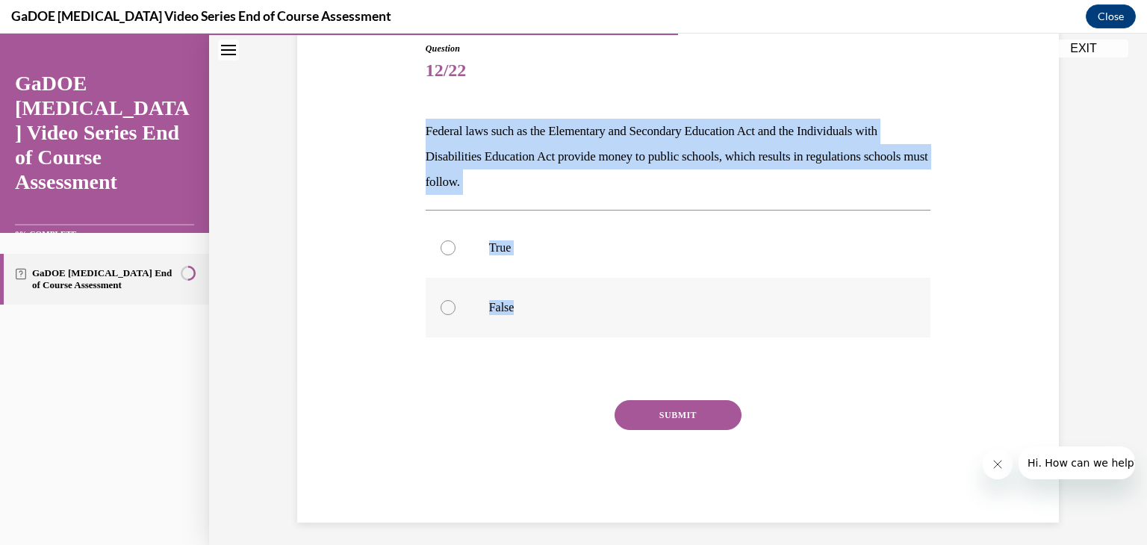
drag, startPoint x: 415, startPoint y: 128, endPoint x: 548, endPoint y: 294, distance: 212.5
click at [548, 294] on div "Question 12/22 Federal laws such as the Elementary and Secondary Education Act …" at bounding box center [678, 270] width 513 height 503
click at [505, 262] on label "True" at bounding box center [679, 248] width 506 height 60
click at [456, 255] on input "True" at bounding box center [448, 248] width 15 height 15
radio input "true"
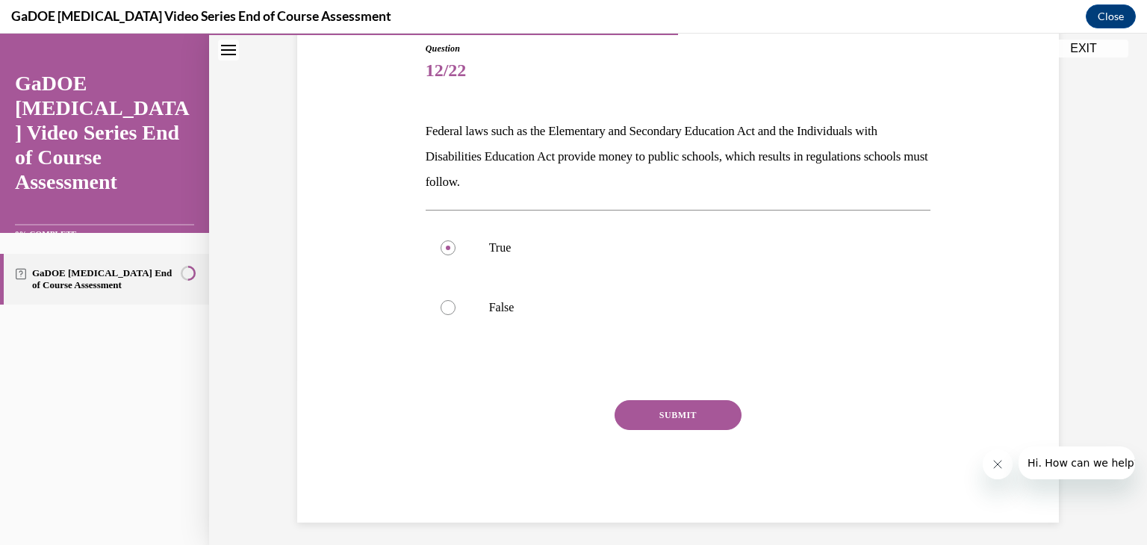
click at [619, 410] on button "SUBMIT" at bounding box center [678, 415] width 127 height 30
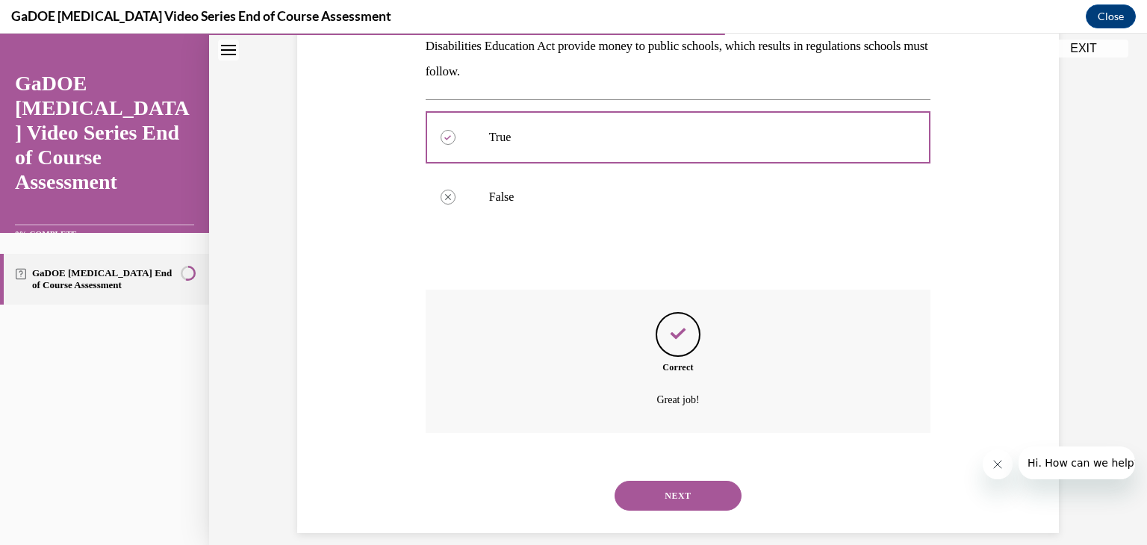
scroll to position [294, 0]
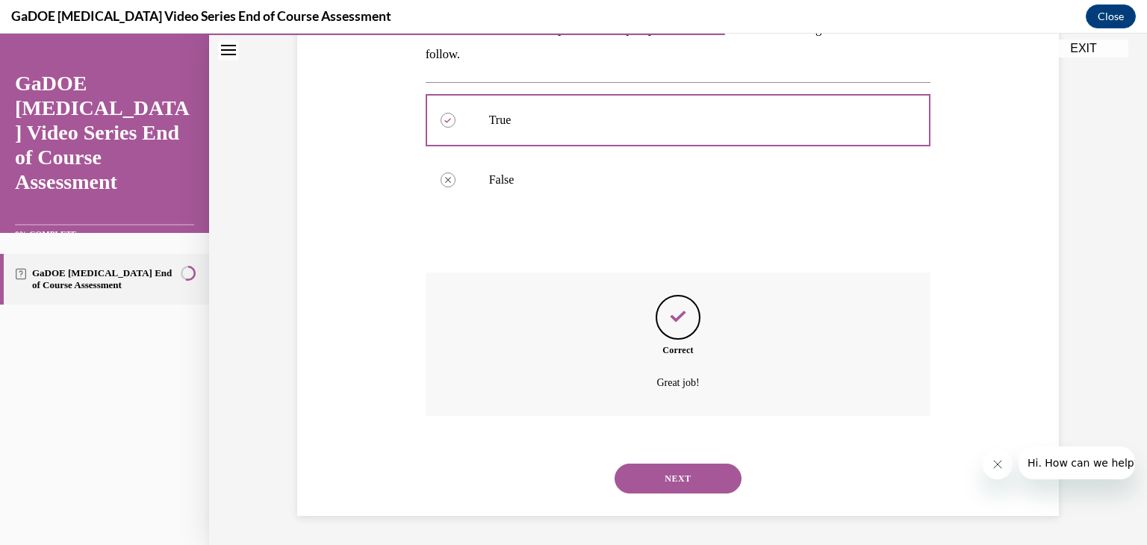
click at [701, 494] on div "NEXT" at bounding box center [679, 479] width 506 height 60
click at [706, 469] on button "NEXT" at bounding box center [678, 479] width 127 height 30
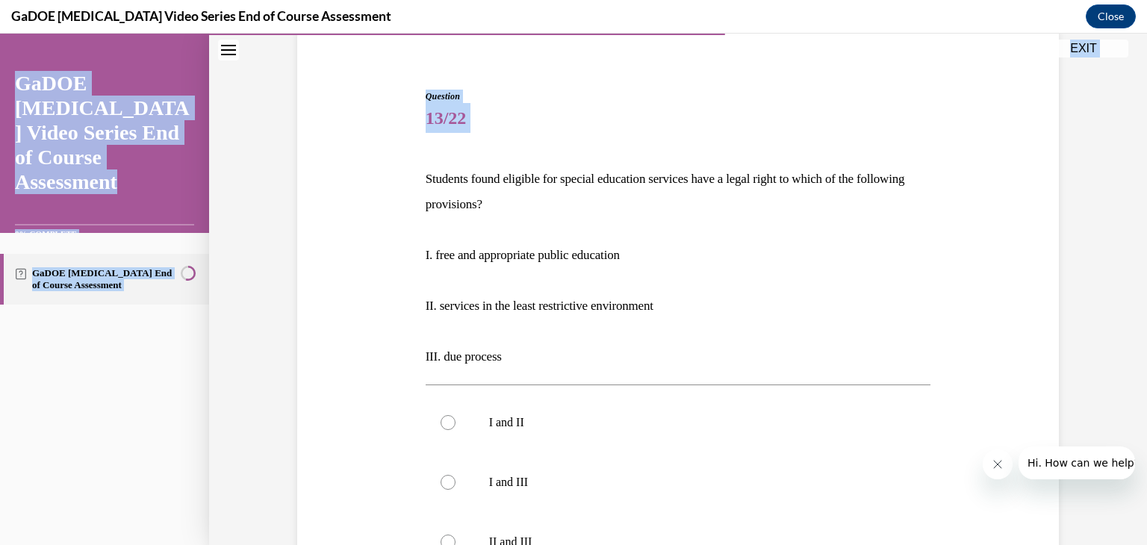
scroll to position [420, 0]
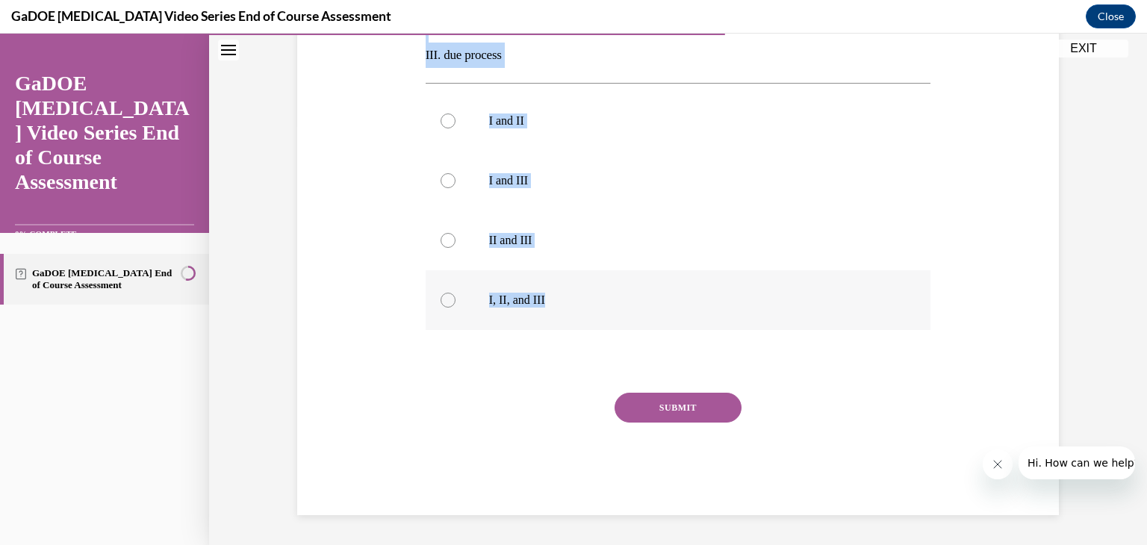
drag, startPoint x: 422, startPoint y: 291, endPoint x: 577, endPoint y: 302, distance: 155.1
click at [577, 302] on div "Question 13/22 Students found eligible for special education services have a le…" at bounding box center [679, 151] width 506 height 727
click at [441, 297] on div at bounding box center [448, 300] width 15 height 15
click at [441, 297] on input "I, II, and III" at bounding box center [448, 300] width 15 height 15
radio input "true"
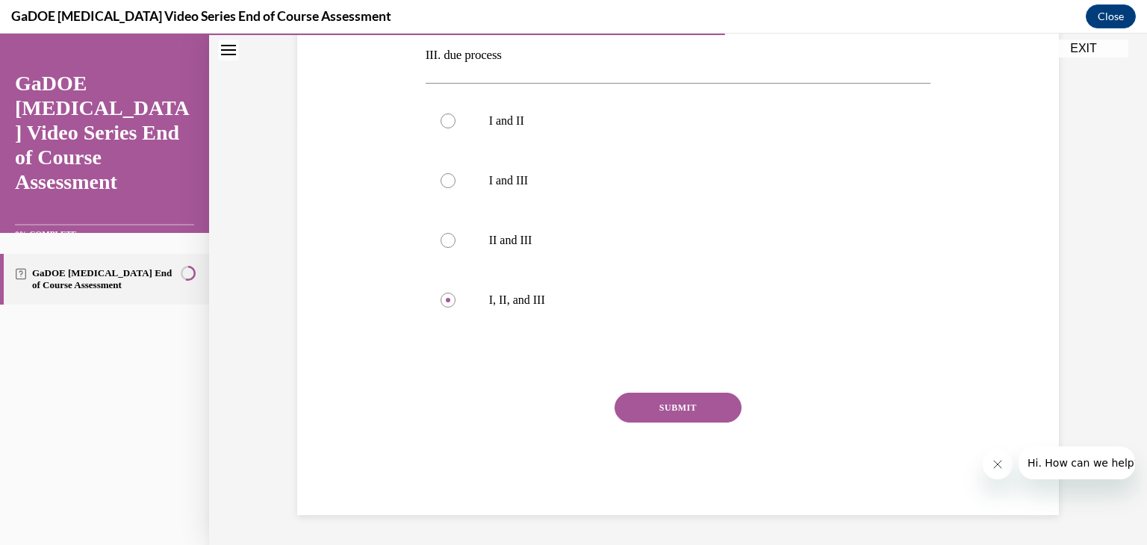
click at [692, 408] on button "SUBMIT" at bounding box center [678, 408] width 127 height 30
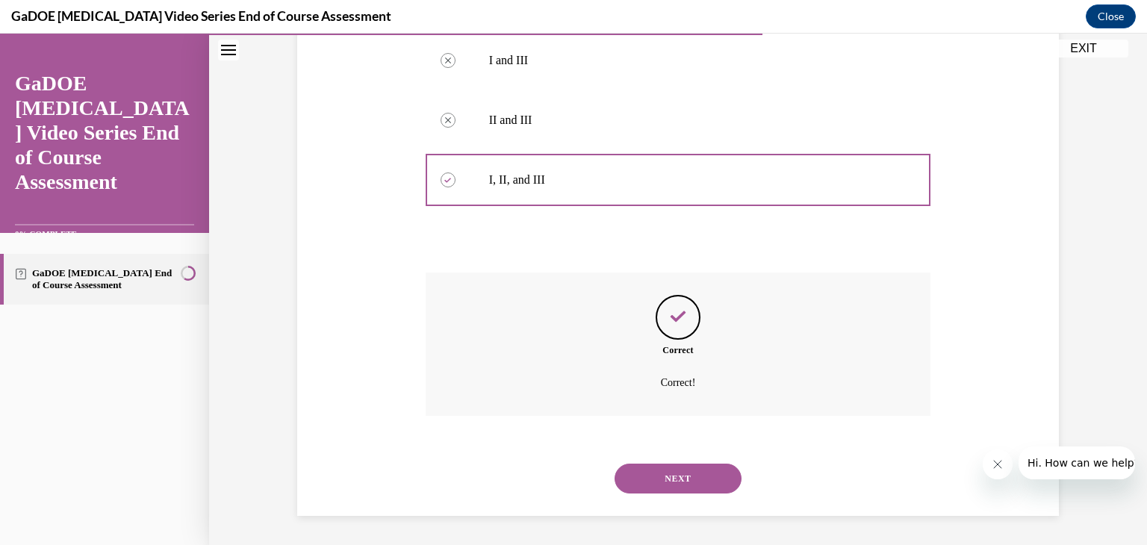
scroll to position [541, 0]
click at [673, 471] on button "NEXT" at bounding box center [678, 478] width 127 height 30
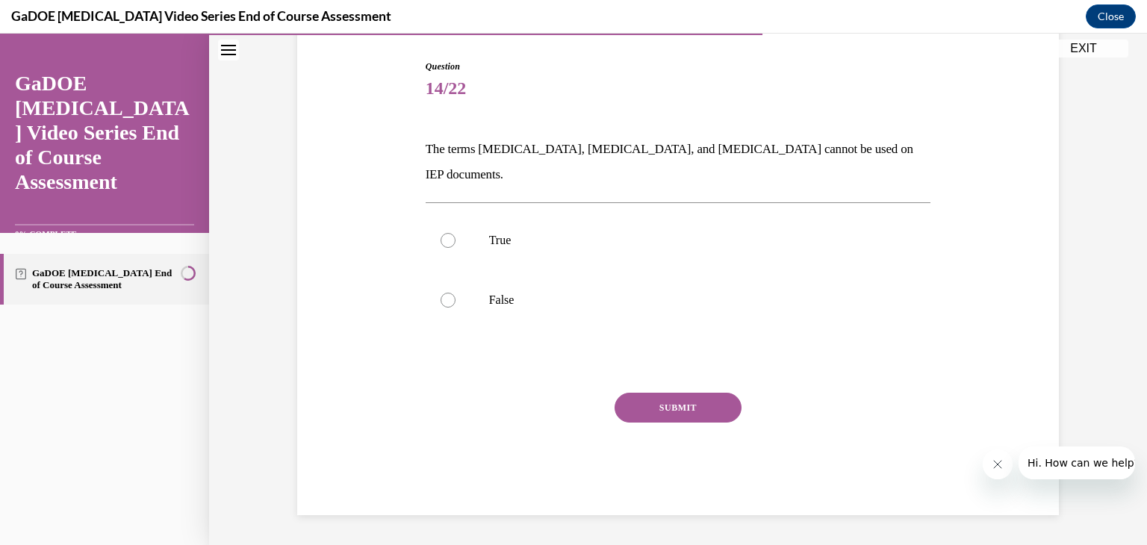
scroll to position [122, 0]
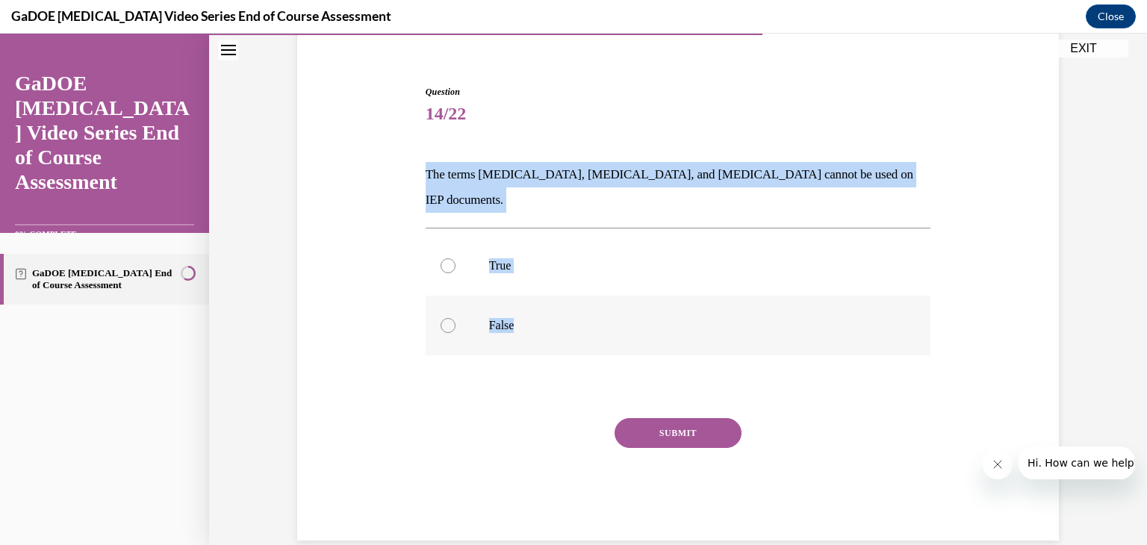
drag, startPoint x: 415, startPoint y: 168, endPoint x: 547, endPoint y: 316, distance: 198.9
click at [547, 316] on div "Question 14/22 The terms dyslexia, dyscalculia, and dysgraphia cannot be used o…" at bounding box center [678, 290] width 769 height 500
click at [448, 236] on label "True" at bounding box center [679, 266] width 506 height 60
click at [448, 258] on input "True" at bounding box center [448, 265] width 15 height 15
radio input "true"
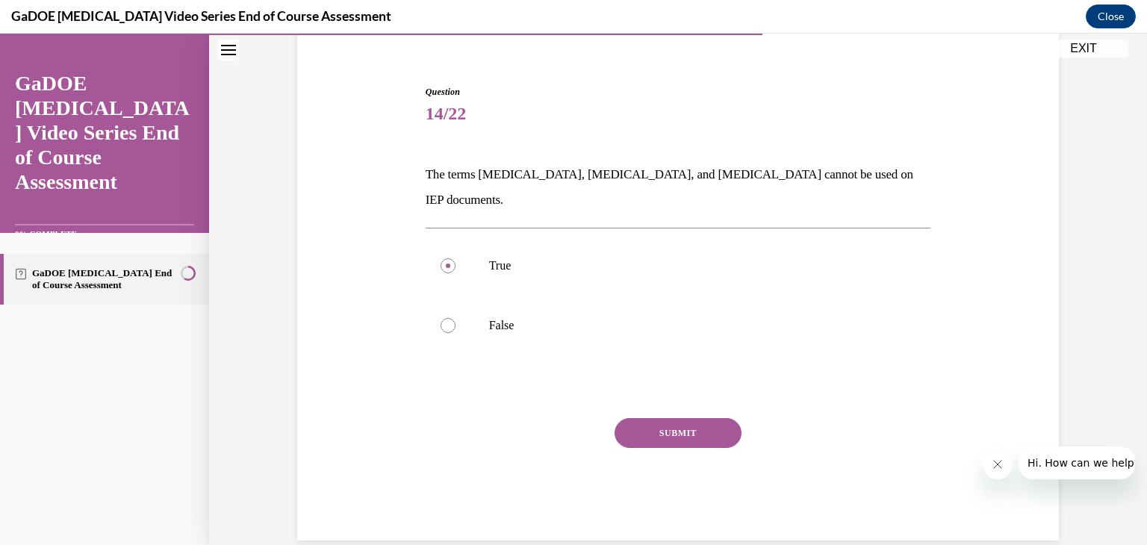
click at [646, 418] on button "SUBMIT" at bounding box center [678, 433] width 127 height 30
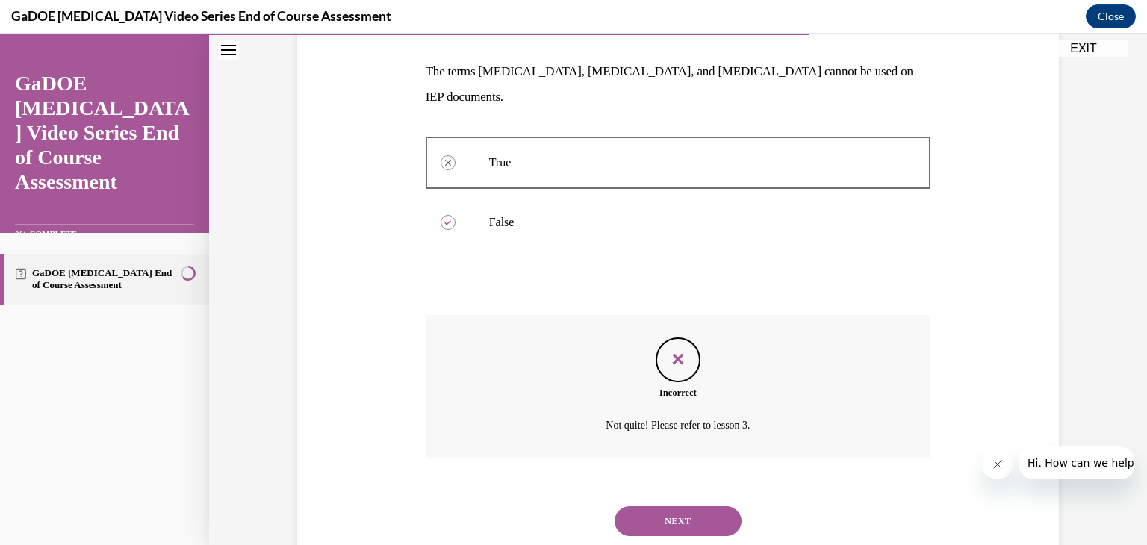
scroll to position [243, 0]
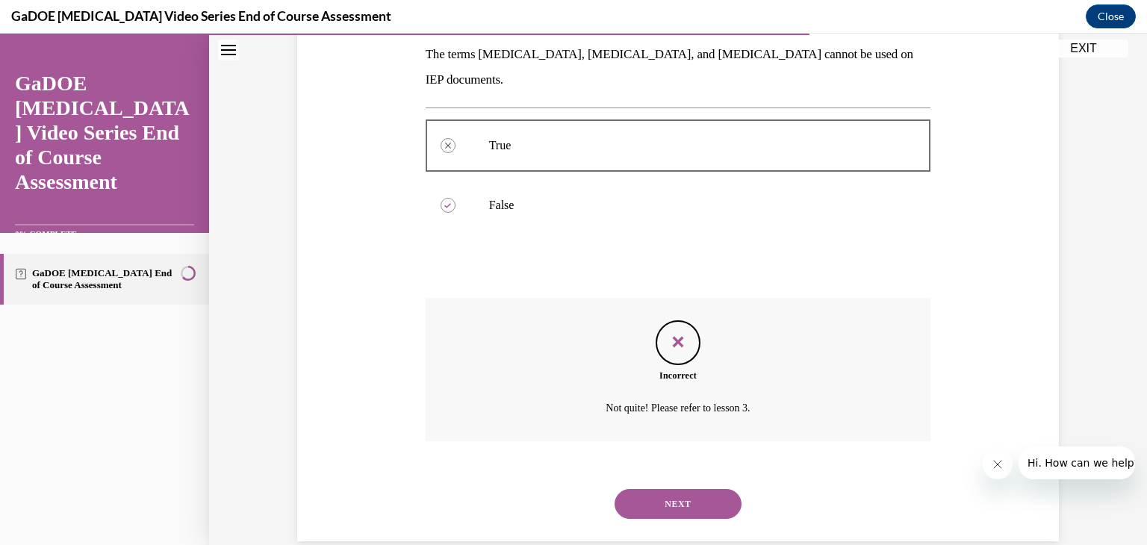
click at [664, 489] on button "NEXT" at bounding box center [678, 504] width 127 height 30
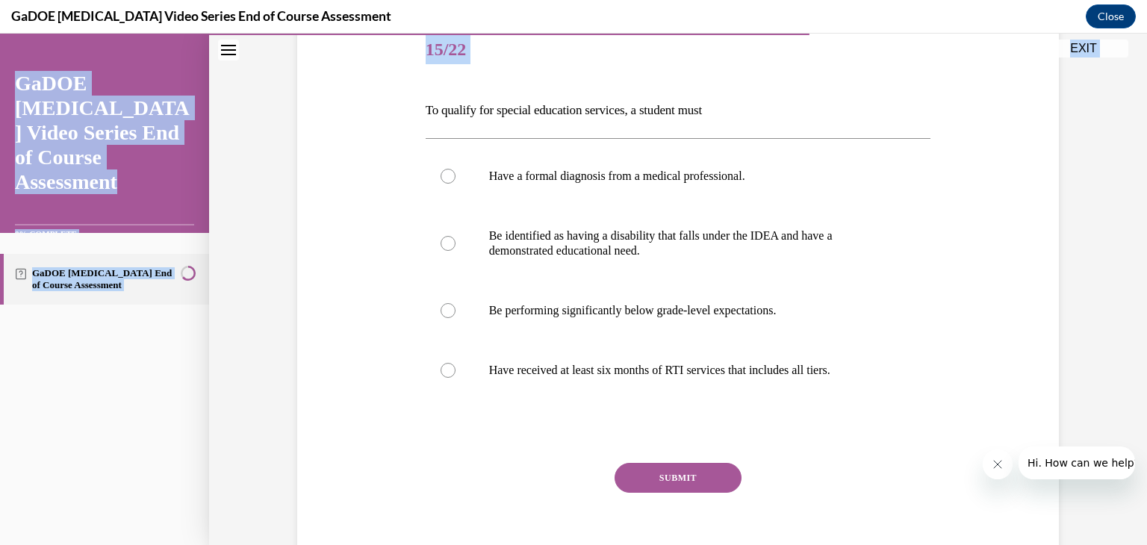
scroll to position [257, 0]
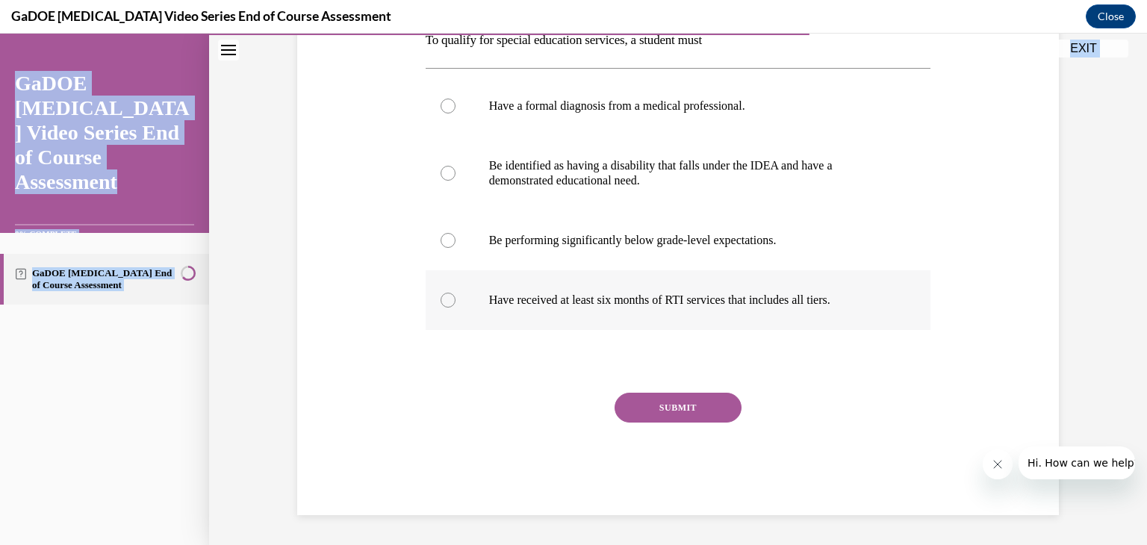
drag, startPoint x: 415, startPoint y: 288, endPoint x: 893, endPoint y: 311, distance: 478.6
click at [893, 311] on div "Question 15/22 To qualify for special education services, a student must Have a…" at bounding box center [678, 221] width 513 height 587
click at [500, 172] on p "Be identified as having a disability that falls under the IDEA and have a demon…" at bounding box center [691, 173] width 405 height 30
click at [456, 172] on input "Be identified as having a disability that falls under the IDEA and have a demon…" at bounding box center [448, 173] width 15 height 15
radio input "true"
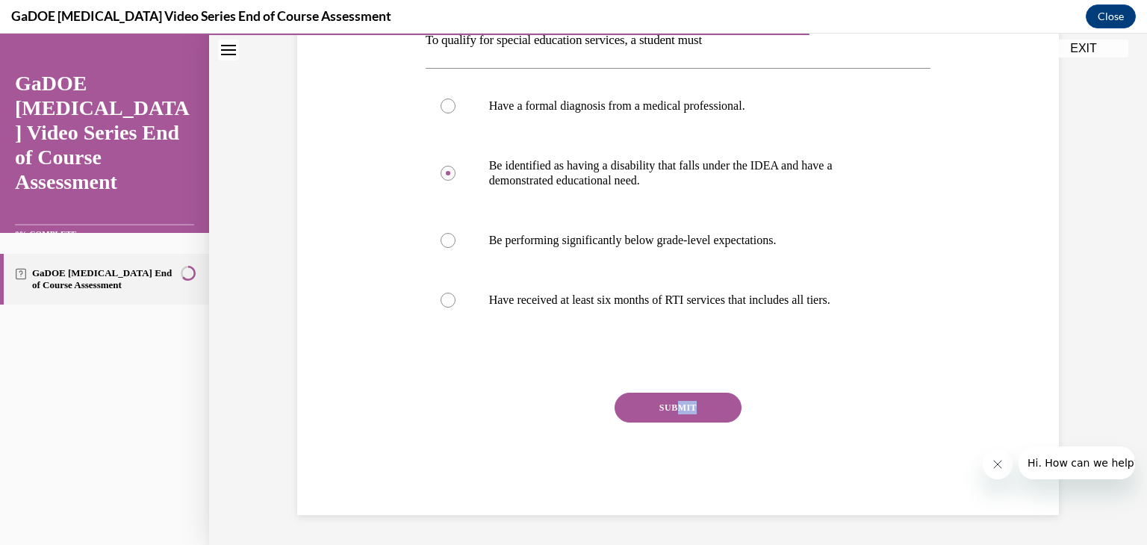
drag, startPoint x: 665, startPoint y: 428, endPoint x: 676, endPoint y: 406, distance: 24.1
click at [676, 406] on div "SUBMIT" at bounding box center [679, 430] width 506 height 75
click at [676, 406] on button "SUBMIT" at bounding box center [678, 408] width 127 height 30
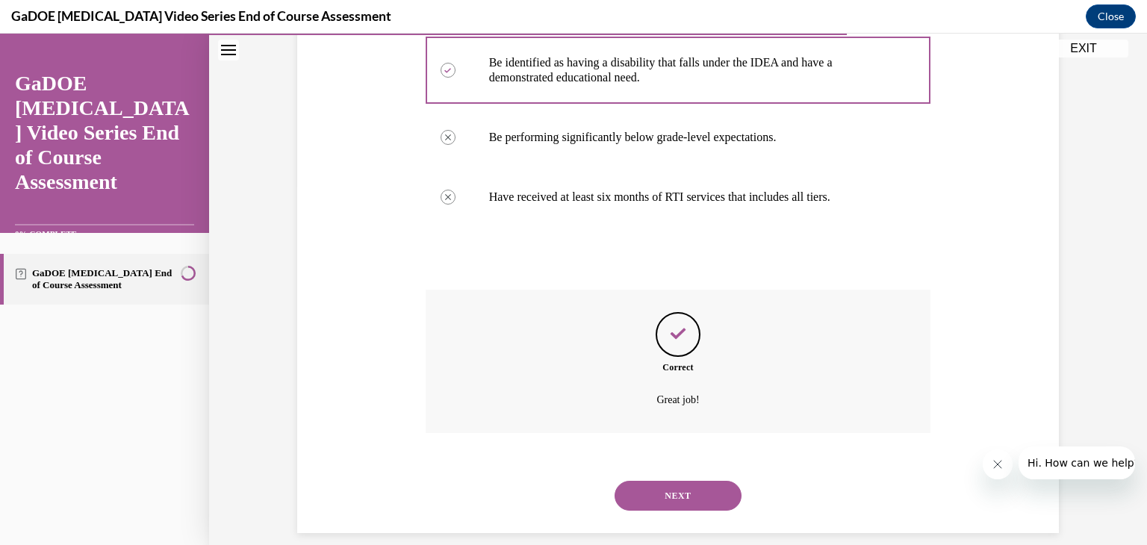
scroll to position [377, 0]
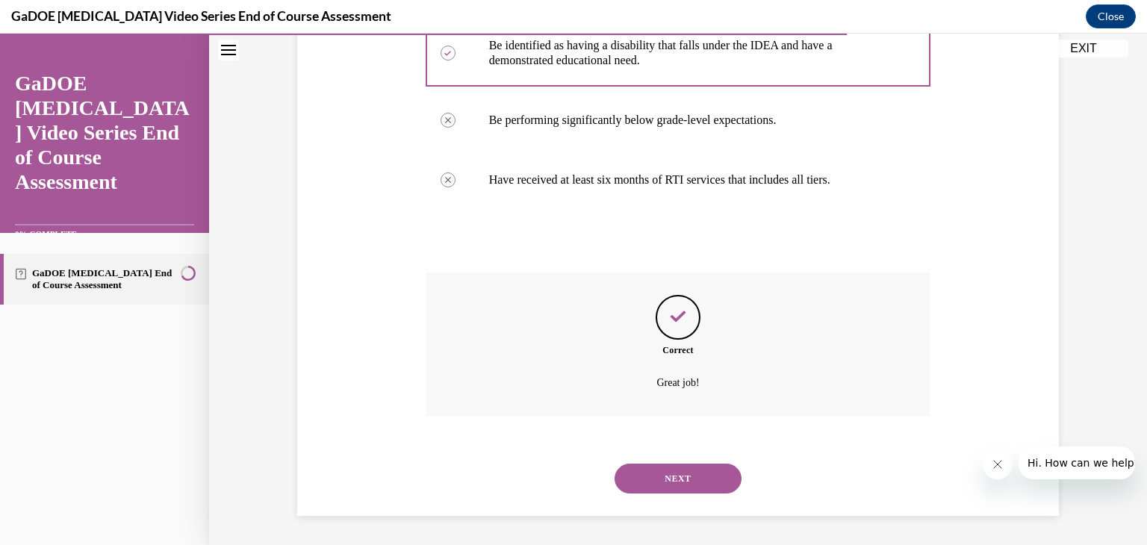
click at [687, 474] on button "NEXT" at bounding box center [678, 479] width 127 height 30
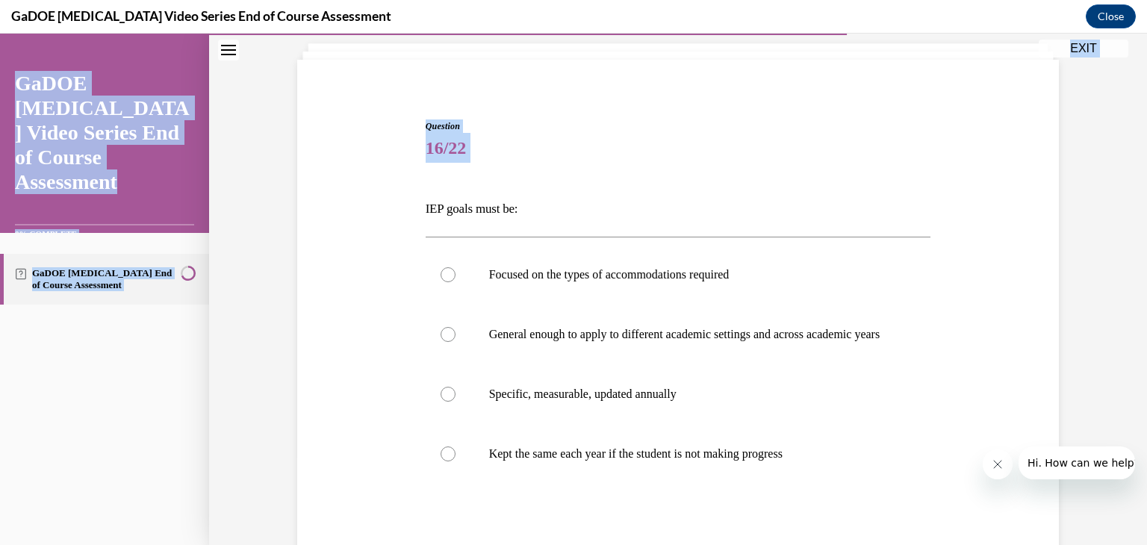
scroll to position [257, 0]
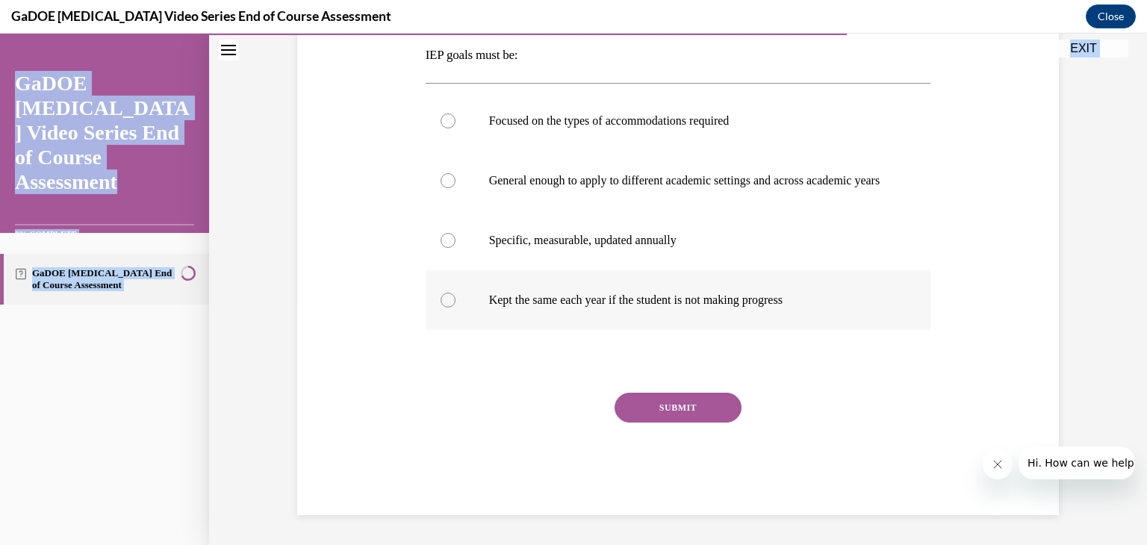
drag, startPoint x: 404, startPoint y: 289, endPoint x: 812, endPoint y: 314, distance: 408.6
click at [812, 314] on div "Question 16/22 IEP goals must be: Focused on the types of accommodations requir…" at bounding box center [678, 218] width 769 height 595
click at [445, 248] on label "Specific, measurable, updated annually" at bounding box center [679, 241] width 506 height 60
click at [445, 248] on input "Specific, measurable, updated annually" at bounding box center [448, 240] width 15 height 15
radio input "true"
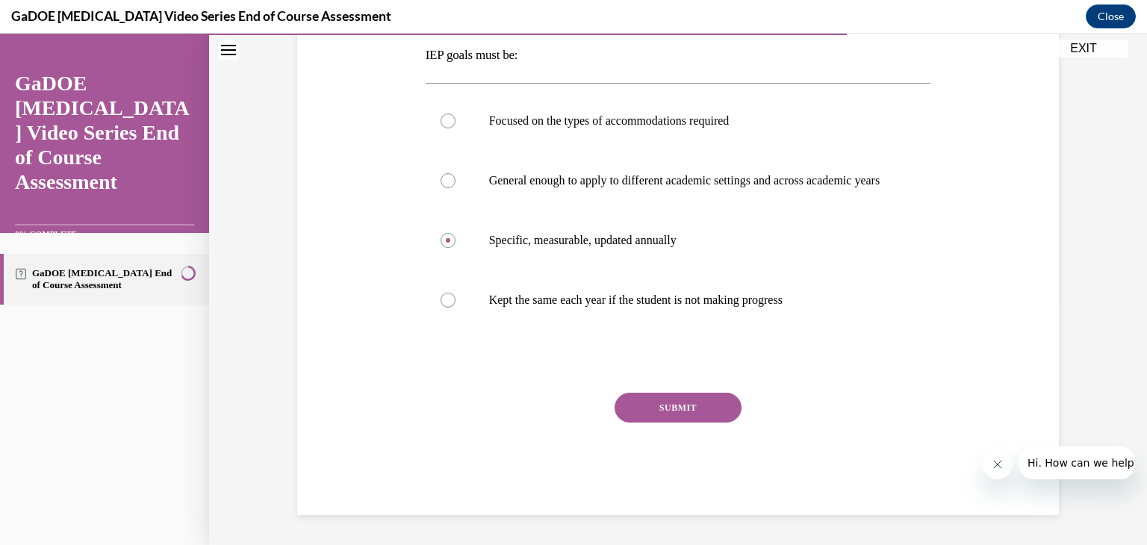
click at [668, 400] on button "SUBMIT" at bounding box center [678, 408] width 127 height 30
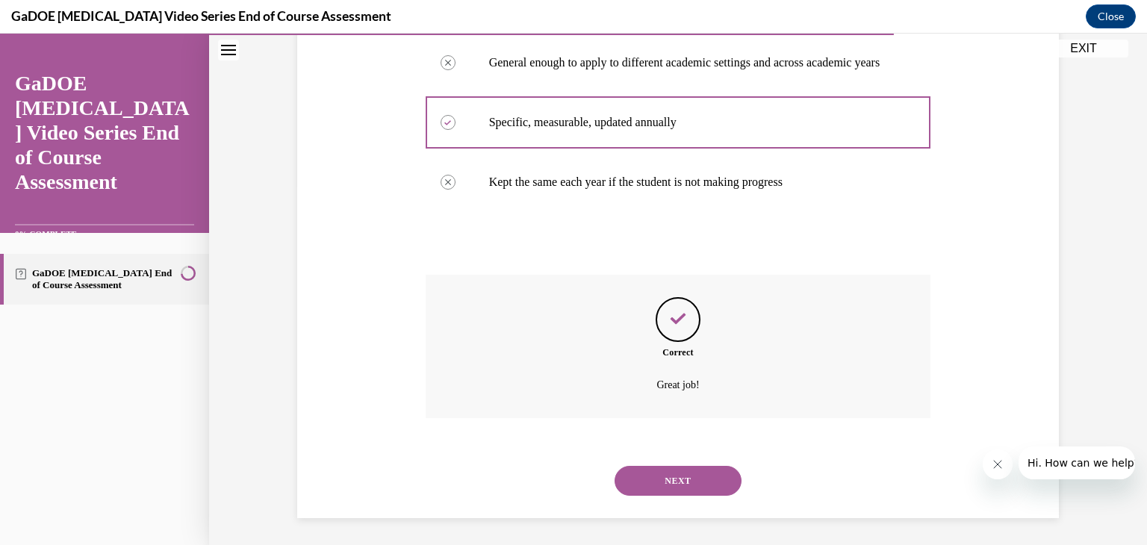
scroll to position [377, 0]
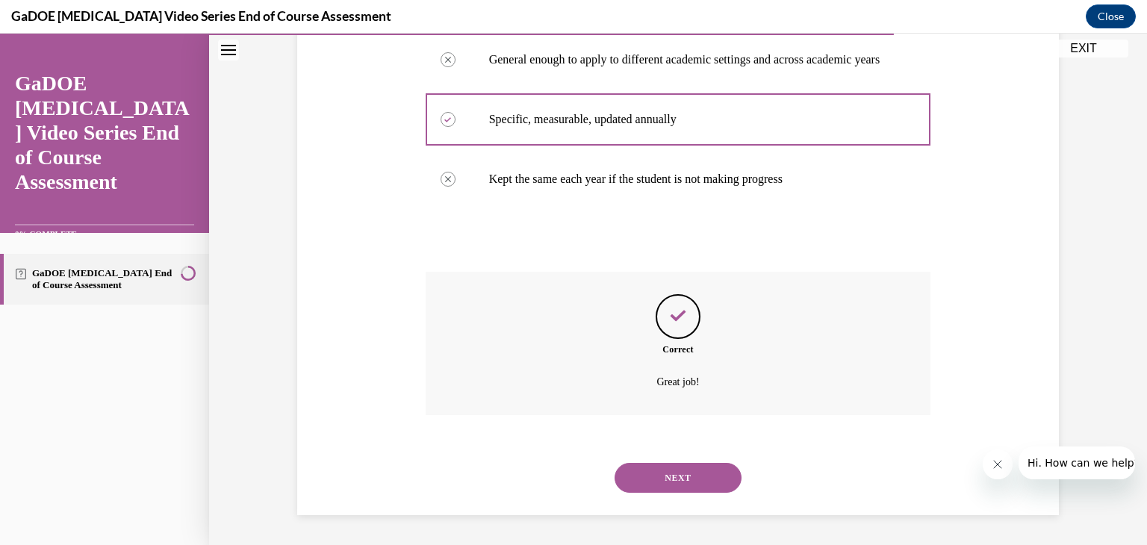
click at [699, 470] on button "NEXT" at bounding box center [678, 478] width 127 height 30
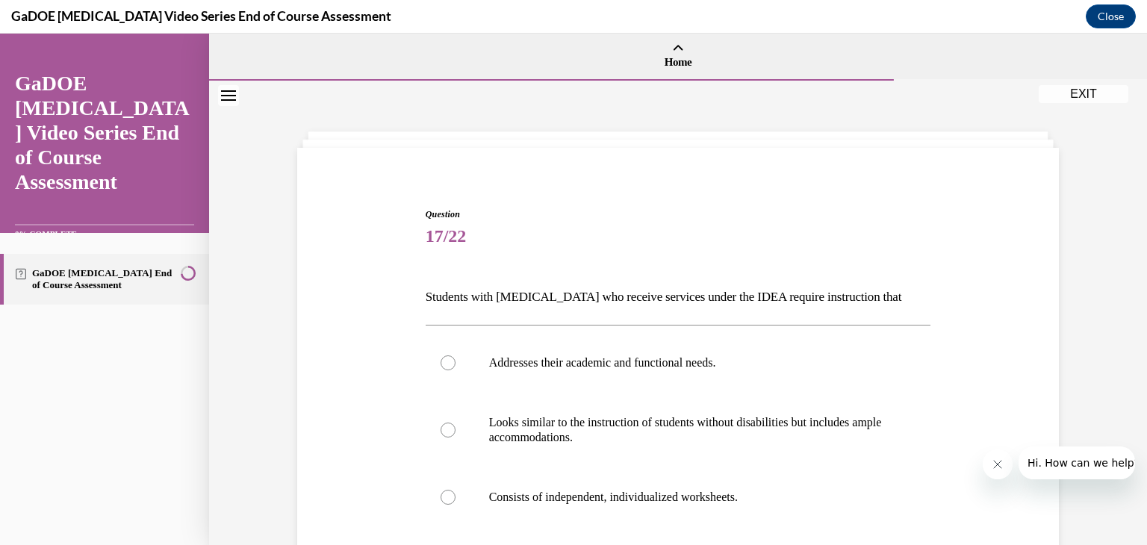
click at [411, 288] on div "Question 17/22 Students with dyslexia who receive services under the IDEA requi…" at bounding box center [678, 467] width 769 height 609
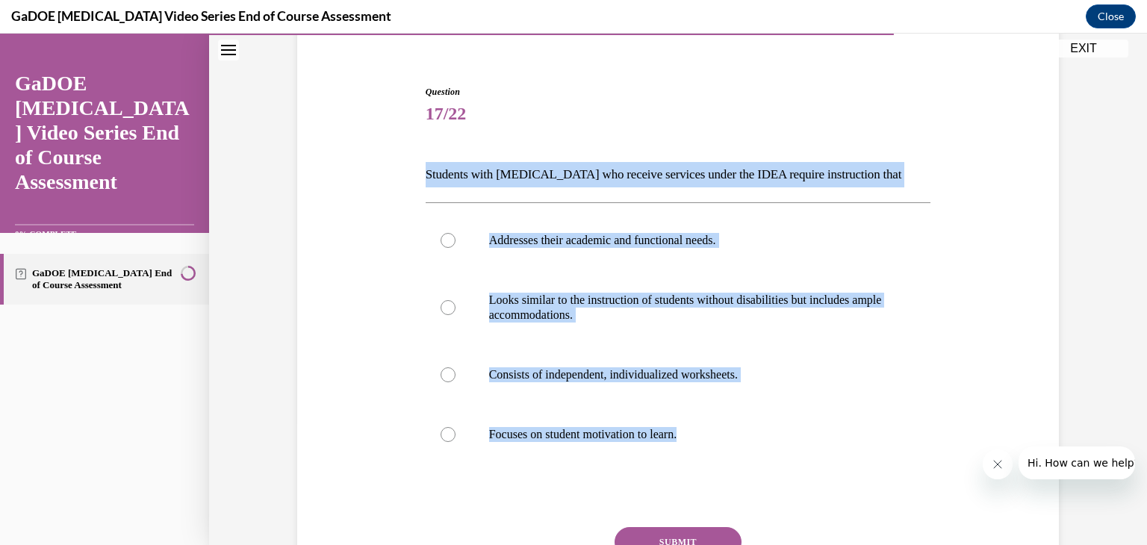
scroll to position [214, 0]
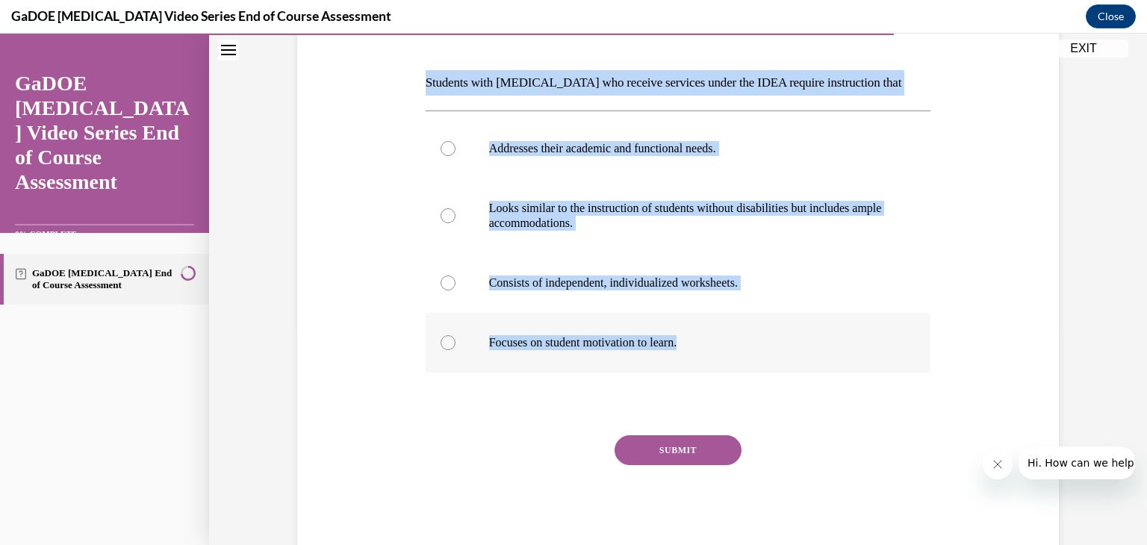
drag, startPoint x: 416, startPoint y: 294, endPoint x: 717, endPoint y: 332, distance: 303.5
click at [717, 332] on div "Question 17/22 Students with dyslexia who receive services under the IDEA requi…" at bounding box center [678, 264] width 513 height 587
click at [460, 147] on label "Addresses their academic and functional needs." at bounding box center [679, 149] width 506 height 60
click at [456, 147] on input "Addresses their academic and functional needs." at bounding box center [448, 148] width 15 height 15
radio input "true"
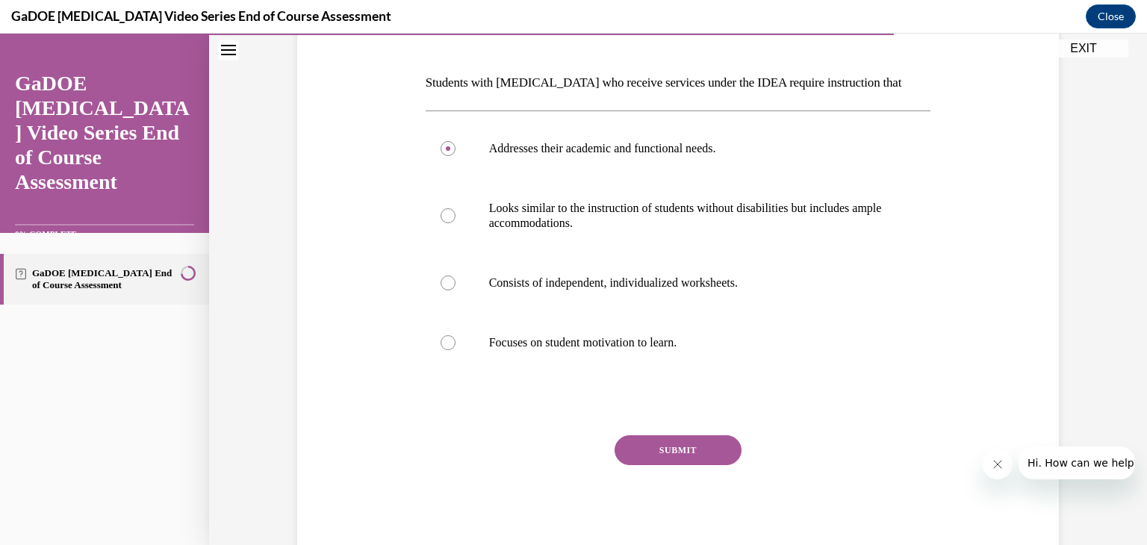
click at [680, 440] on button "SUBMIT" at bounding box center [678, 450] width 127 height 30
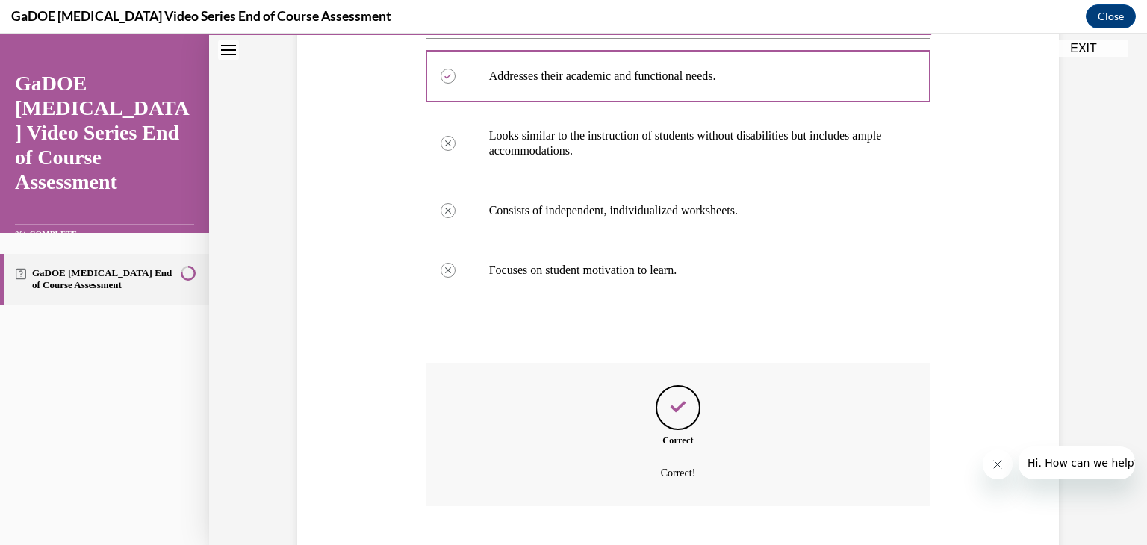
scroll to position [377, 0]
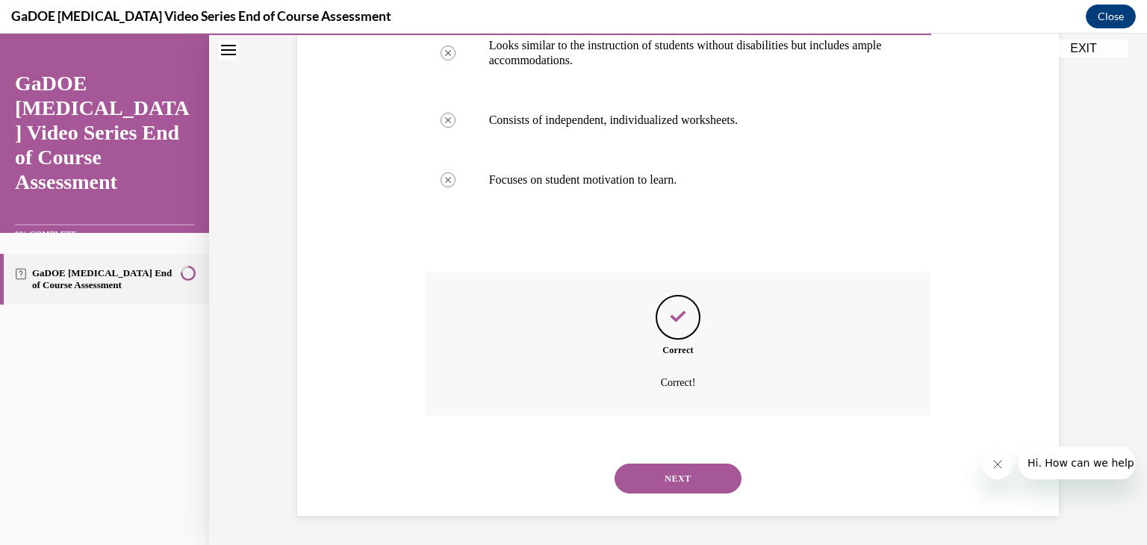
click at [701, 481] on button "NEXT" at bounding box center [678, 479] width 127 height 30
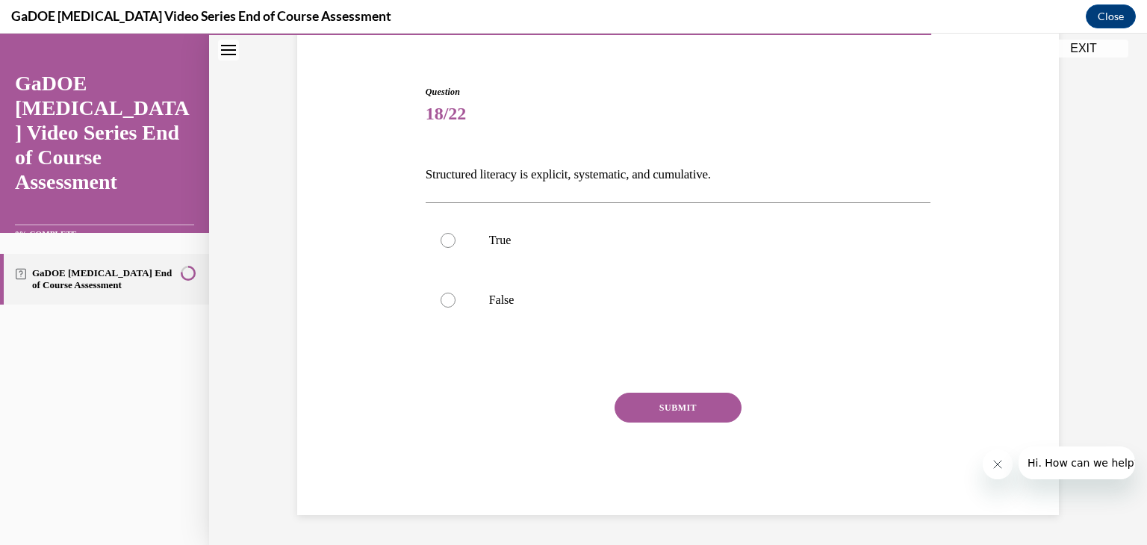
scroll to position [122, 0]
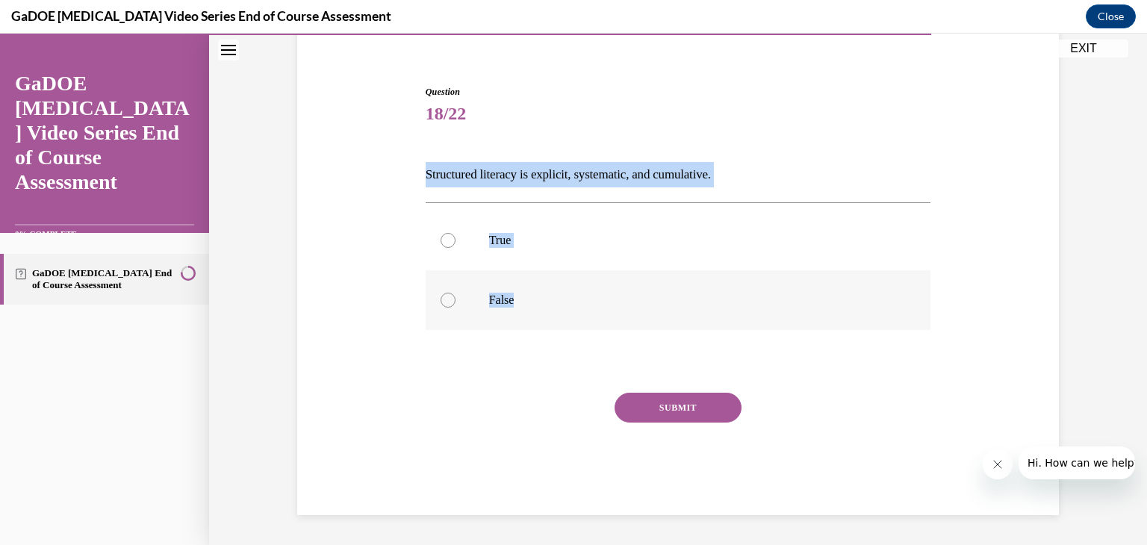
drag, startPoint x: 400, startPoint y: 159, endPoint x: 553, endPoint y: 288, distance: 199.8
click at [553, 288] on div "Question 18/22 Structured literacy is explicit, systematic, and cumulative. Tru…" at bounding box center [678, 277] width 769 height 475
click at [463, 231] on label "True" at bounding box center [679, 241] width 506 height 60
click at [456, 233] on input "True" at bounding box center [448, 240] width 15 height 15
radio input "true"
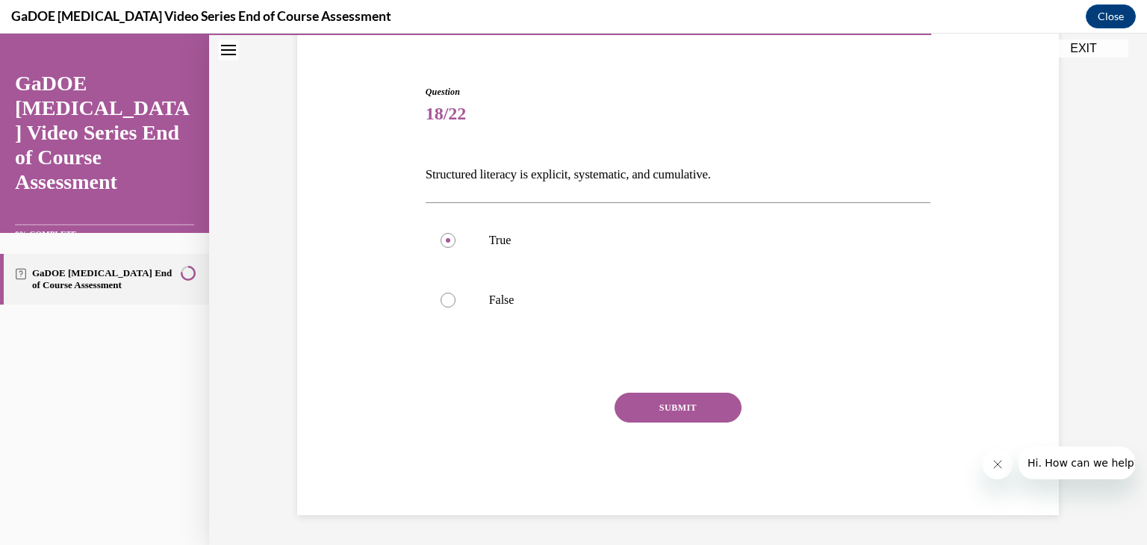
click at [689, 404] on button "SUBMIT" at bounding box center [678, 408] width 127 height 30
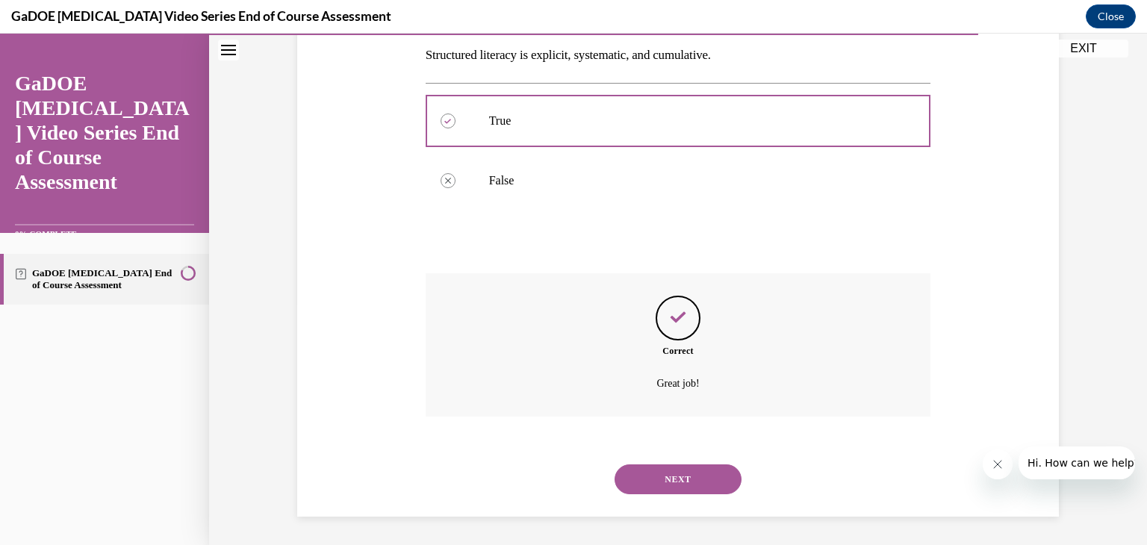
scroll to position [243, 0]
click at [664, 485] on button "NEXT" at bounding box center [678, 479] width 127 height 30
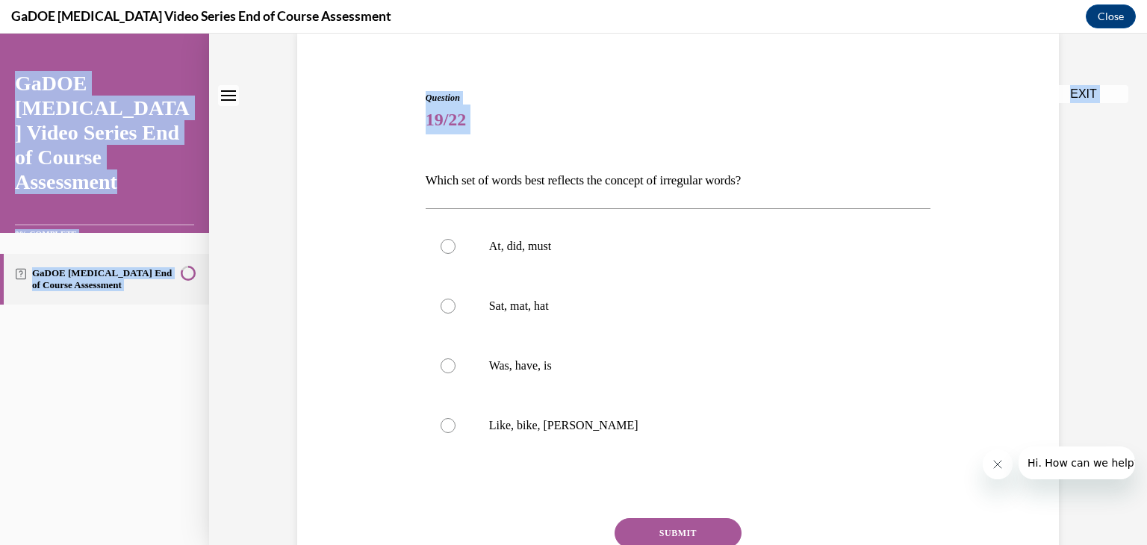
scroll to position [242, 0]
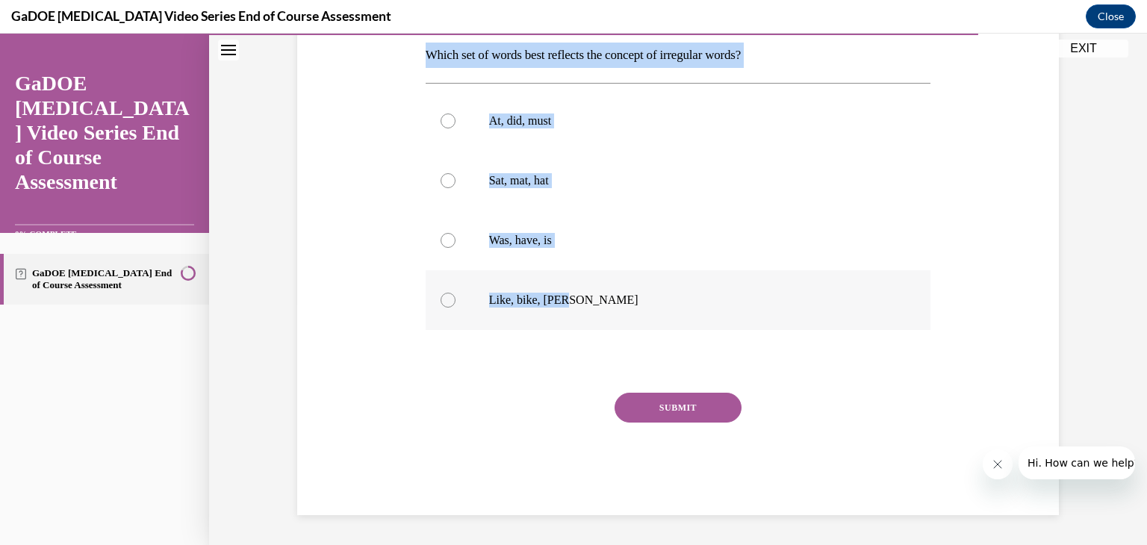
drag, startPoint x: 419, startPoint y: 288, endPoint x: 564, endPoint y: 301, distance: 145.5
click at [564, 301] on div "Question 19/22 Which set of words best reflects the concept of irregular words?…" at bounding box center [679, 241] width 506 height 550
click at [564, 301] on p "Like, bike, Mike" at bounding box center [691, 300] width 405 height 15
click at [456, 301] on input "Like, bike, Mike" at bounding box center [448, 300] width 15 height 15
radio input "true"
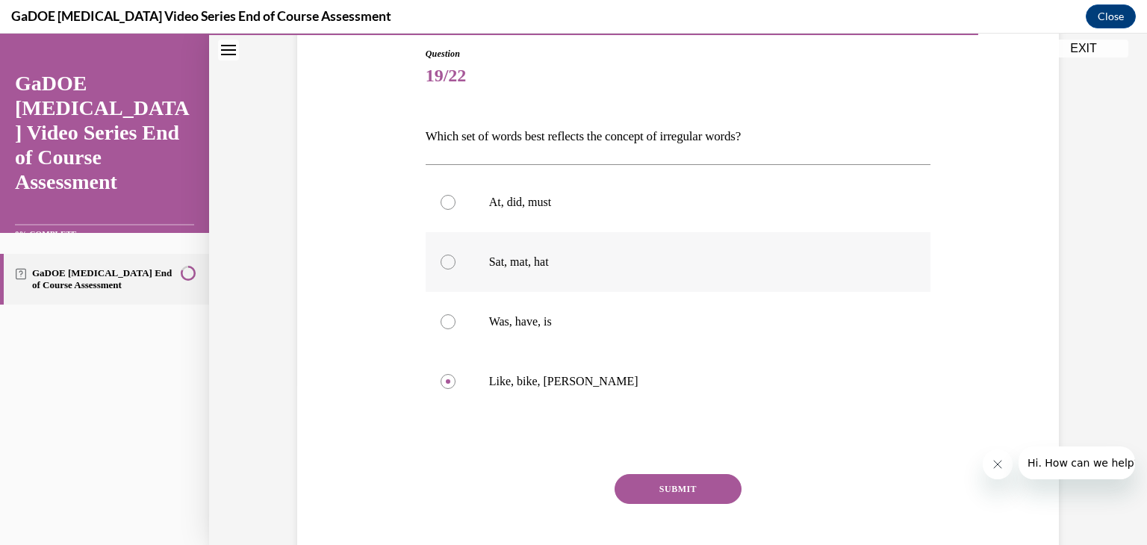
scroll to position [143, 0]
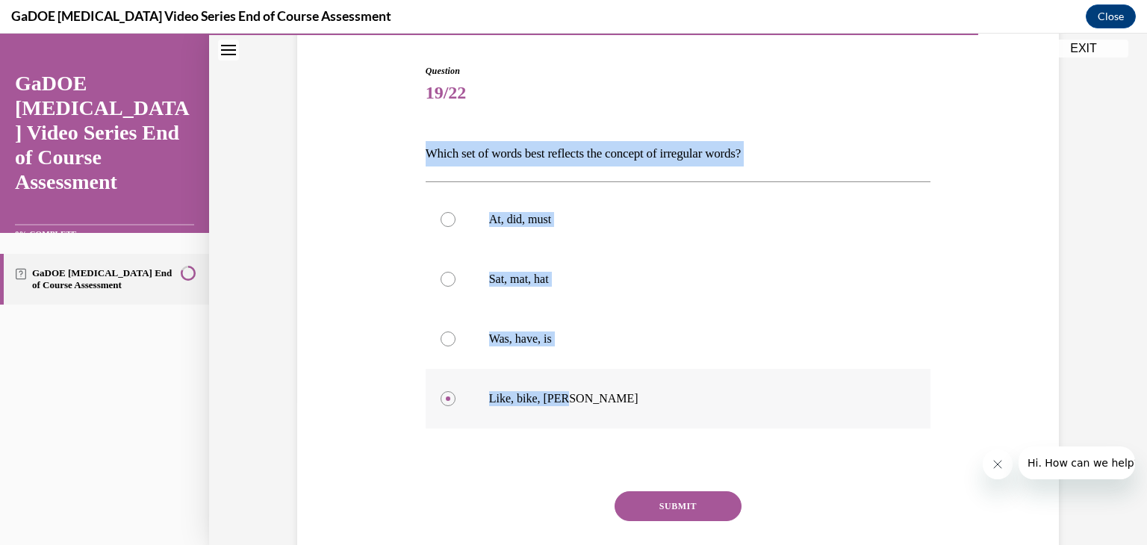
drag, startPoint x: 409, startPoint y: 143, endPoint x: 571, endPoint y: 392, distance: 296.9
click at [571, 392] on div "Question 19/22 Which set of words best reflects the concept of irregular words?…" at bounding box center [678, 316] width 769 height 595
click at [469, 341] on label "Was, have, is" at bounding box center [679, 339] width 506 height 60
click at [456, 341] on input "Was, have, is" at bounding box center [448, 339] width 15 height 15
radio input "true"
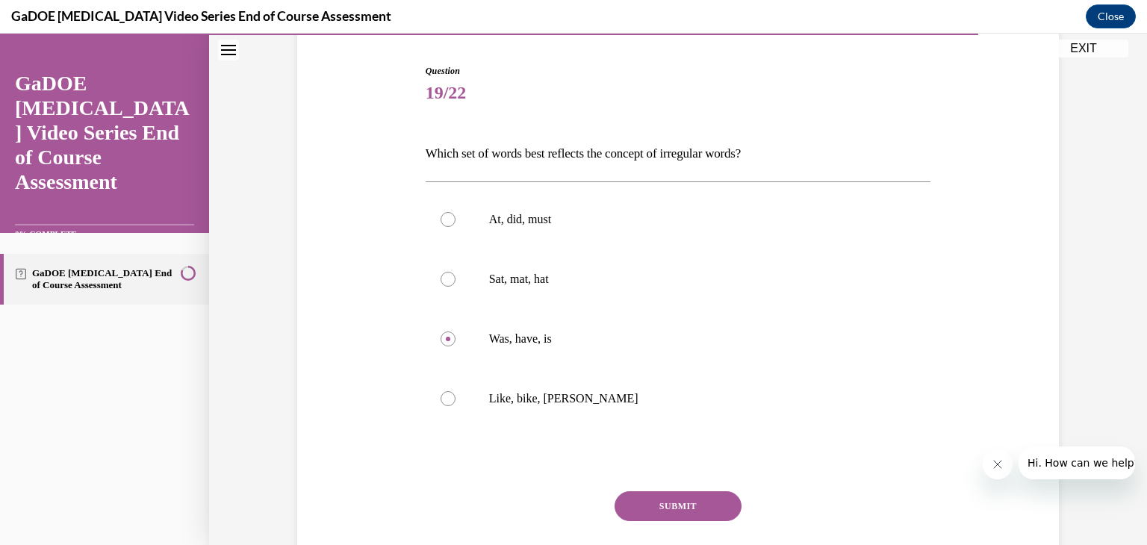
click at [676, 507] on button "SUBMIT" at bounding box center [678, 506] width 127 height 30
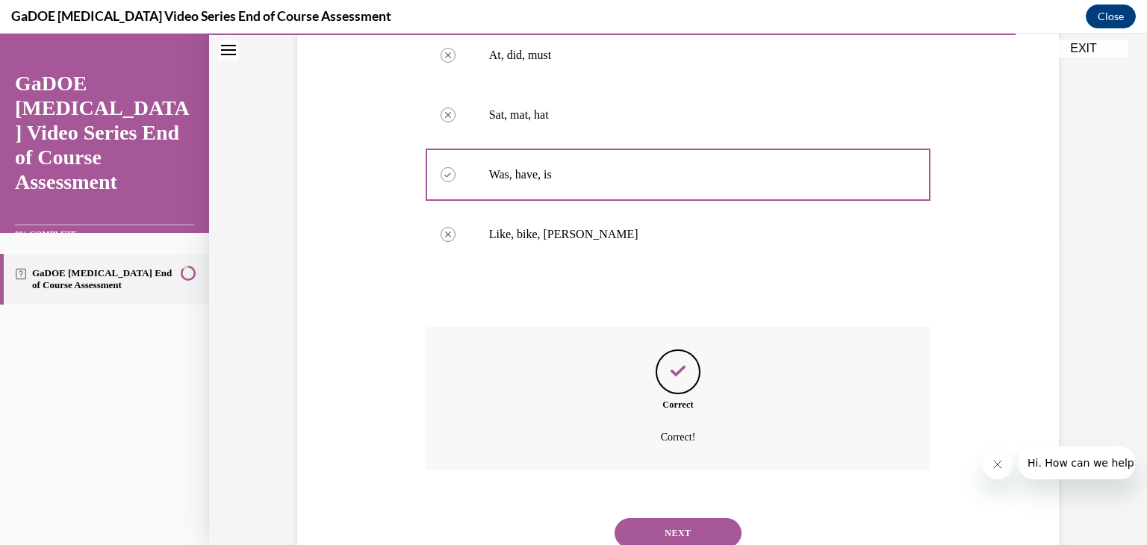
scroll to position [362, 0]
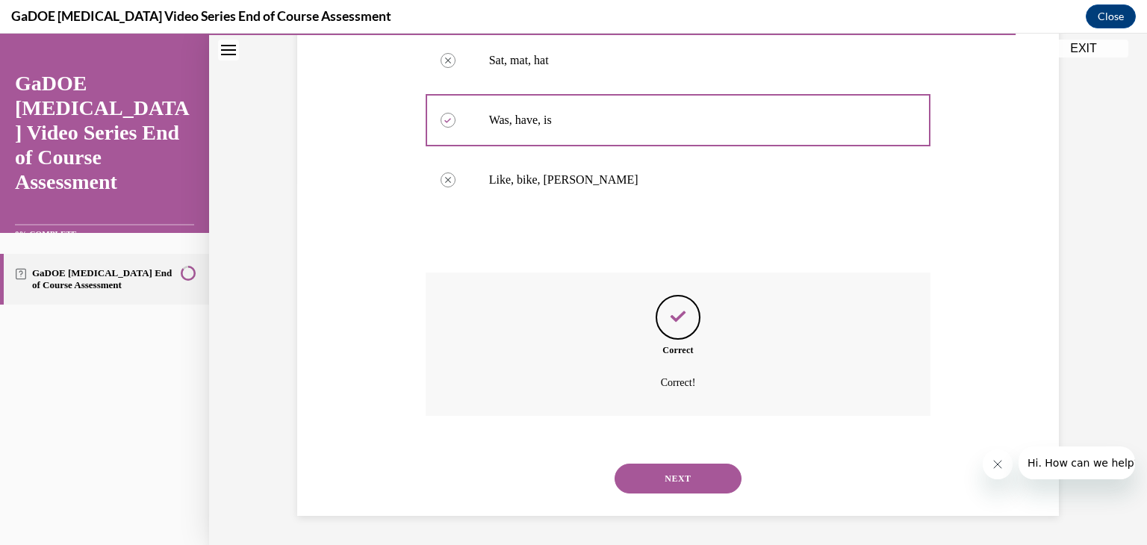
click at [666, 468] on button "NEXT" at bounding box center [678, 479] width 127 height 30
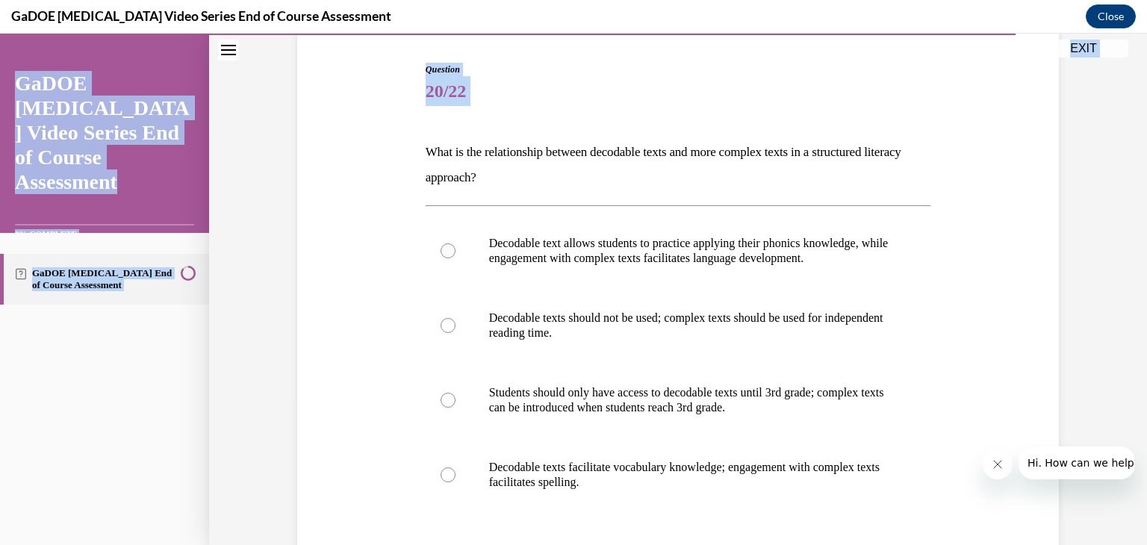
scroll to position [327, 0]
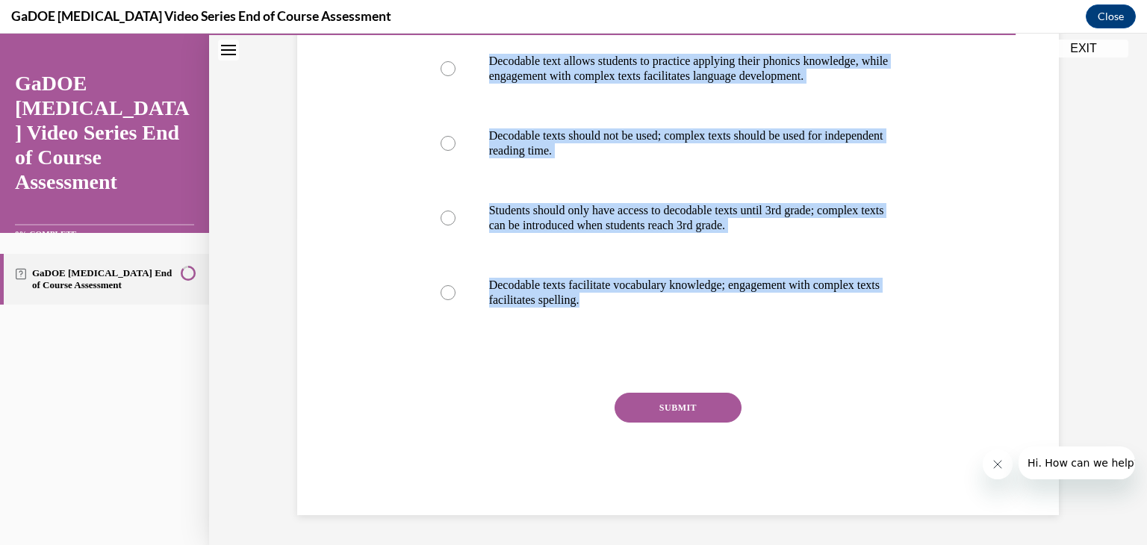
drag, startPoint x: 412, startPoint y: 294, endPoint x: 598, endPoint y: 359, distance: 197.0
click at [598, 359] on div "Question 20/22 What is the relationship between decodable texts and more comple…" at bounding box center [678, 176] width 769 height 680
click at [622, 413] on button "SUBMIT" at bounding box center [678, 408] width 127 height 30
click at [642, 66] on p "Decodable text allows students to practice applying their phonics knowledge, wh…" at bounding box center [691, 69] width 405 height 30
click at [456, 66] on input "Decodable text allows students to practice applying their phonics knowledge, wh…" at bounding box center [448, 68] width 15 height 15
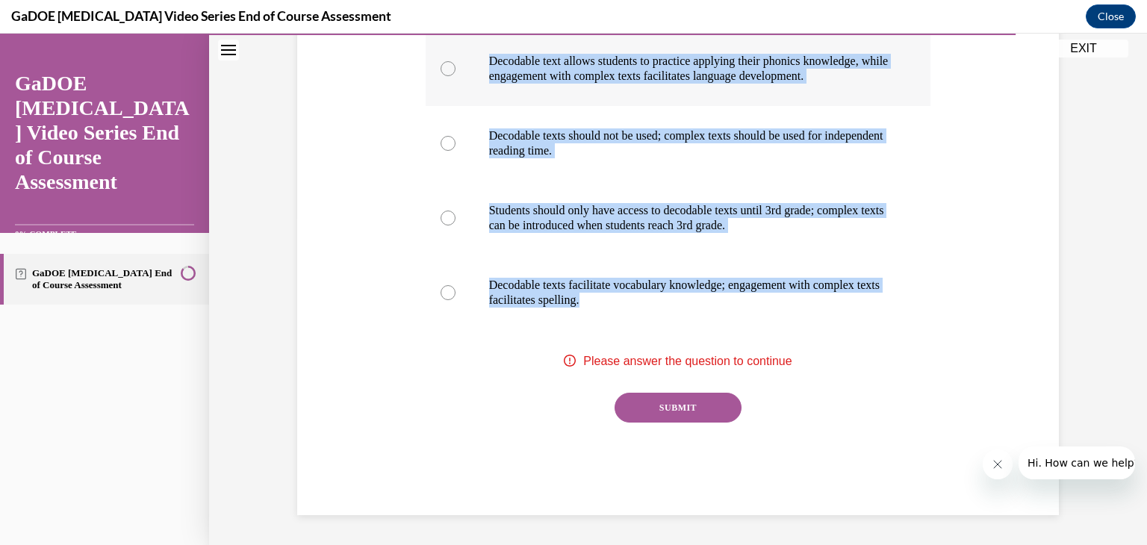
radio input "true"
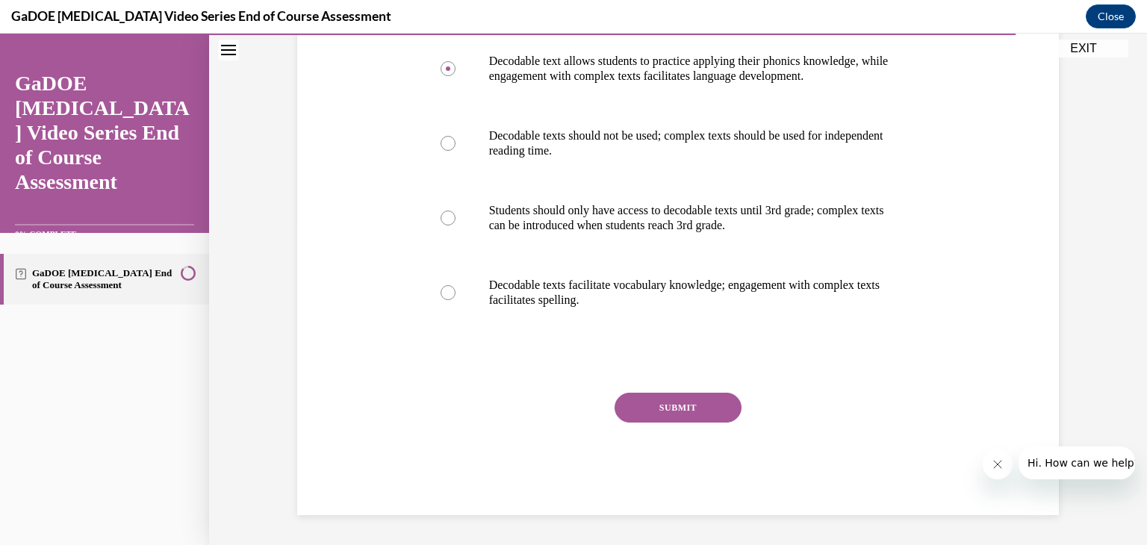
click at [651, 399] on button "SUBMIT" at bounding box center [678, 408] width 127 height 30
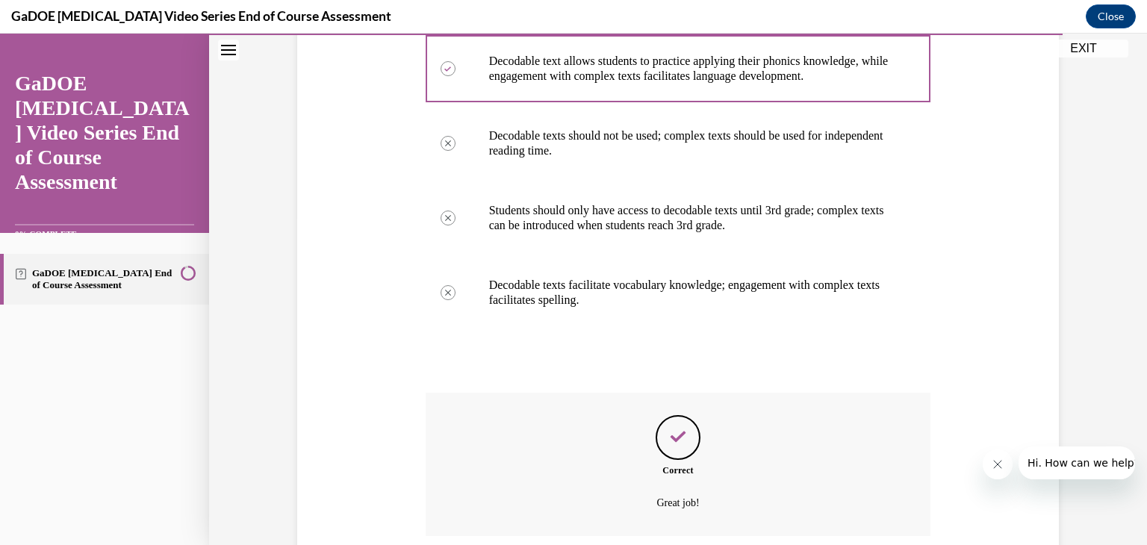
scroll to position [448, 0]
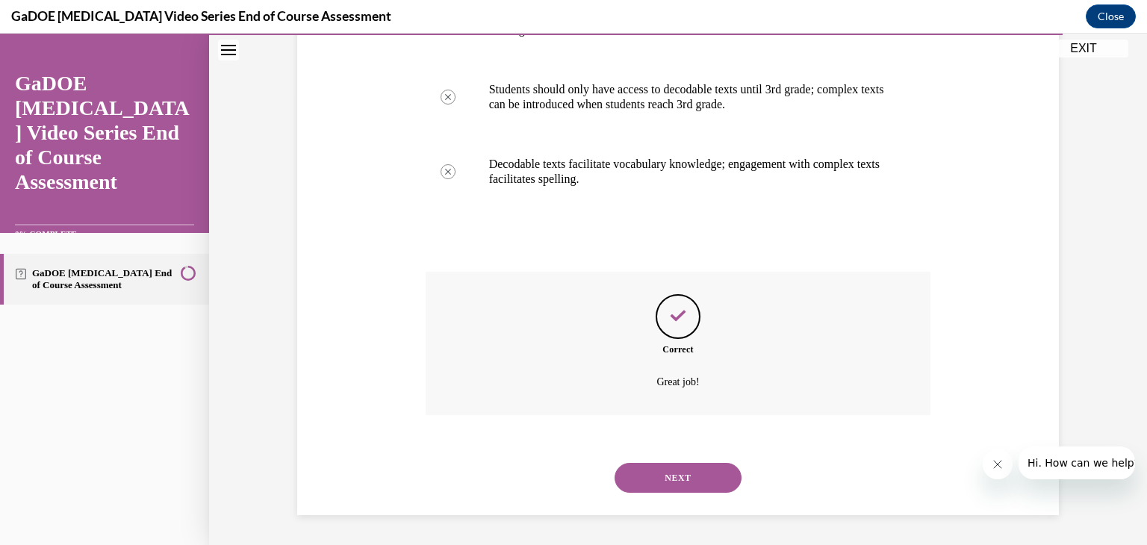
click at [667, 462] on div "NEXT" at bounding box center [679, 478] width 506 height 60
click at [675, 488] on button "NEXT" at bounding box center [678, 478] width 127 height 30
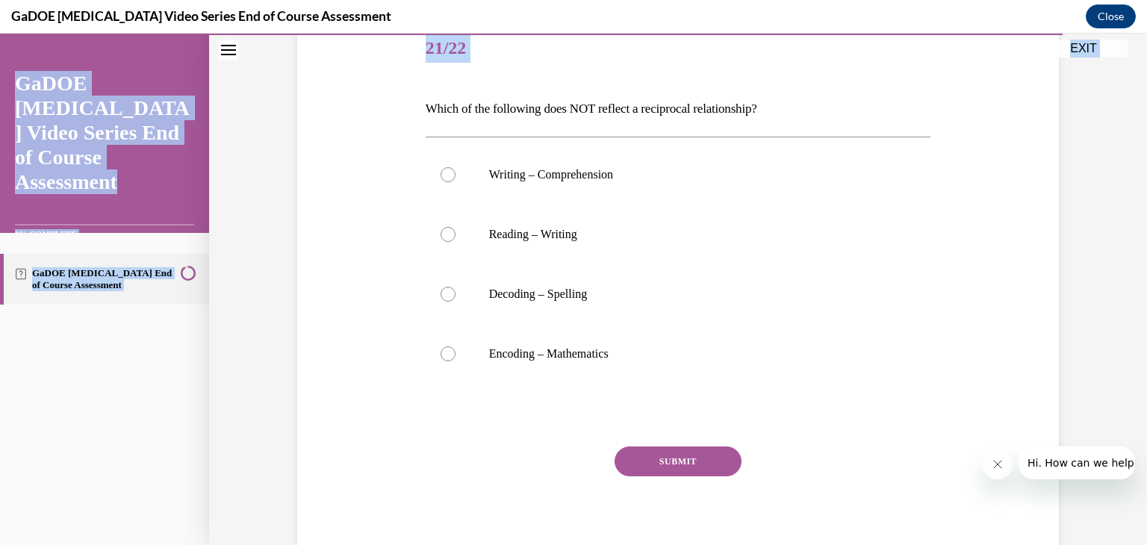
scroll to position [242, 0]
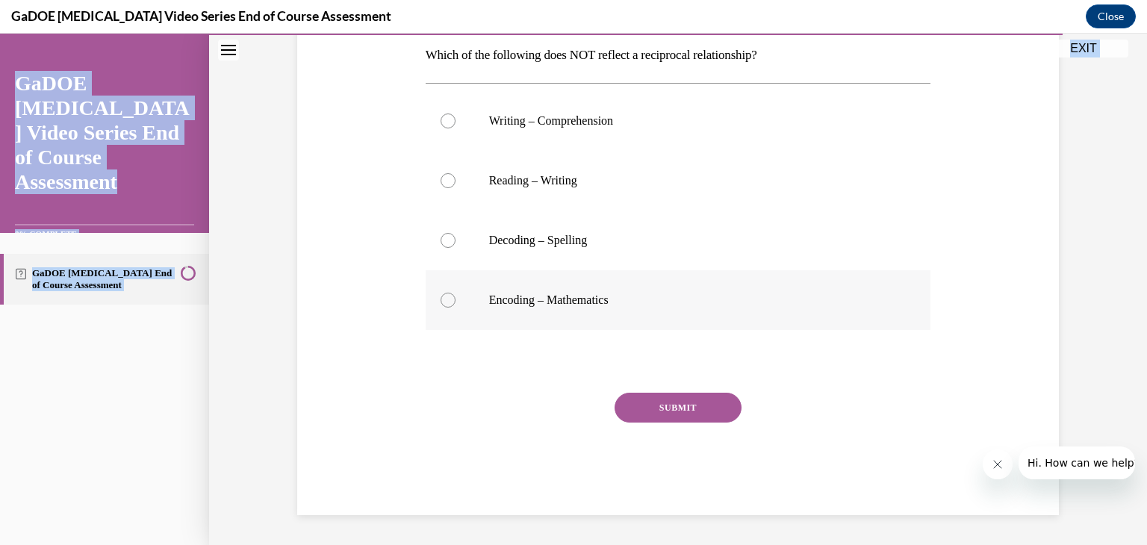
drag, startPoint x: 420, startPoint y: 294, endPoint x: 618, endPoint y: 295, distance: 198.7
click at [618, 295] on div "Question 21/22 Which of the following does NOT reflect a reciprocal relationshi…" at bounding box center [679, 241] width 506 height 550
click at [434, 307] on label "Encoding – Mathematics" at bounding box center [679, 300] width 506 height 60
click at [441, 307] on input "Encoding – Mathematics" at bounding box center [448, 300] width 15 height 15
radio input "true"
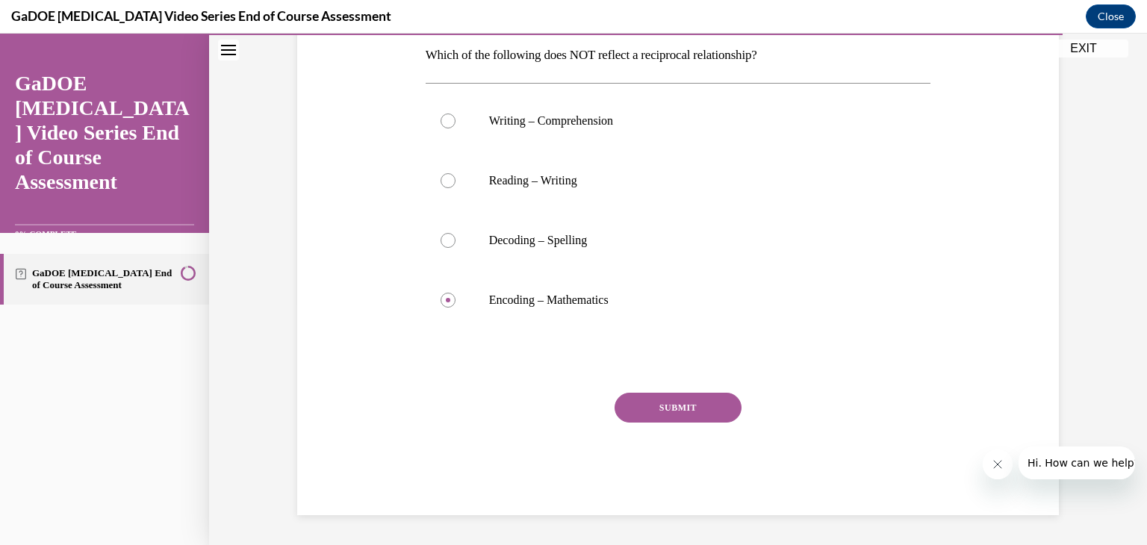
click at [658, 406] on button "SUBMIT" at bounding box center [678, 408] width 127 height 30
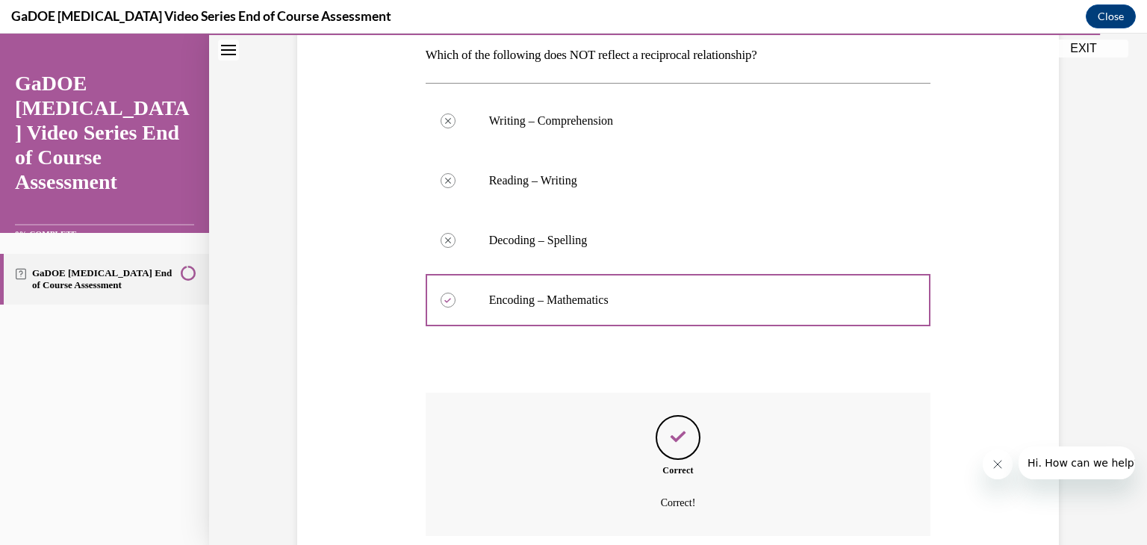
scroll to position [362, 0]
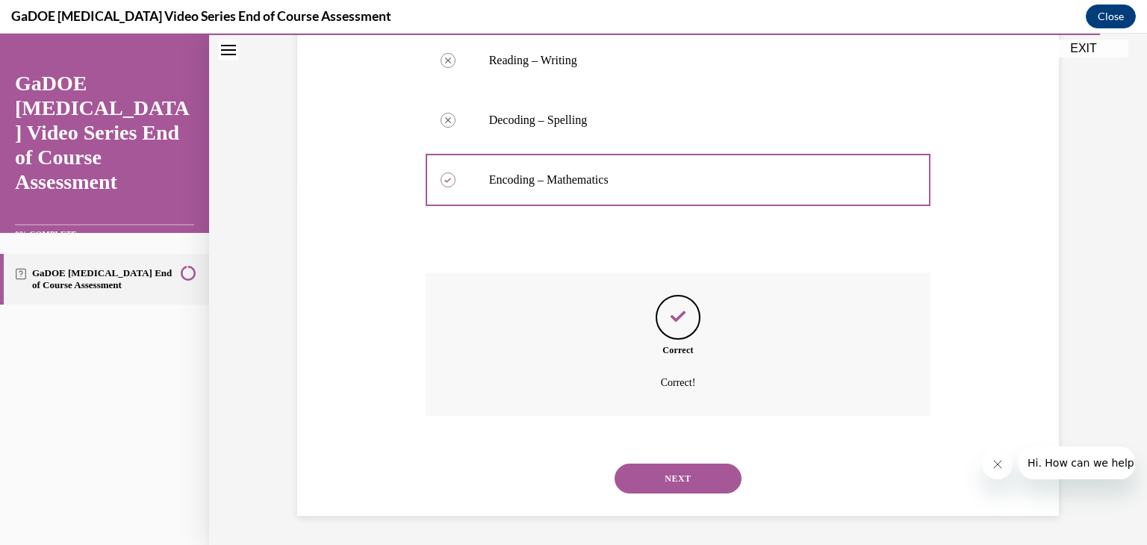
click at [668, 482] on button "NEXT" at bounding box center [678, 479] width 127 height 30
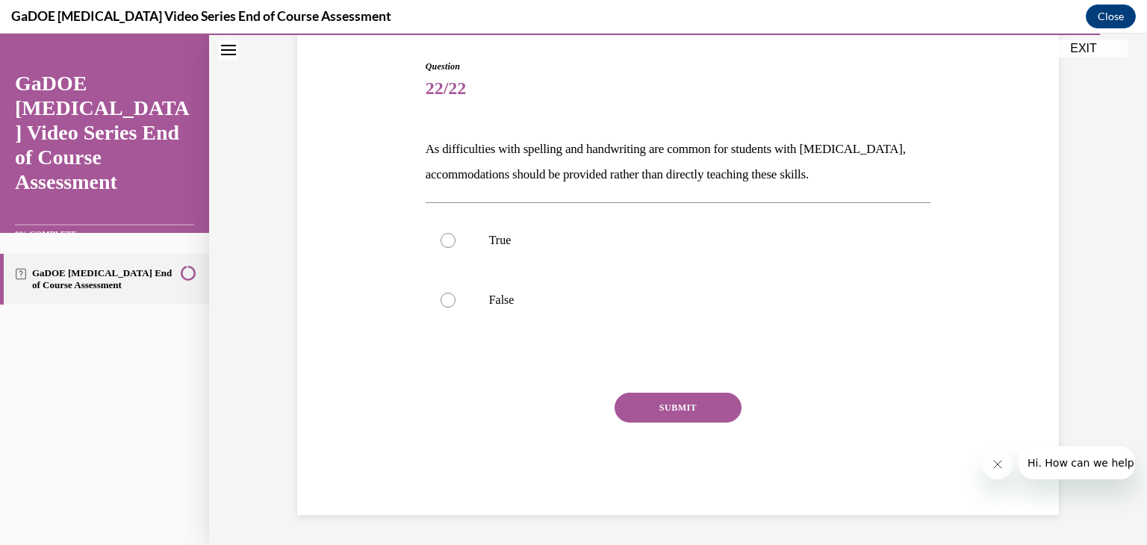
scroll to position [148, 0]
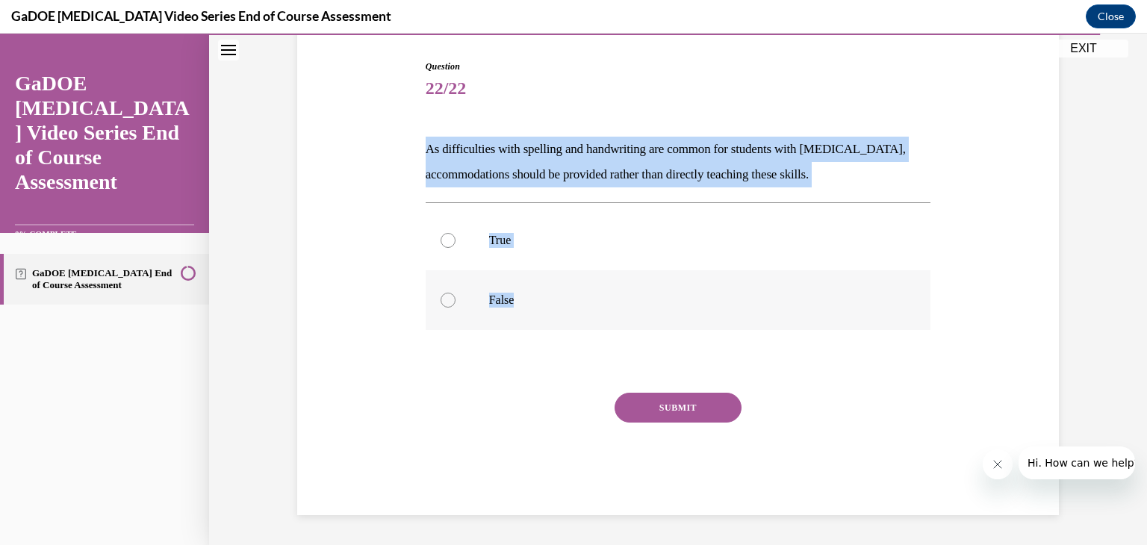
drag, startPoint x: 416, startPoint y: 140, endPoint x: 565, endPoint y: 328, distance: 240.3
click at [565, 328] on div "Question 22/22 As difficulties with spelling and handwriting are common for stu…" at bounding box center [678, 276] width 513 height 478
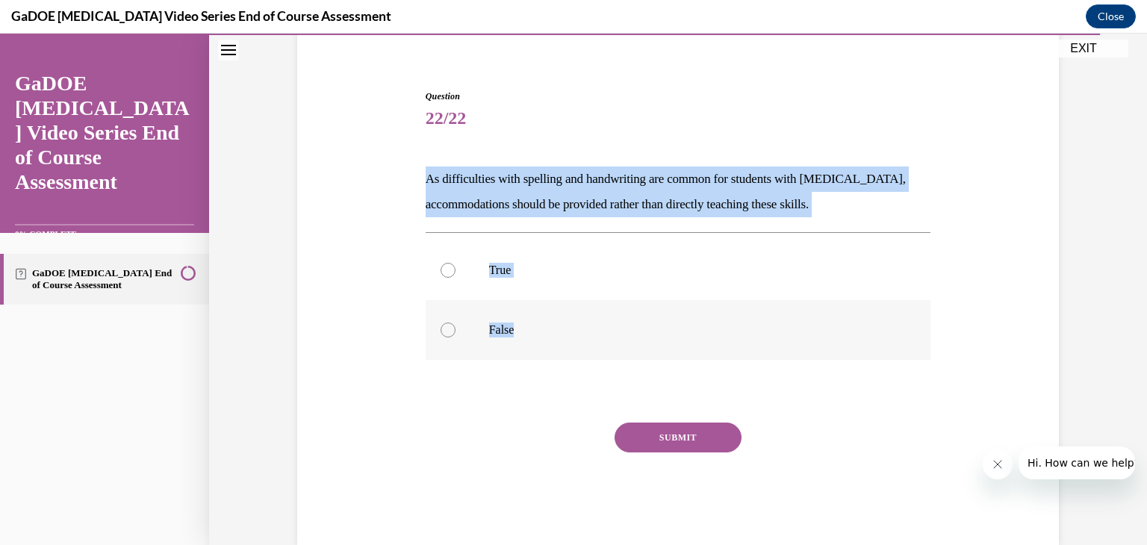
scroll to position [117, 0]
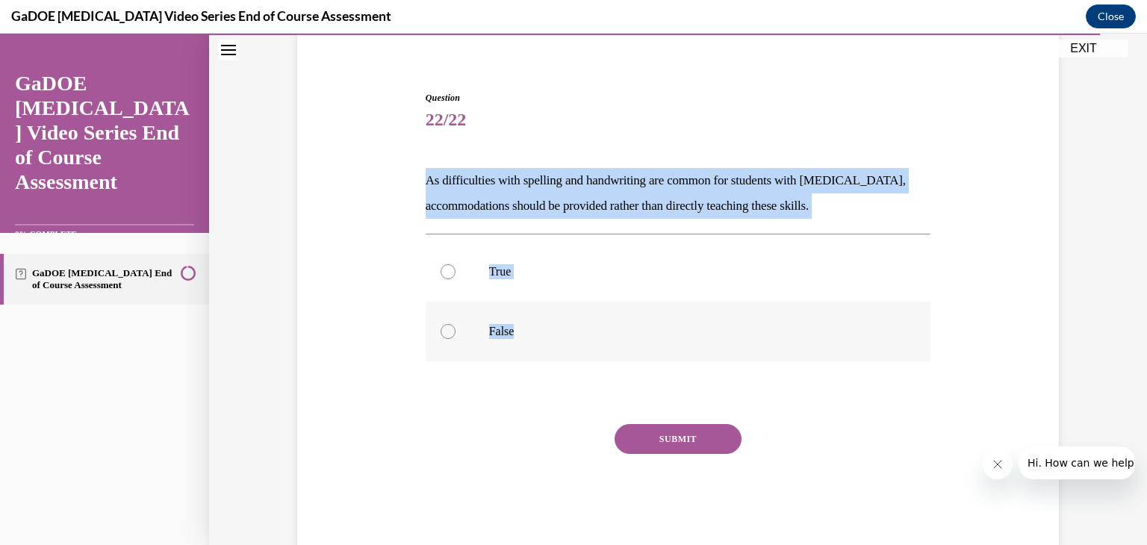
click at [463, 320] on label "False" at bounding box center [679, 332] width 506 height 60
click at [456, 324] on input "False" at bounding box center [448, 331] width 15 height 15
radio input "true"
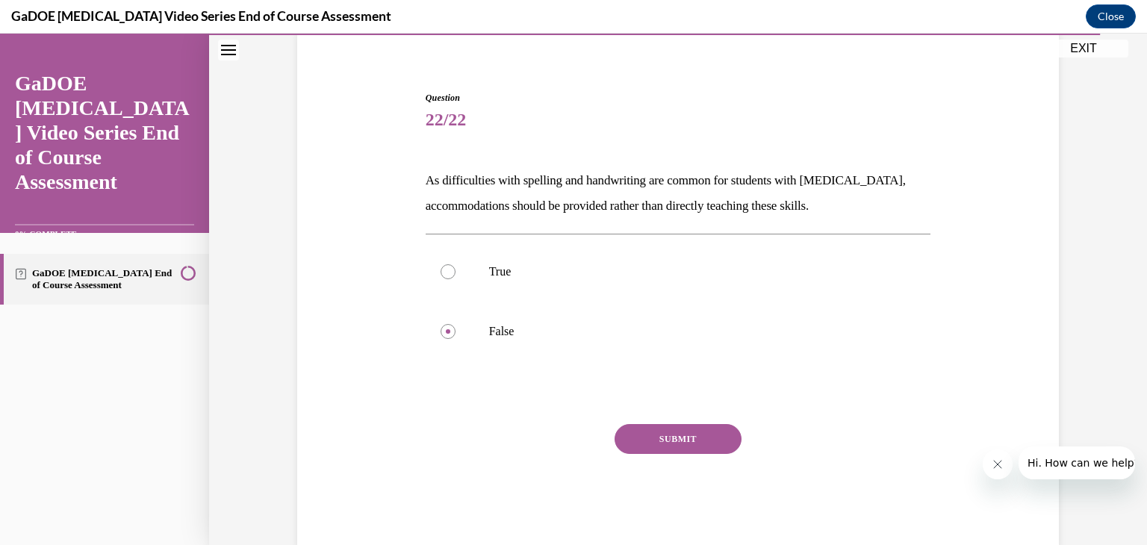
click at [668, 448] on button "SUBMIT" at bounding box center [678, 439] width 127 height 30
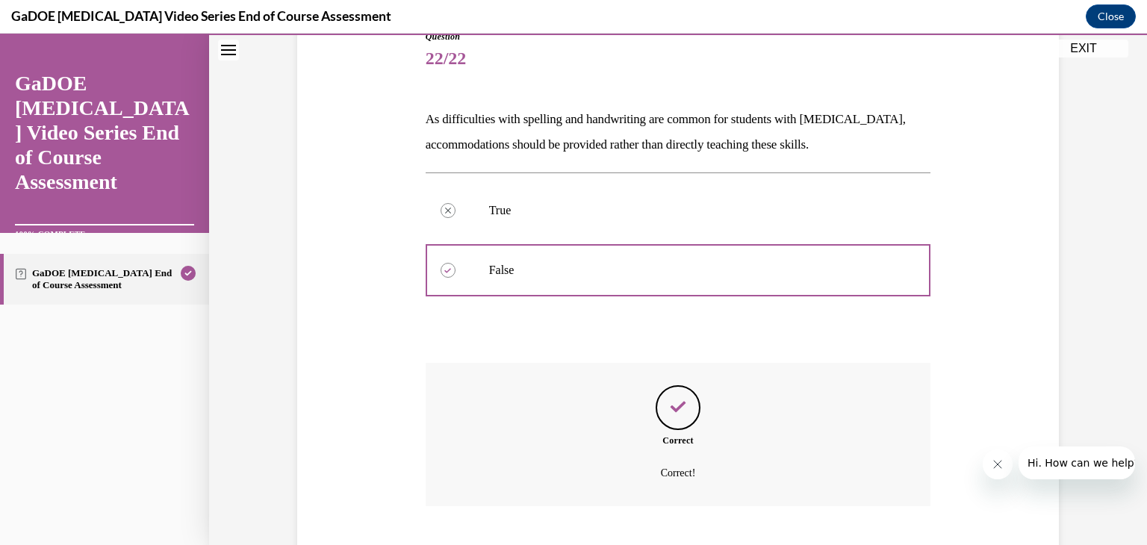
scroll to position [269, 0]
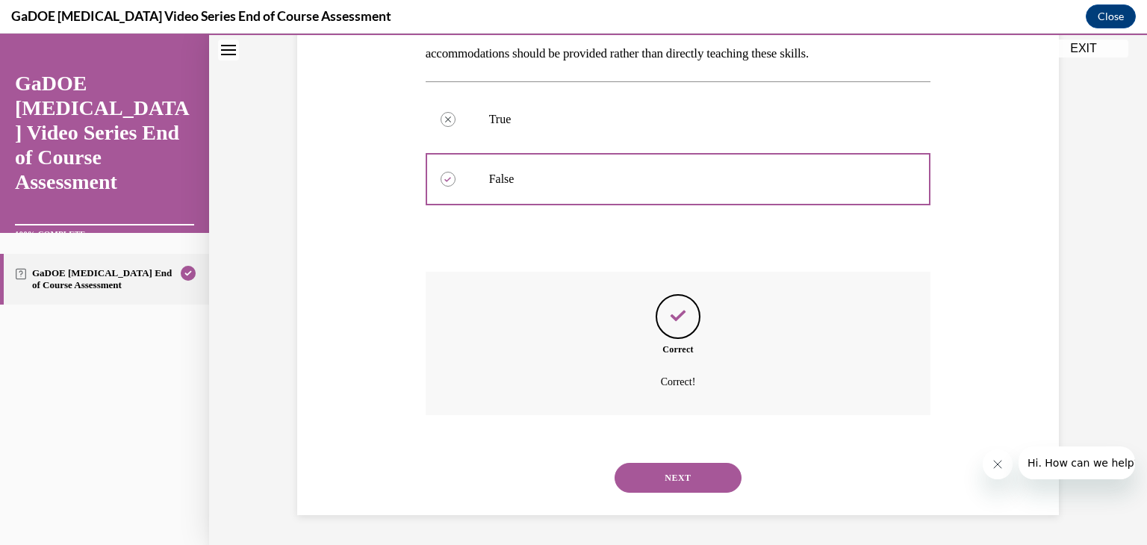
click at [666, 479] on button "NEXT" at bounding box center [678, 478] width 127 height 30
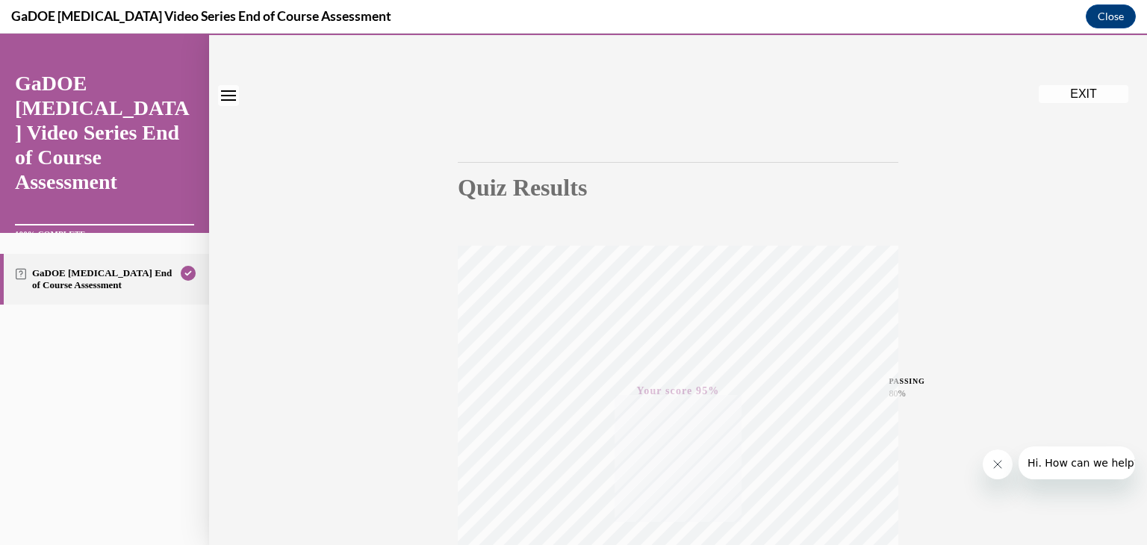
scroll to position [0, 0]
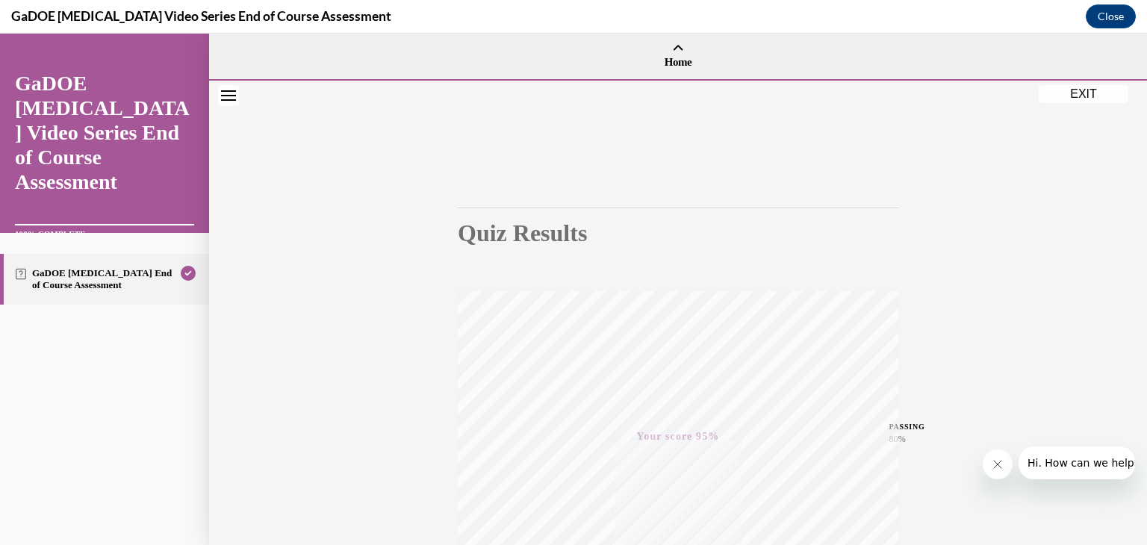
click at [1094, 95] on button "EXIT" at bounding box center [1084, 94] width 90 height 18
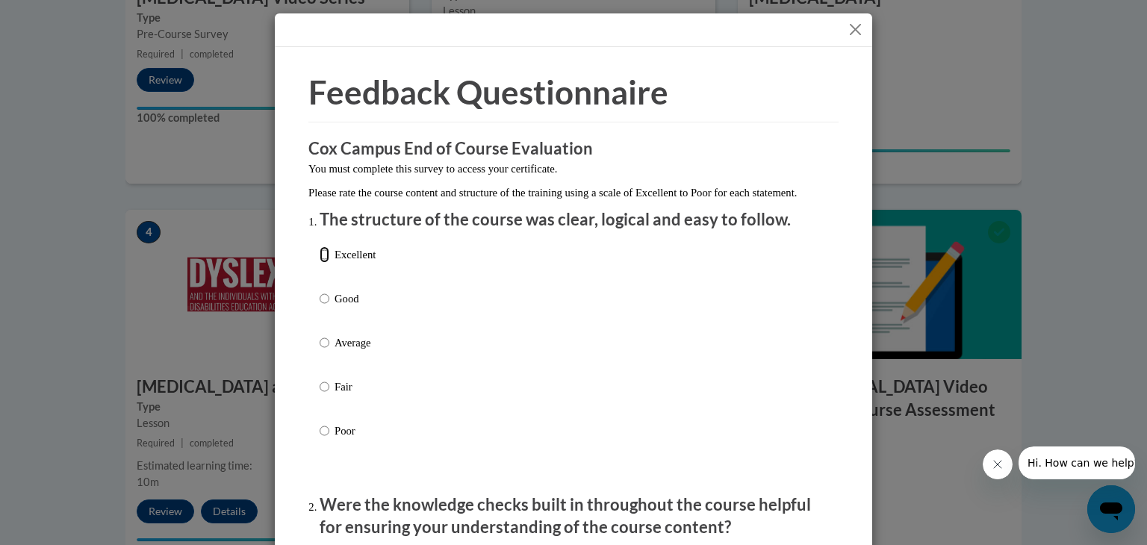
click at [320, 263] on input "Excellent" at bounding box center [325, 254] width 10 height 16
radio input "true"
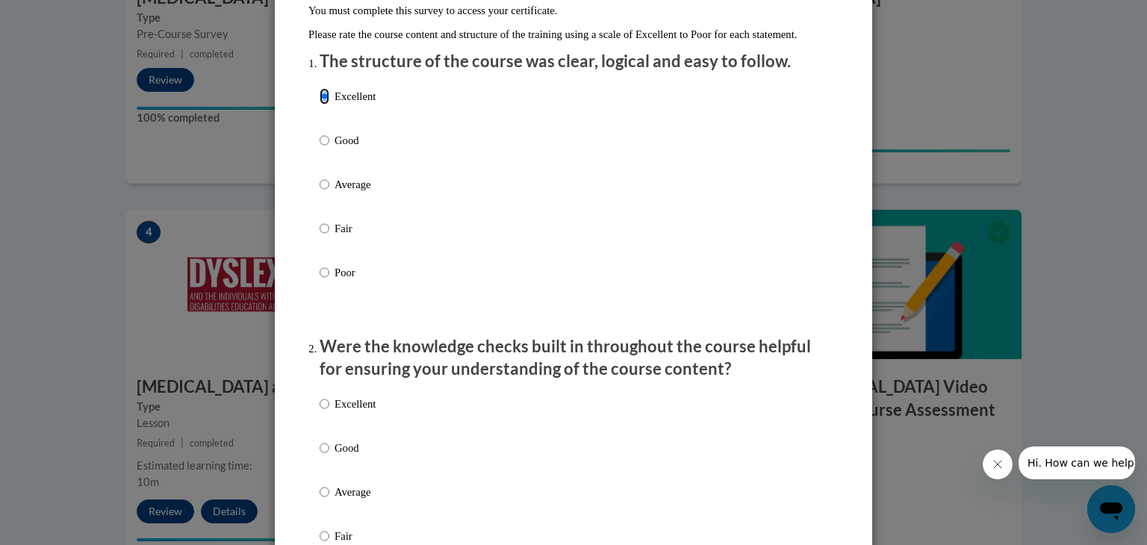
scroll to position [314, 0]
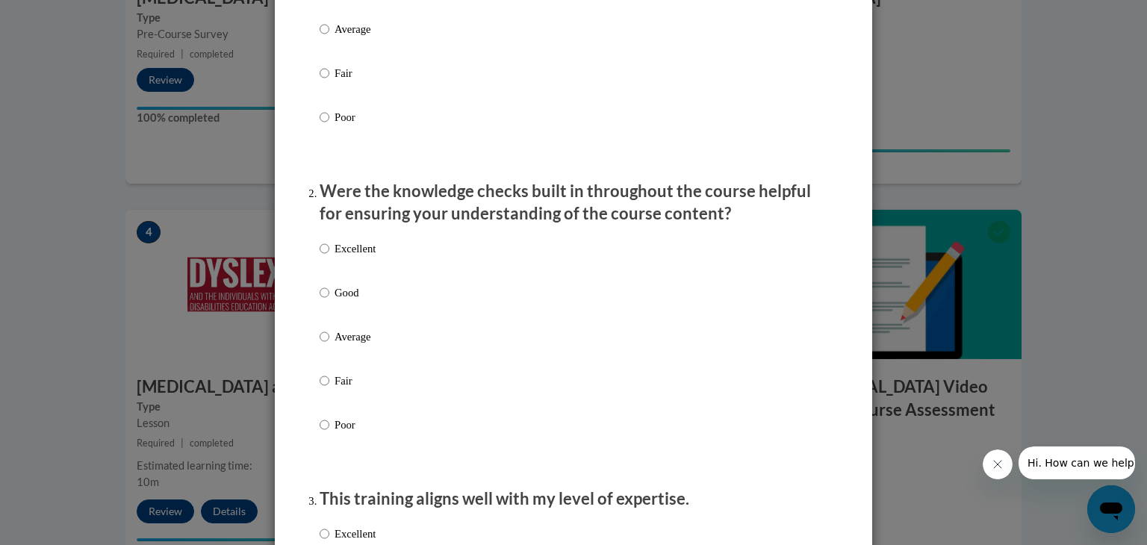
click at [352, 274] on label "Excellent" at bounding box center [348, 261] width 56 height 40
click at [329, 257] on input "Excellent" at bounding box center [325, 249] width 10 height 16
radio input "true"
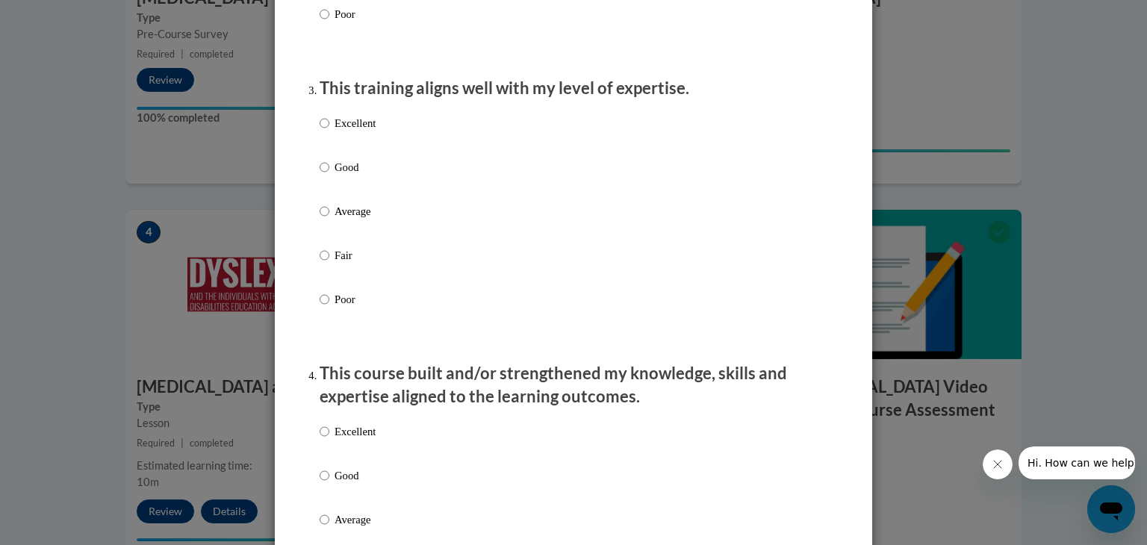
scroll to position [727, 0]
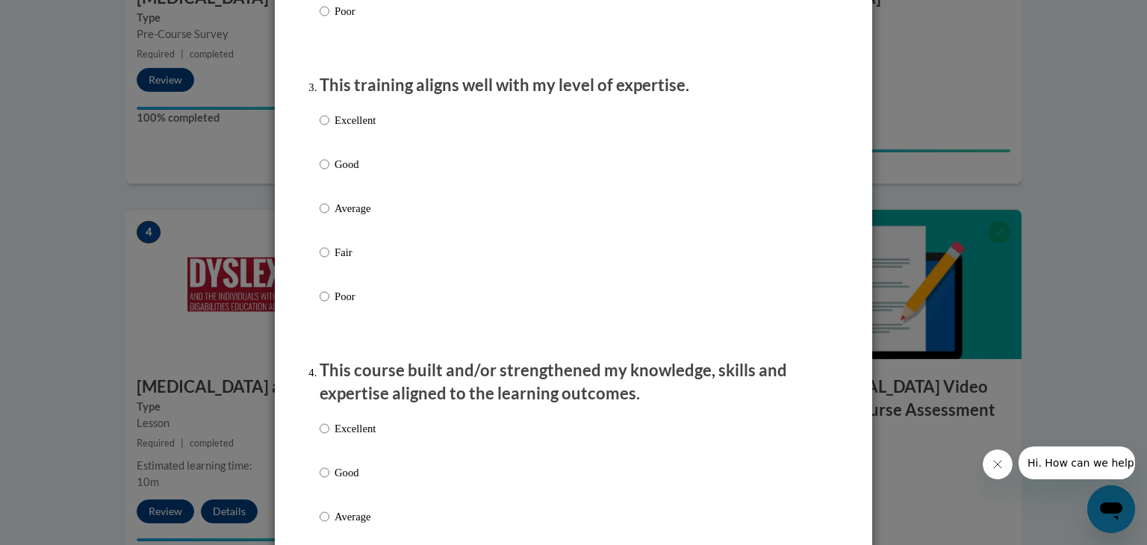
click at [350, 128] on p "Excellent" at bounding box center [355, 120] width 41 height 16
click at [329, 128] on input "Excellent" at bounding box center [325, 120] width 10 height 16
radio input "true"
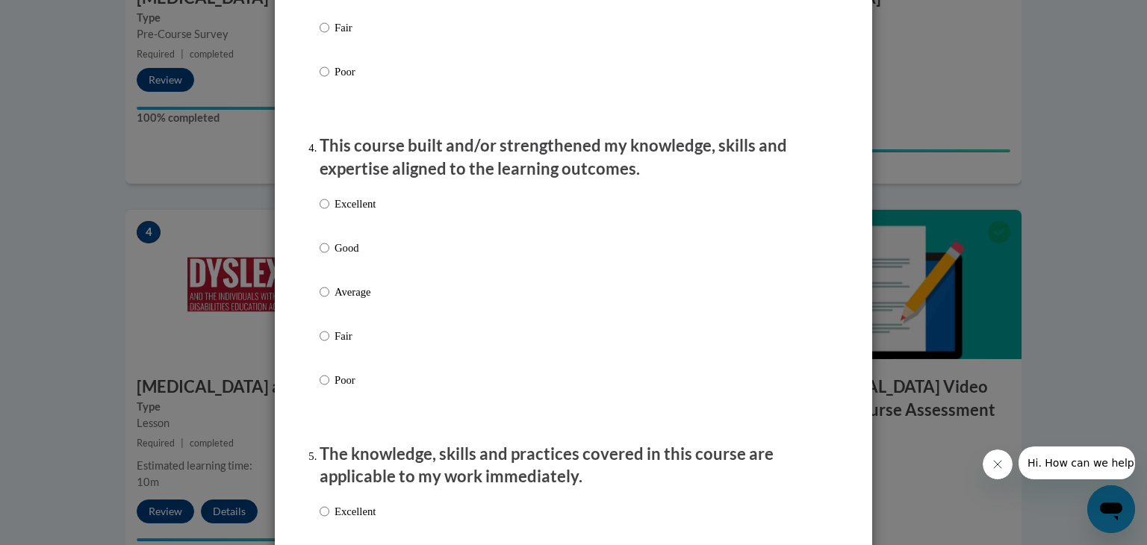
scroll to position [955, 0]
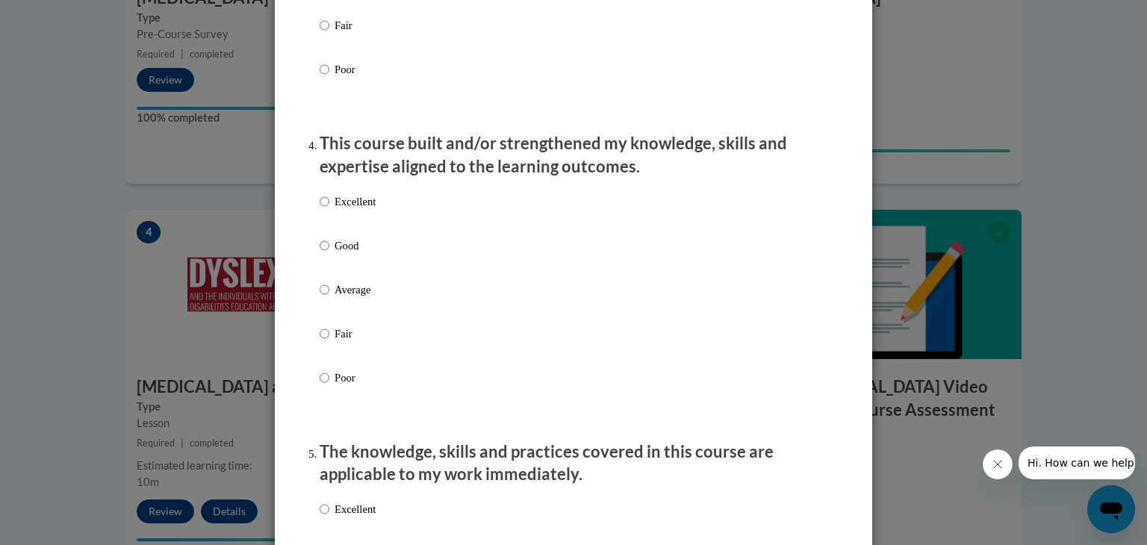
click at [367, 229] on label "Excellent" at bounding box center [348, 213] width 56 height 40
click at [329, 210] on input "Excellent" at bounding box center [325, 201] width 10 height 16
radio input "true"
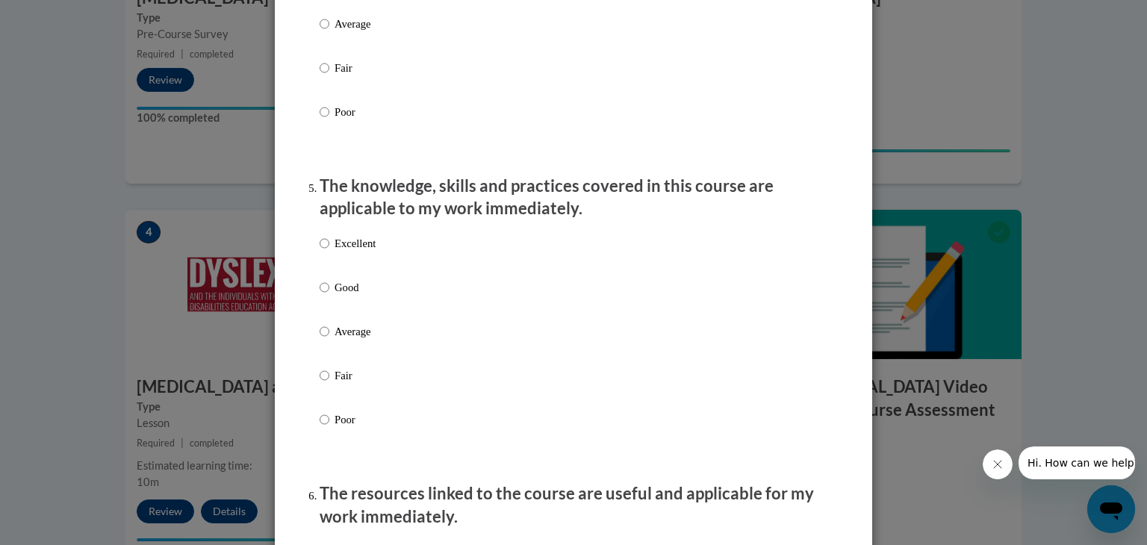
scroll to position [1221, 0]
click at [370, 249] on div "Excellent Good Average Fair Poor" at bounding box center [348, 343] width 56 height 232
drag, startPoint x: 370, startPoint y: 249, endPoint x: 373, endPoint y: 267, distance: 18.2
click at [373, 267] on div "Excellent Good Average Fair Poor" at bounding box center [574, 348] width 508 height 243
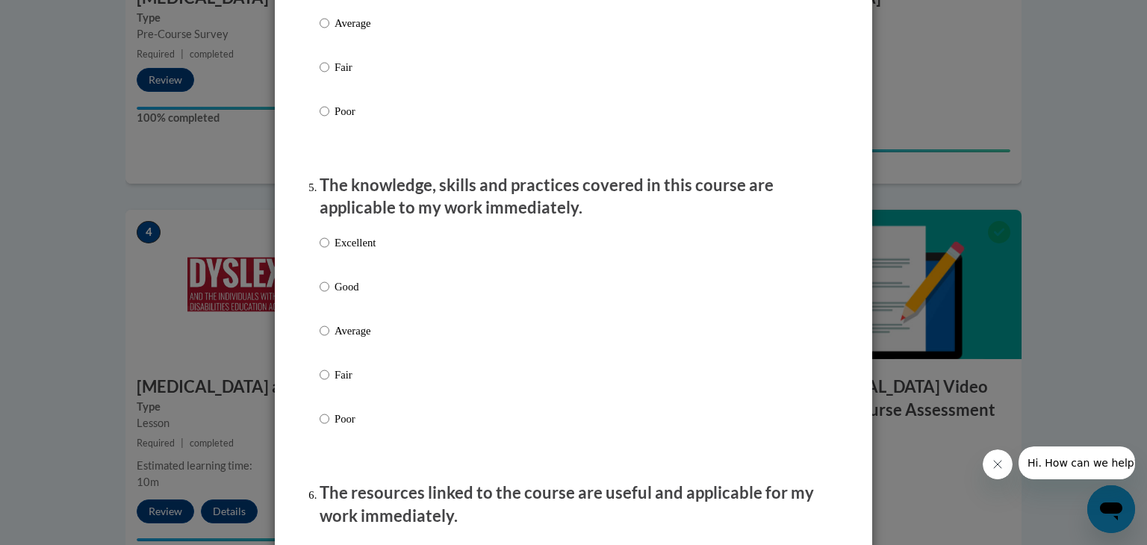
click at [499, 300] on div "Excellent Good Average Fair Poor" at bounding box center [574, 348] width 508 height 243
click at [347, 251] on p "Excellent" at bounding box center [355, 243] width 41 height 16
click at [329, 251] on input "Excellent" at bounding box center [325, 243] width 10 height 16
radio input "true"
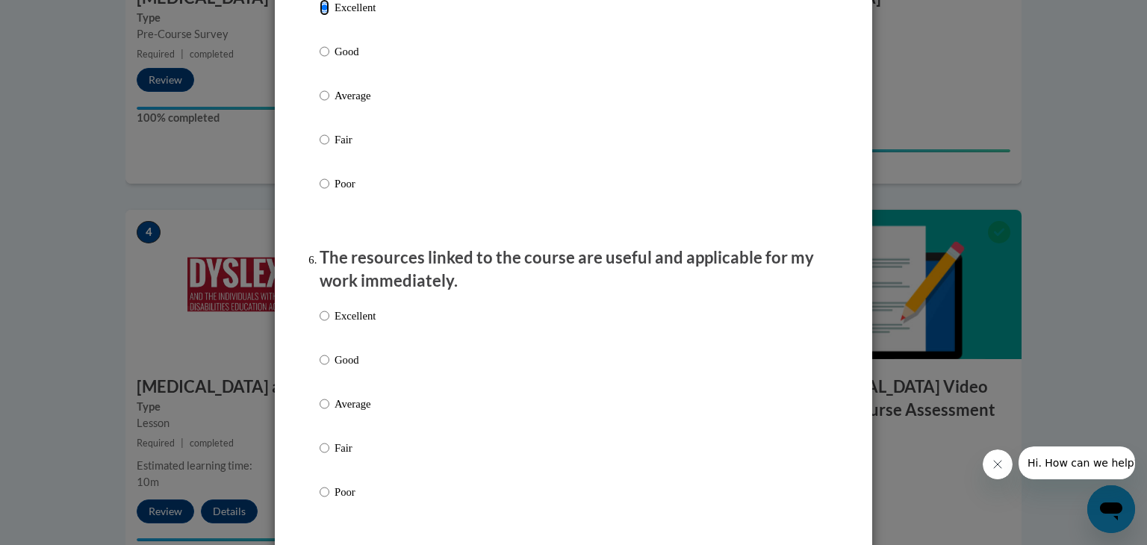
scroll to position [1457, 0]
click at [350, 323] on p "Excellent" at bounding box center [355, 315] width 41 height 16
click at [329, 323] on input "Excellent" at bounding box center [325, 315] width 10 height 16
radio input "true"
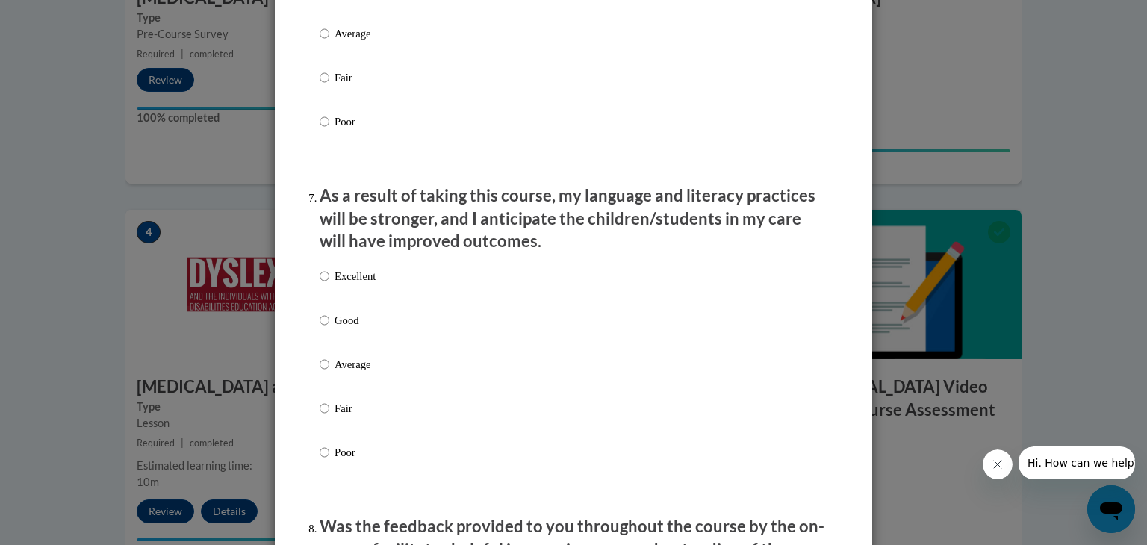
scroll to position [1828, 0]
click at [357, 281] on div "Excellent Good Average Fair Poor" at bounding box center [348, 376] width 56 height 232
click at [362, 284] on p "Excellent" at bounding box center [355, 275] width 41 height 16
click at [329, 284] on input "Excellent" at bounding box center [325, 275] width 10 height 16
radio input "true"
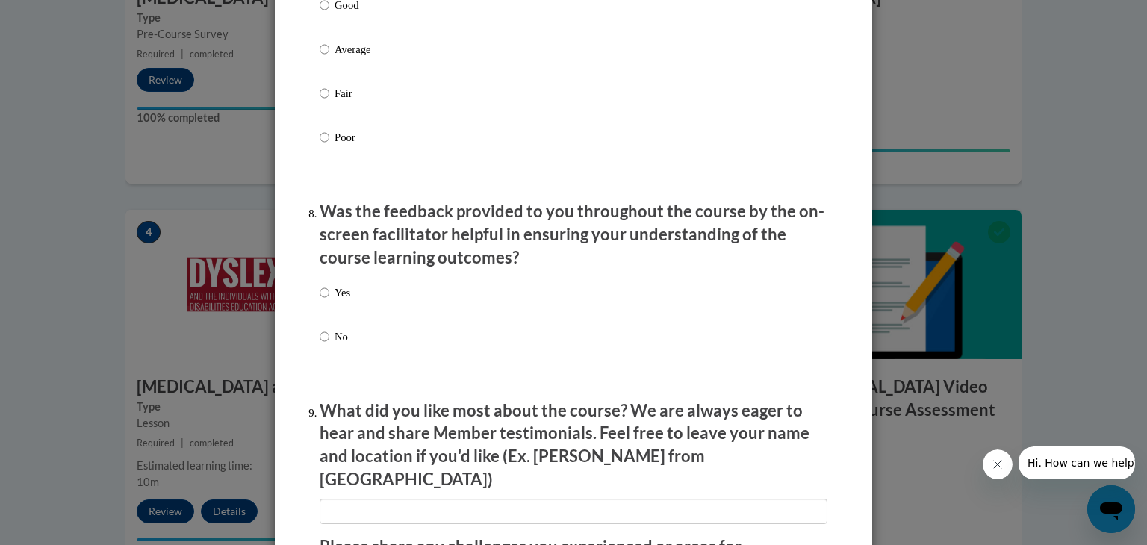
scroll to position [2142, 0]
click at [328, 305] on label "Yes" at bounding box center [335, 305] width 31 height 40
click at [328, 301] on input "Yes" at bounding box center [325, 293] width 10 height 16
radio input "true"
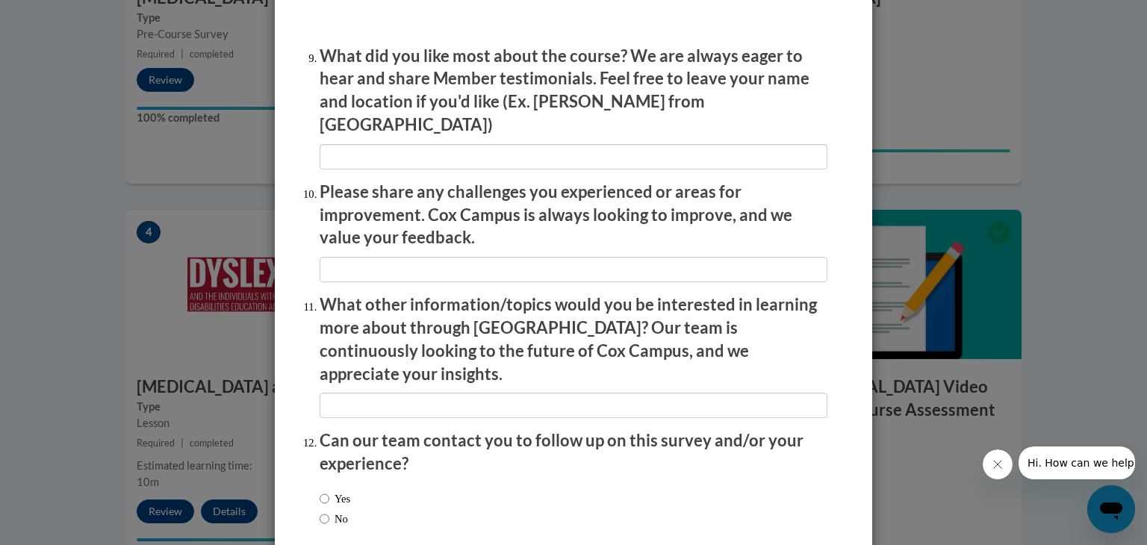
scroll to position [2566, 0]
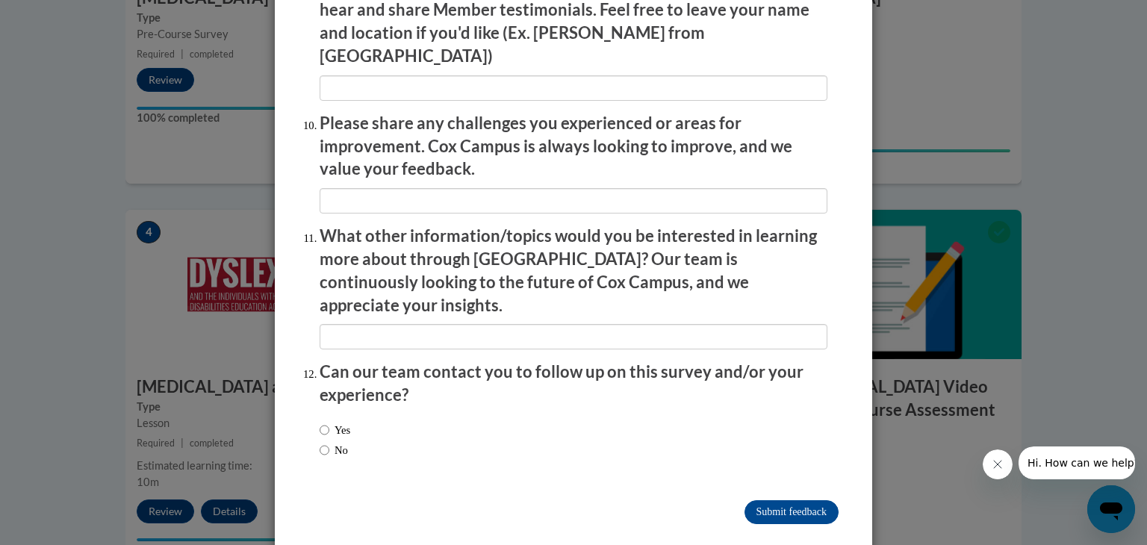
click at [344, 442] on label "No" at bounding box center [334, 450] width 28 height 16
click at [329, 442] on input "No" at bounding box center [325, 450] width 10 height 16
radio input "true"
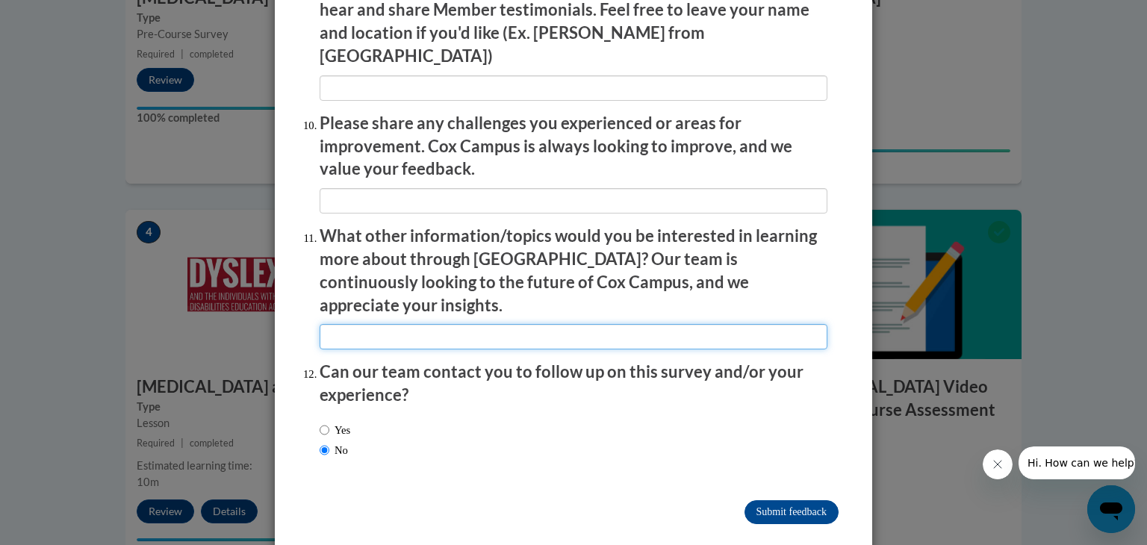
click at [445, 324] on input "textbox" at bounding box center [574, 336] width 508 height 25
type input "NA"
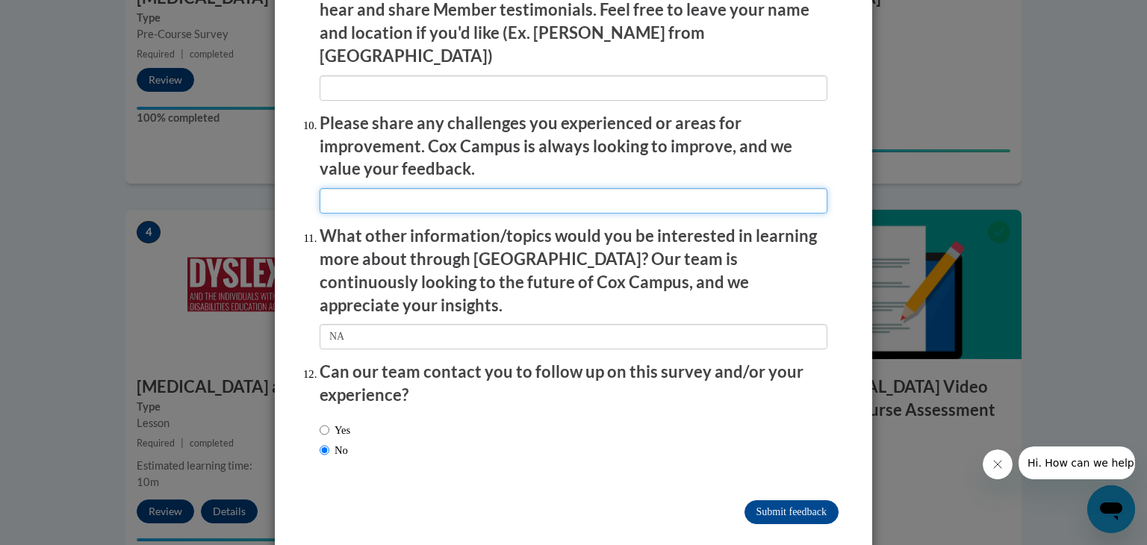
click at [477, 192] on input "textbox" at bounding box center [574, 200] width 508 height 25
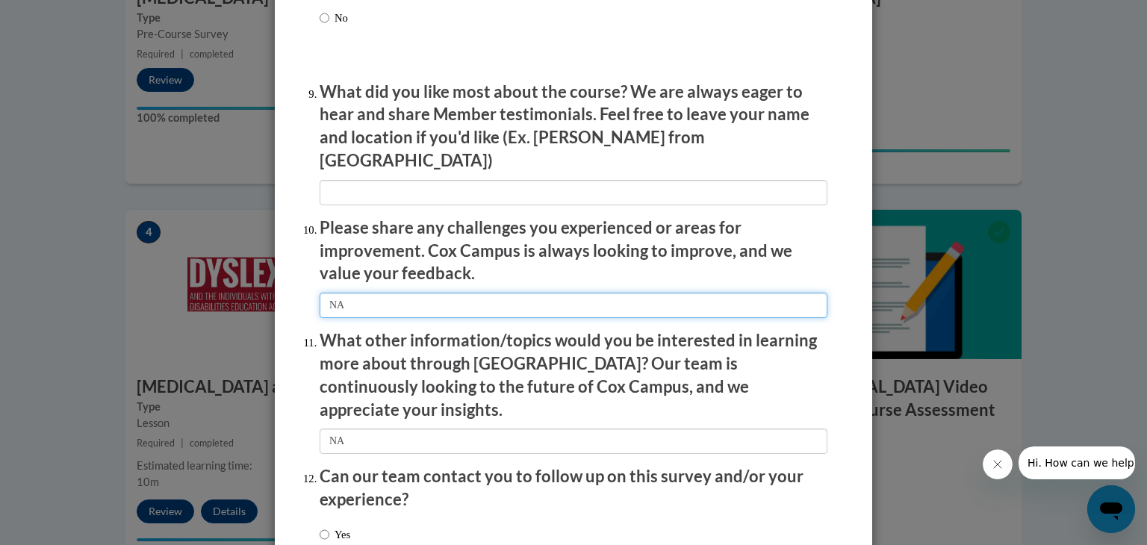
scroll to position [2432, 0]
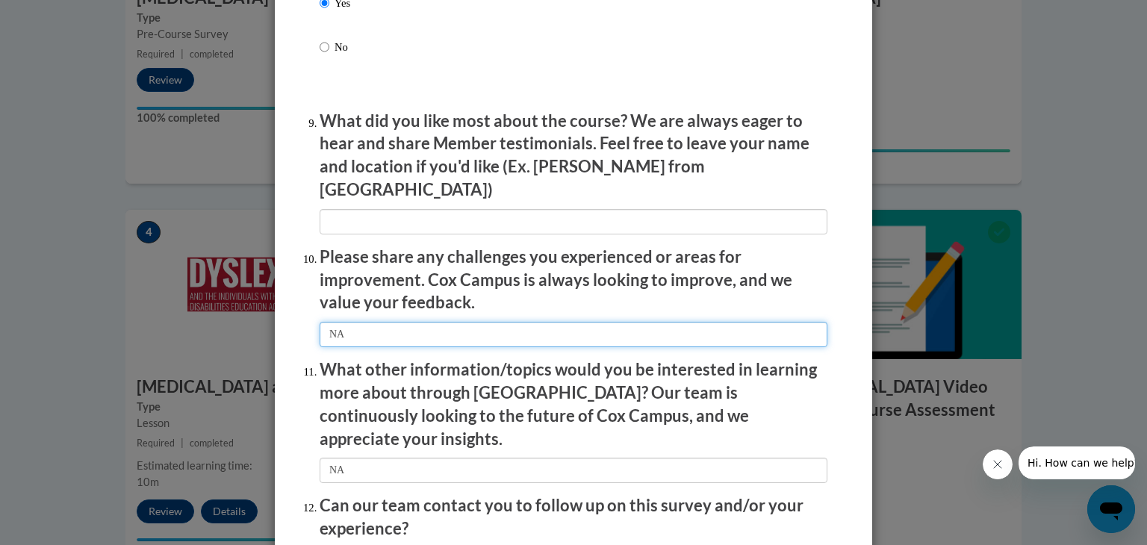
type input "NA"
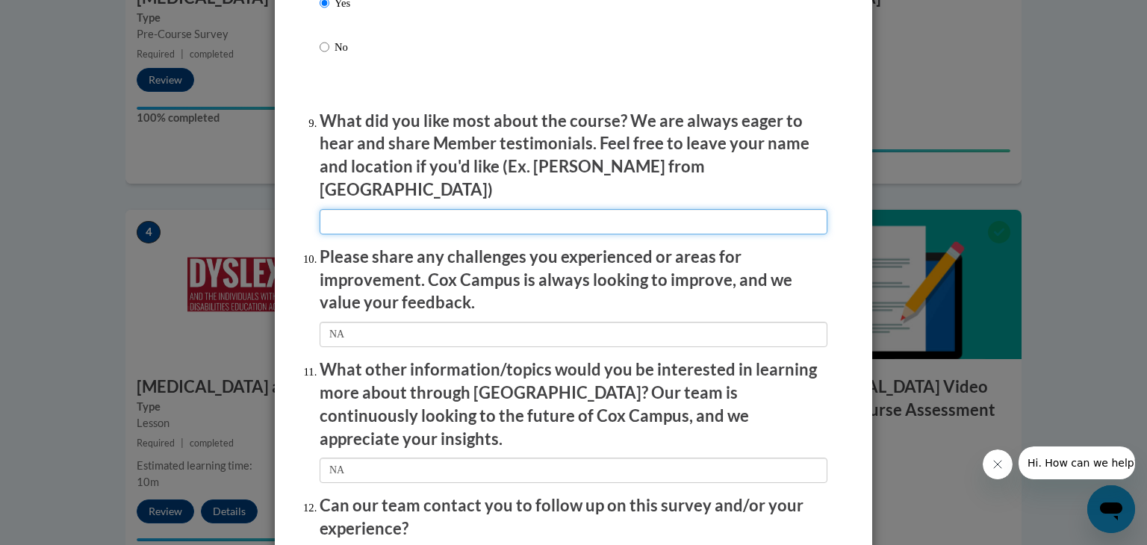
click at [489, 209] on input "textbox" at bounding box center [574, 221] width 508 height 25
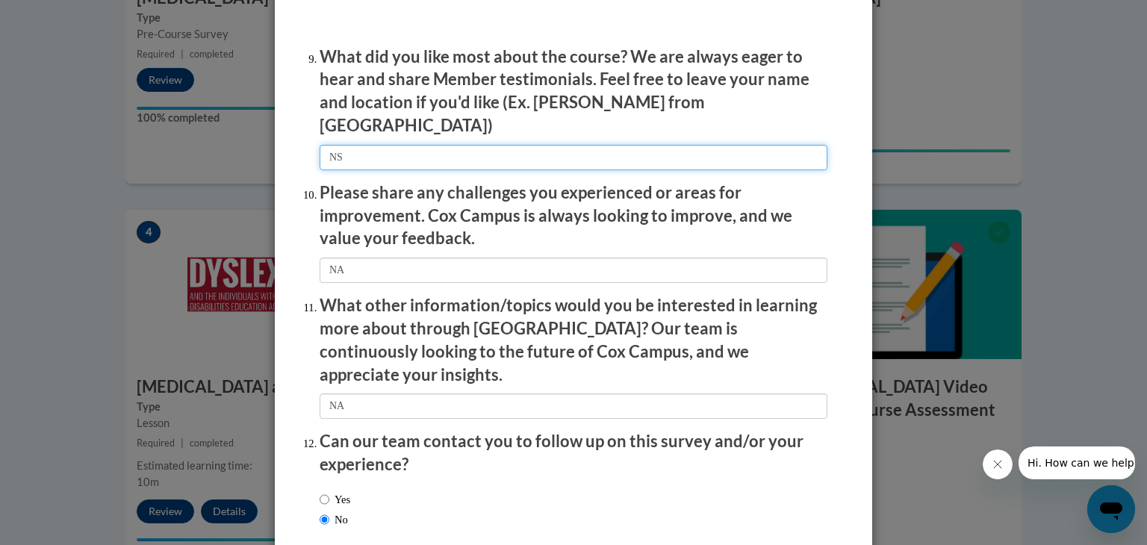
scroll to position [2566, 0]
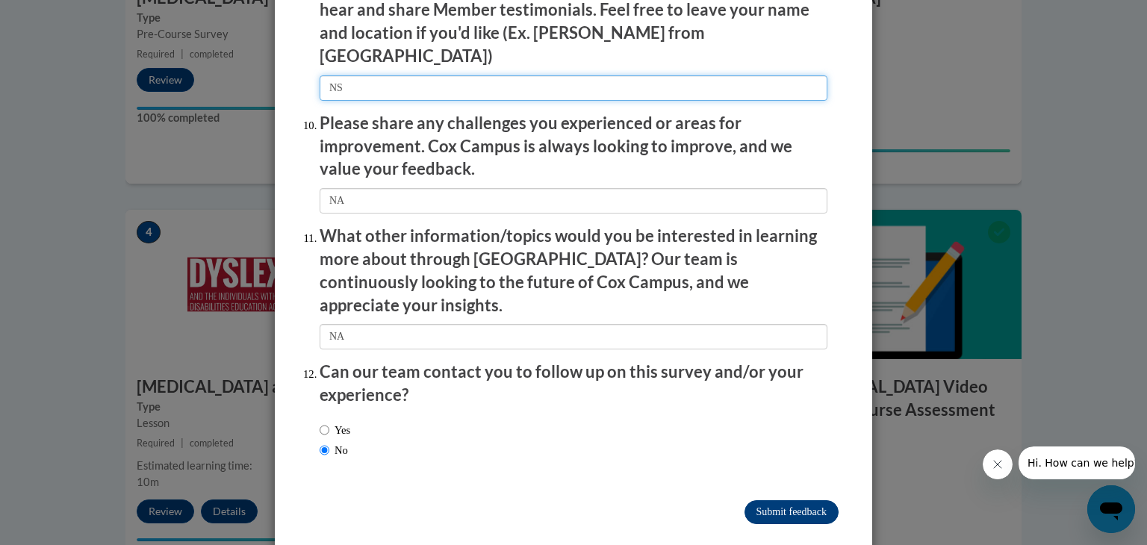
type input "NS"
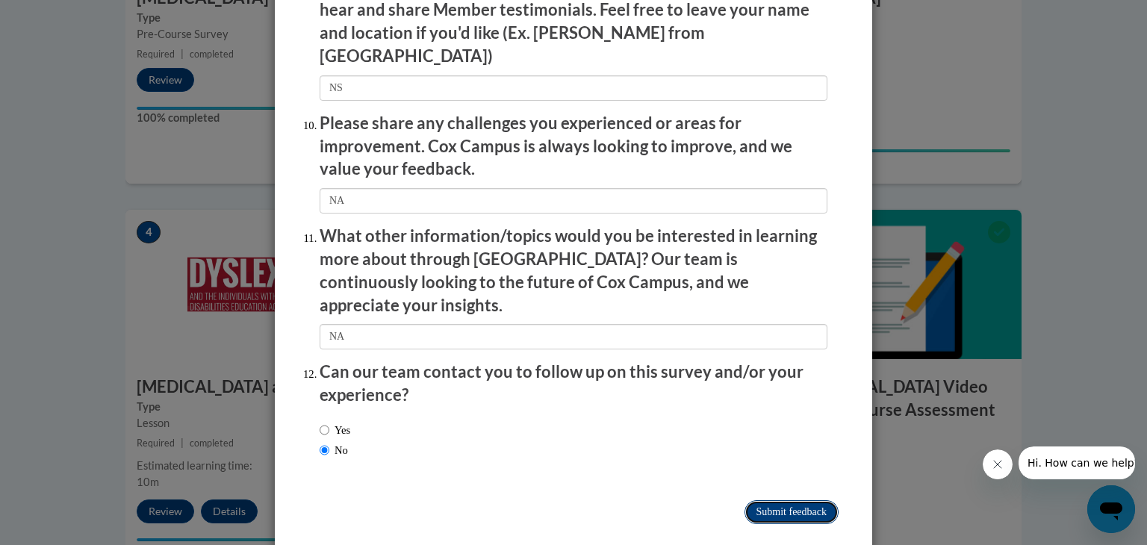
click at [746, 500] on input "Submit feedback" at bounding box center [792, 512] width 94 height 24
